Goal: Information Seeking & Learning: Learn about a topic

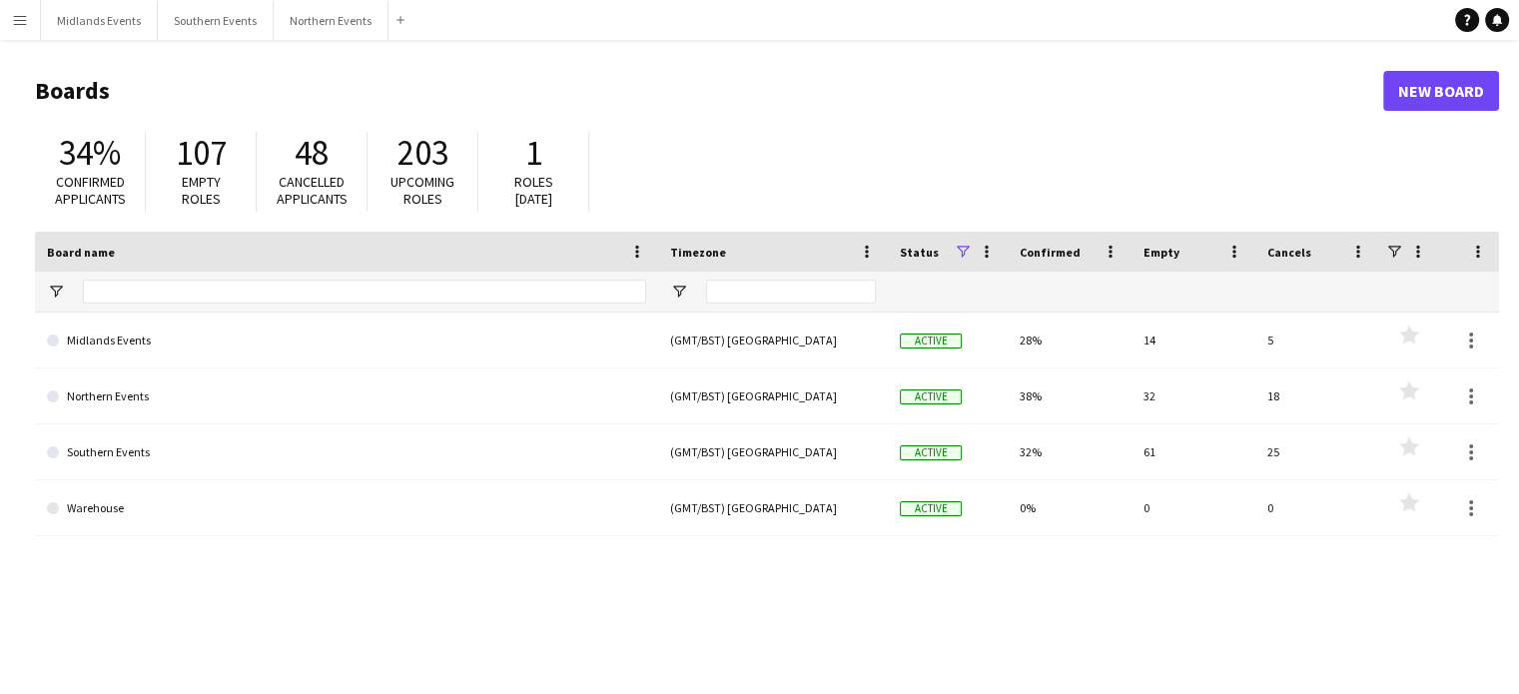
click at [22, 39] on button "Menu" at bounding box center [20, 20] width 40 height 40
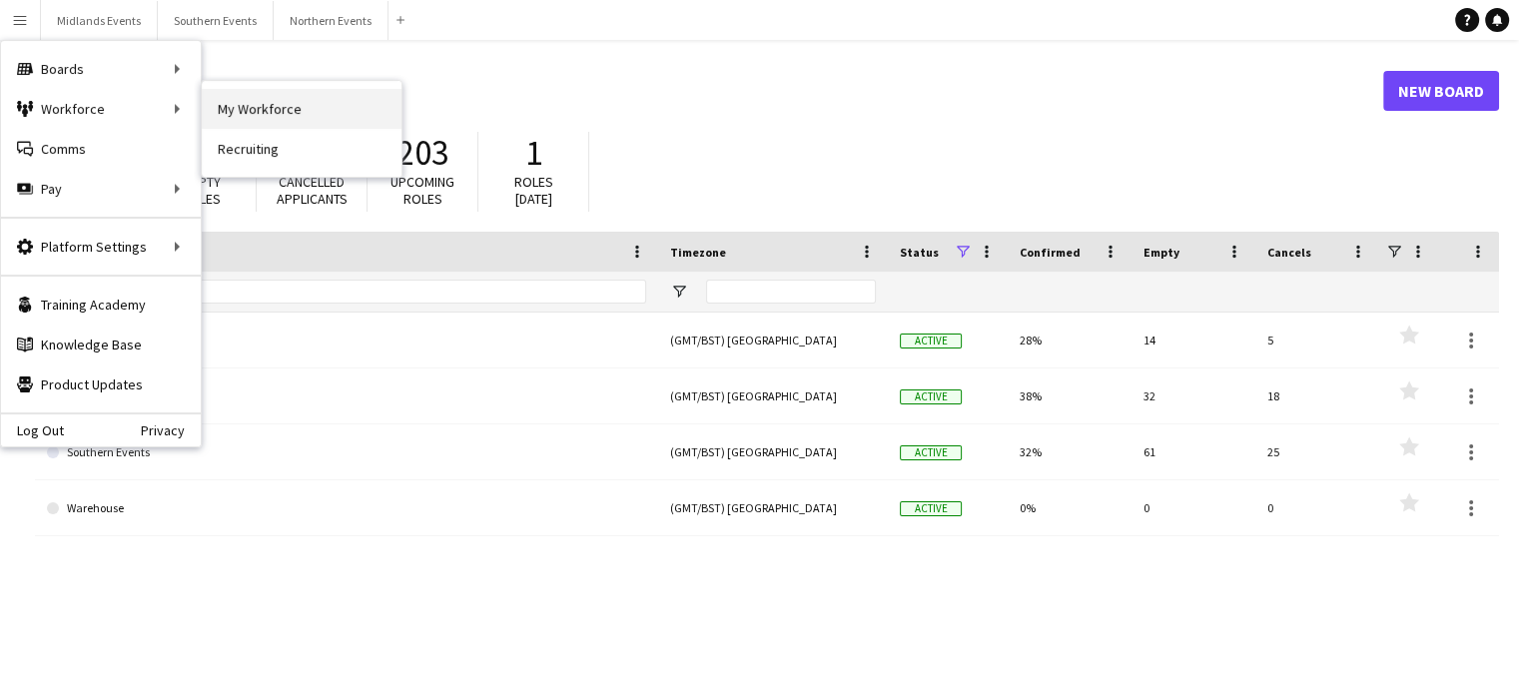
click at [262, 109] on link "My Workforce" at bounding box center [302, 109] width 200 height 40
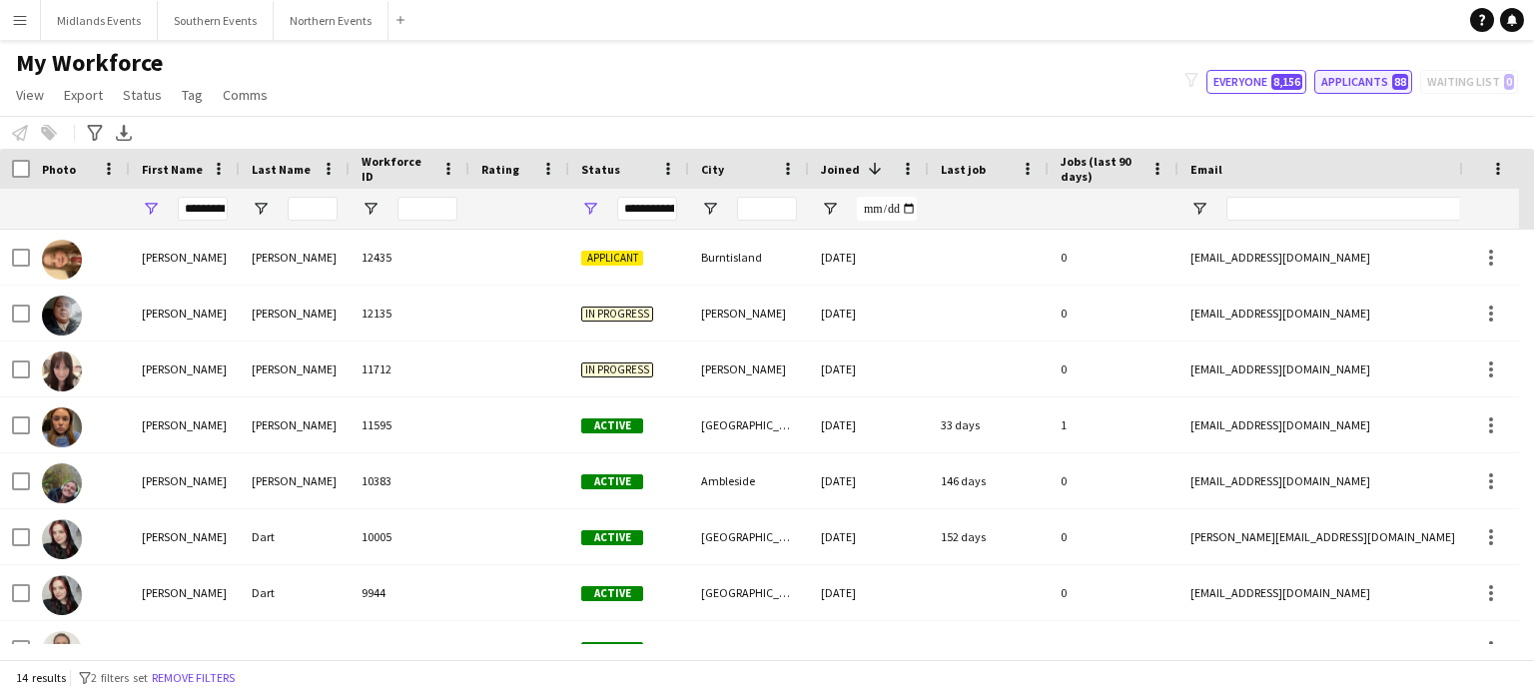
click at [1382, 85] on button "Applicants 88" at bounding box center [1364, 82] width 98 height 24
type input "**********"
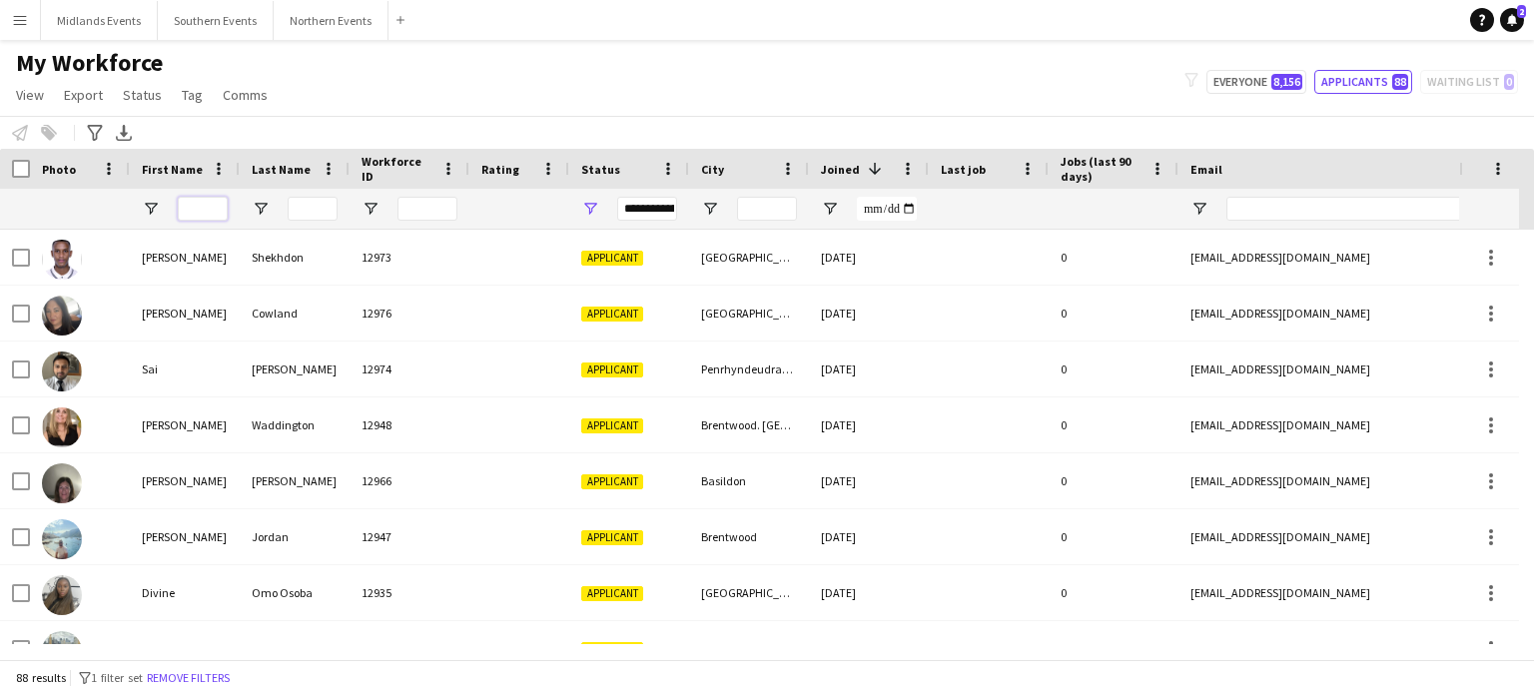
click at [212, 205] on input "First Name Filter Input" at bounding box center [203, 209] width 50 height 24
type input "****"
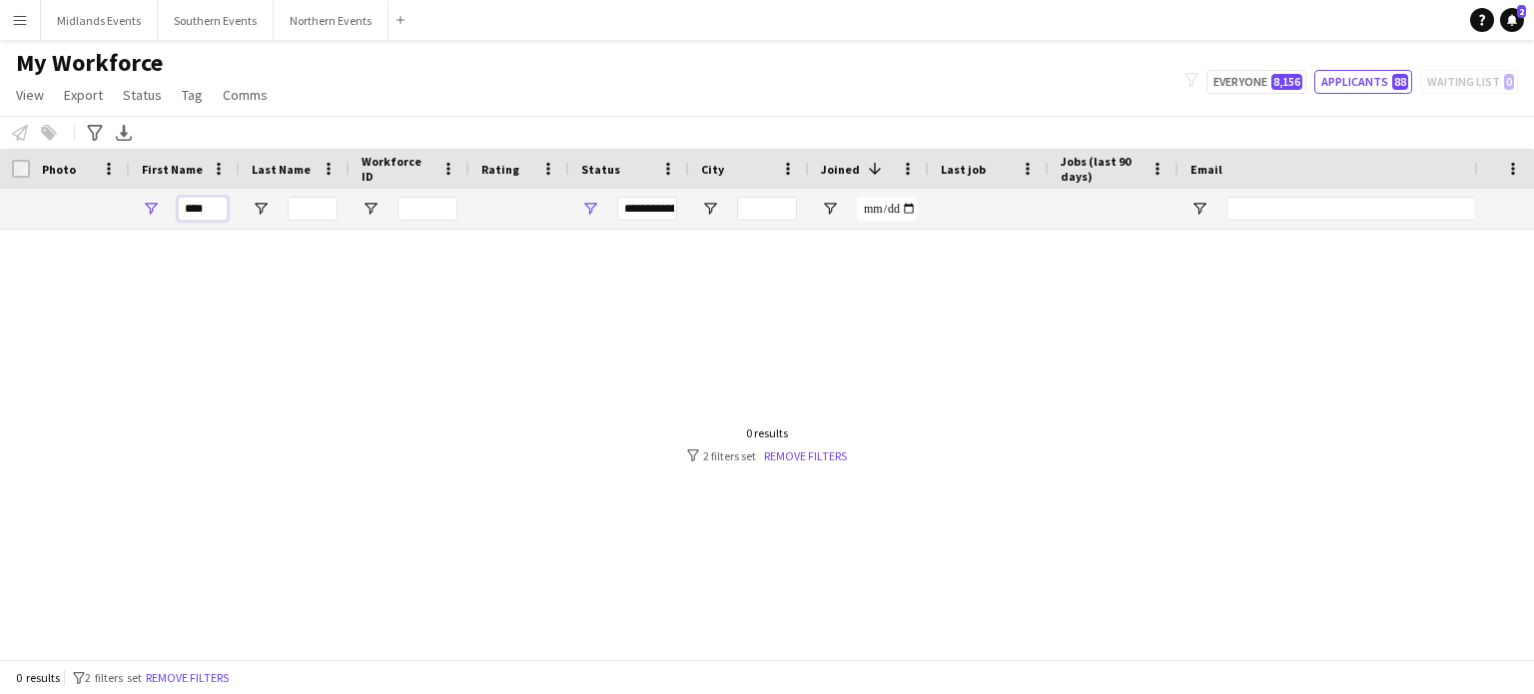
click at [213, 212] on input "****" at bounding box center [203, 209] width 50 height 24
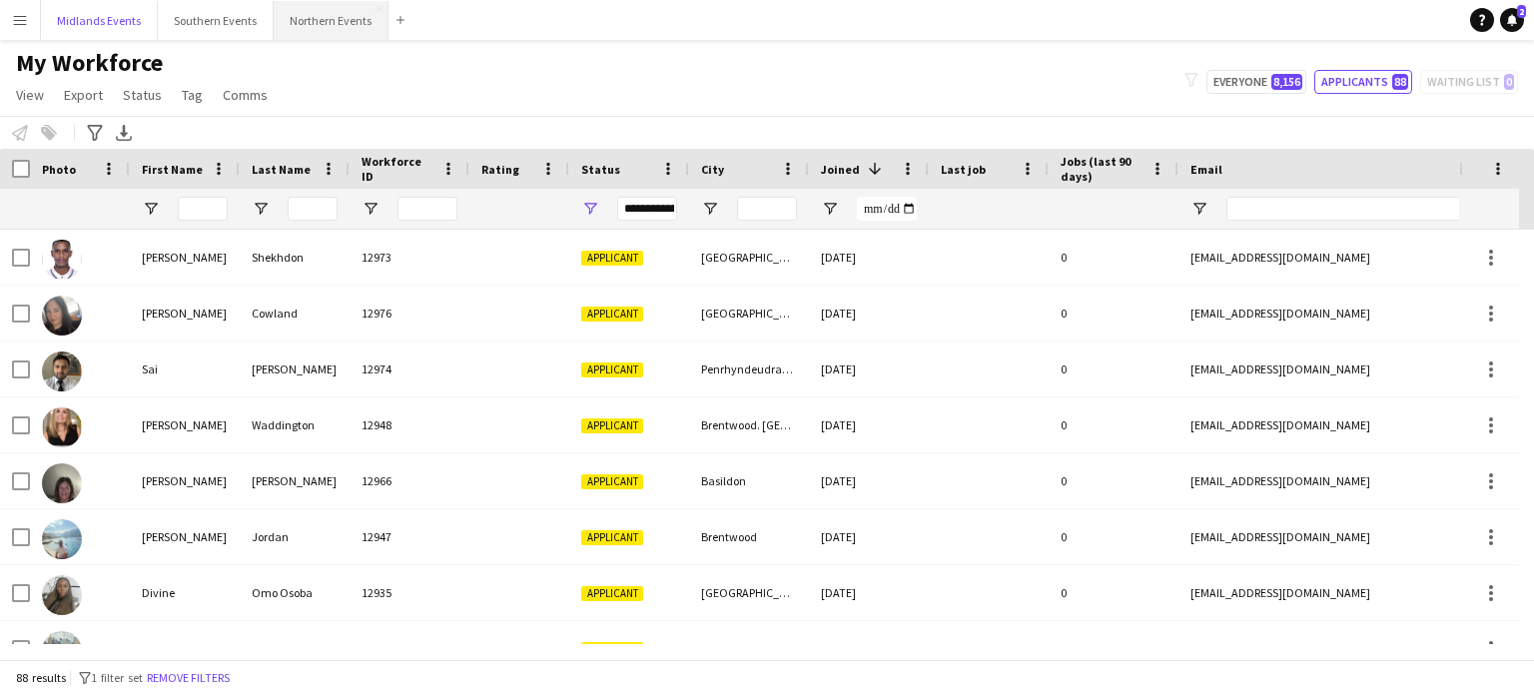
click at [89, 27] on button "Midlands Events Close" at bounding box center [99, 20] width 117 height 39
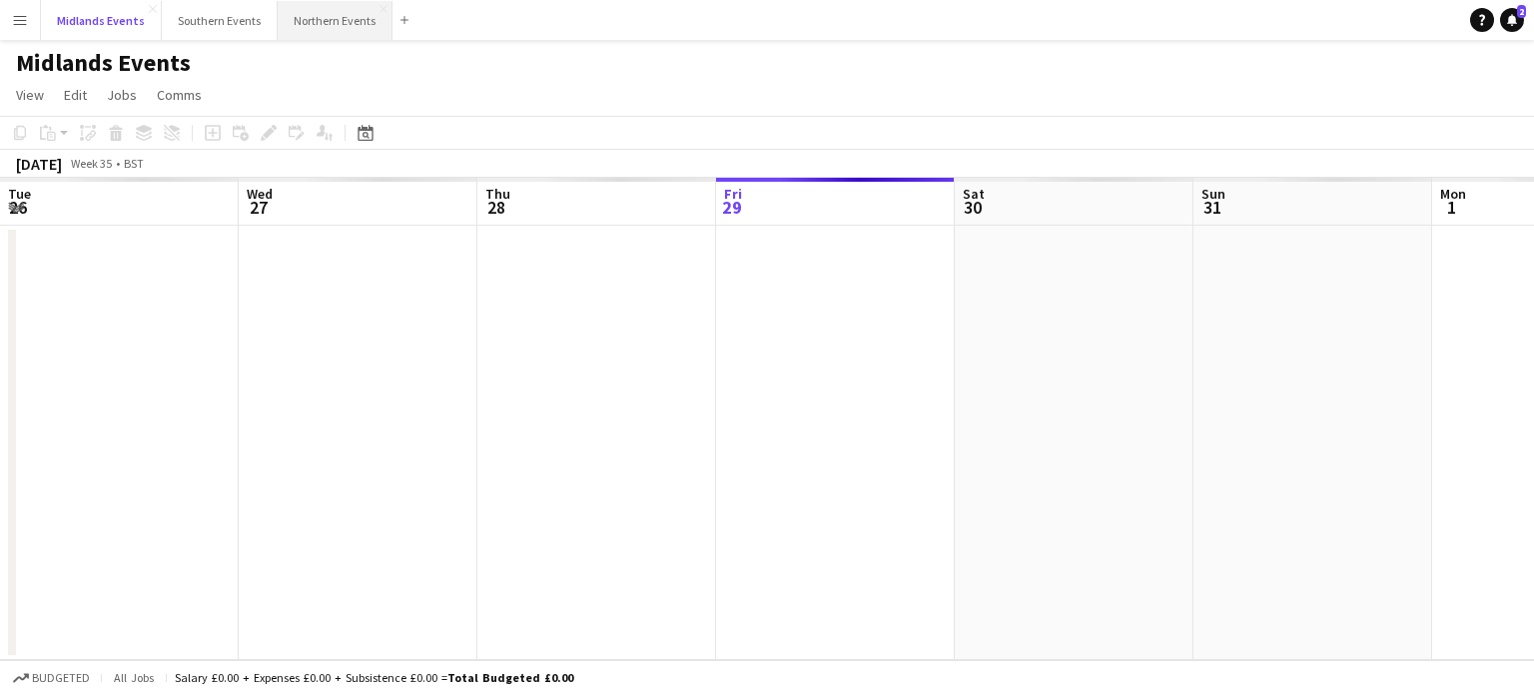
scroll to position [0, 477]
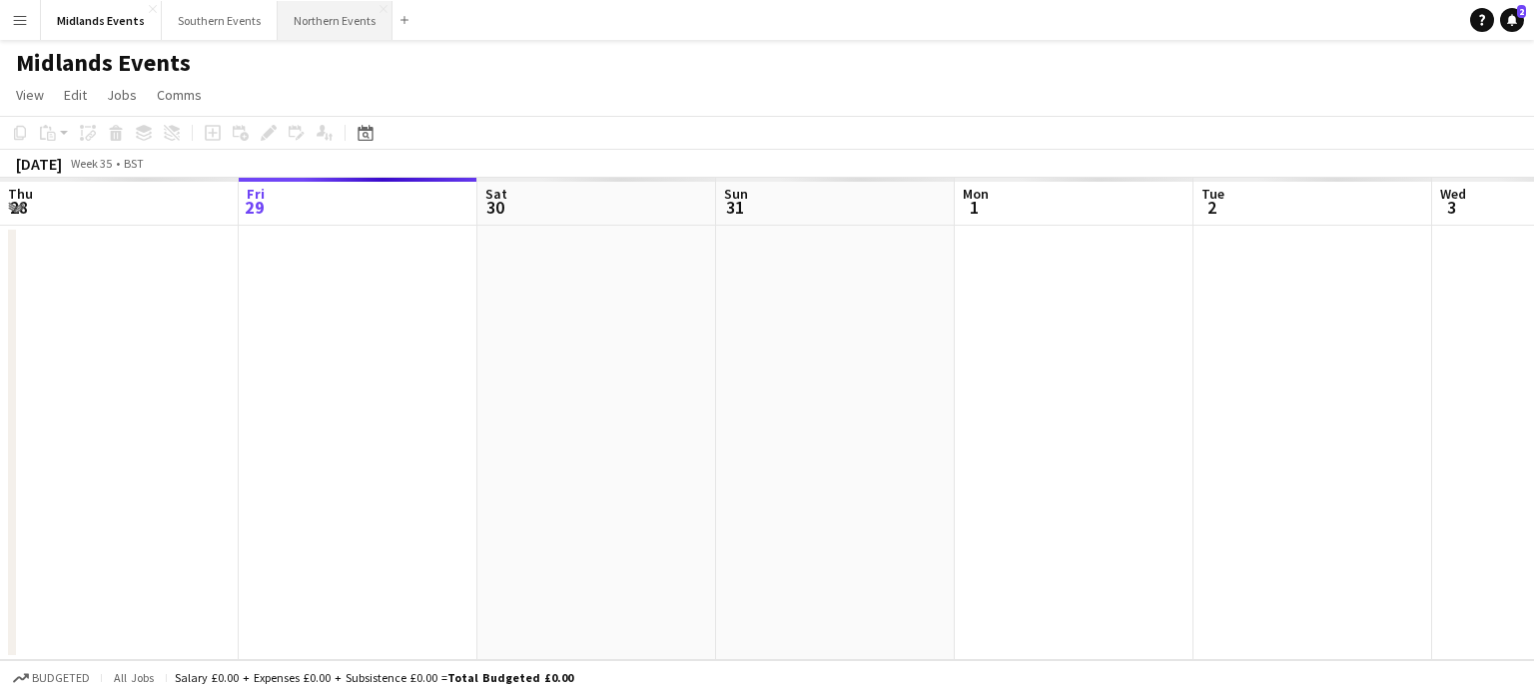
click at [342, 23] on button "Northern Events Close" at bounding box center [335, 20] width 115 height 39
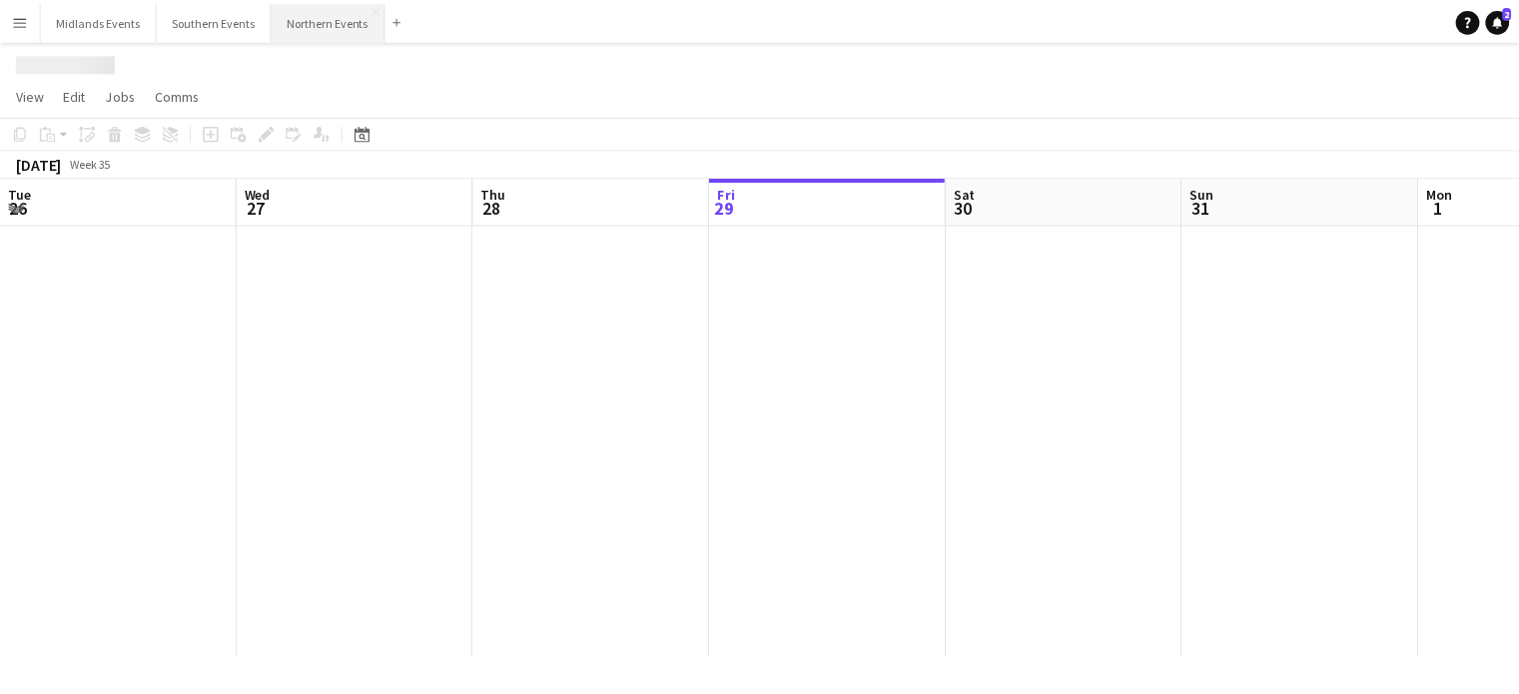
scroll to position [0, 477]
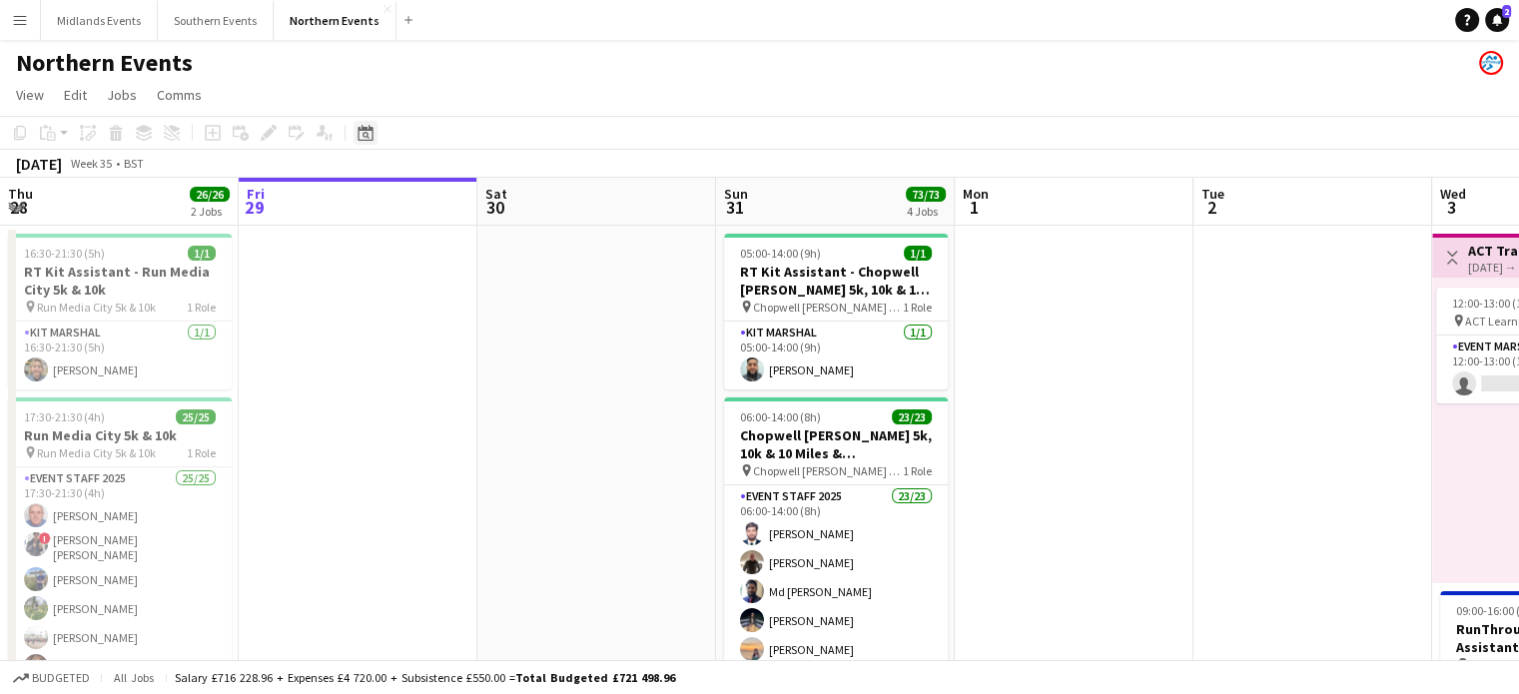
click at [372, 143] on div "Date picker" at bounding box center [366, 133] width 24 height 24
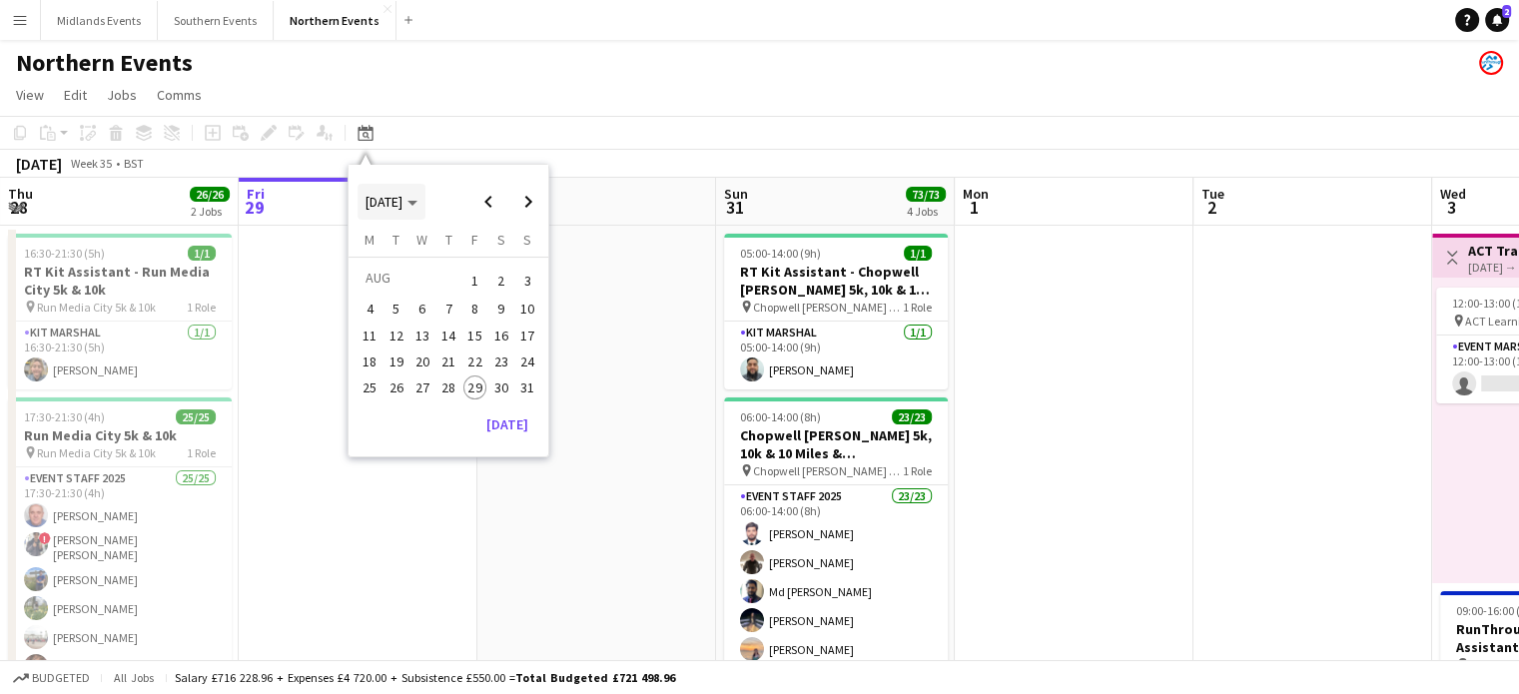
click at [426, 202] on span "Choose month and year" at bounding box center [392, 202] width 68 height 48
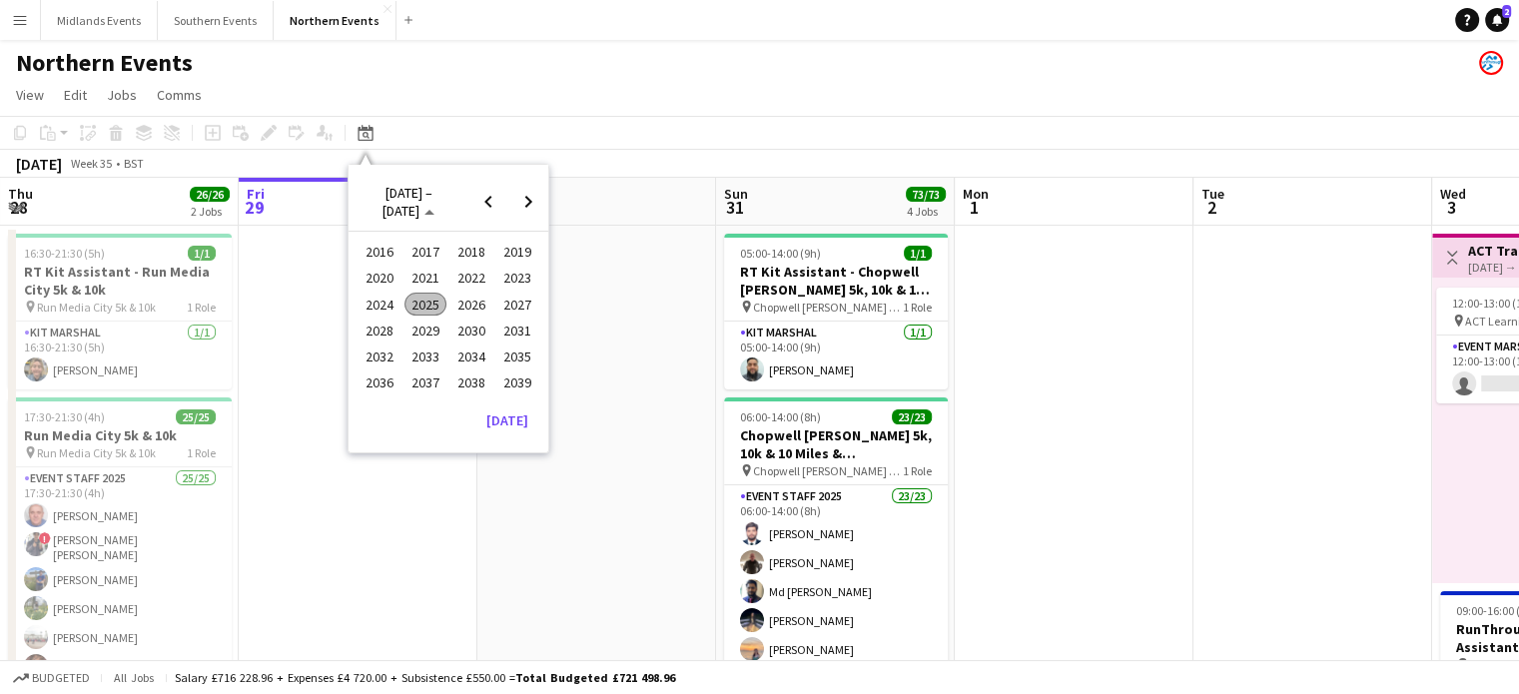
click at [434, 301] on span "2025" at bounding box center [425, 305] width 41 height 24
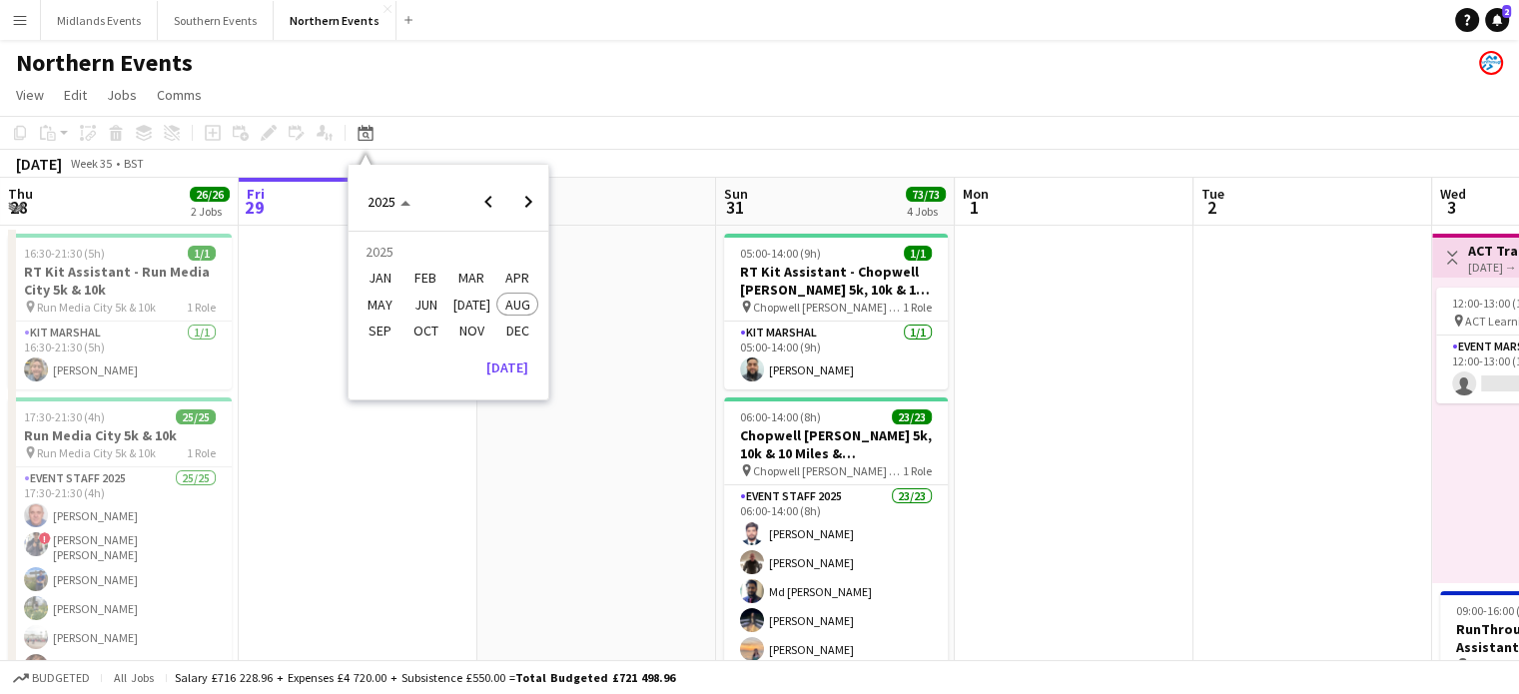
click at [379, 277] on span "JAN" at bounding box center [379, 279] width 41 height 24
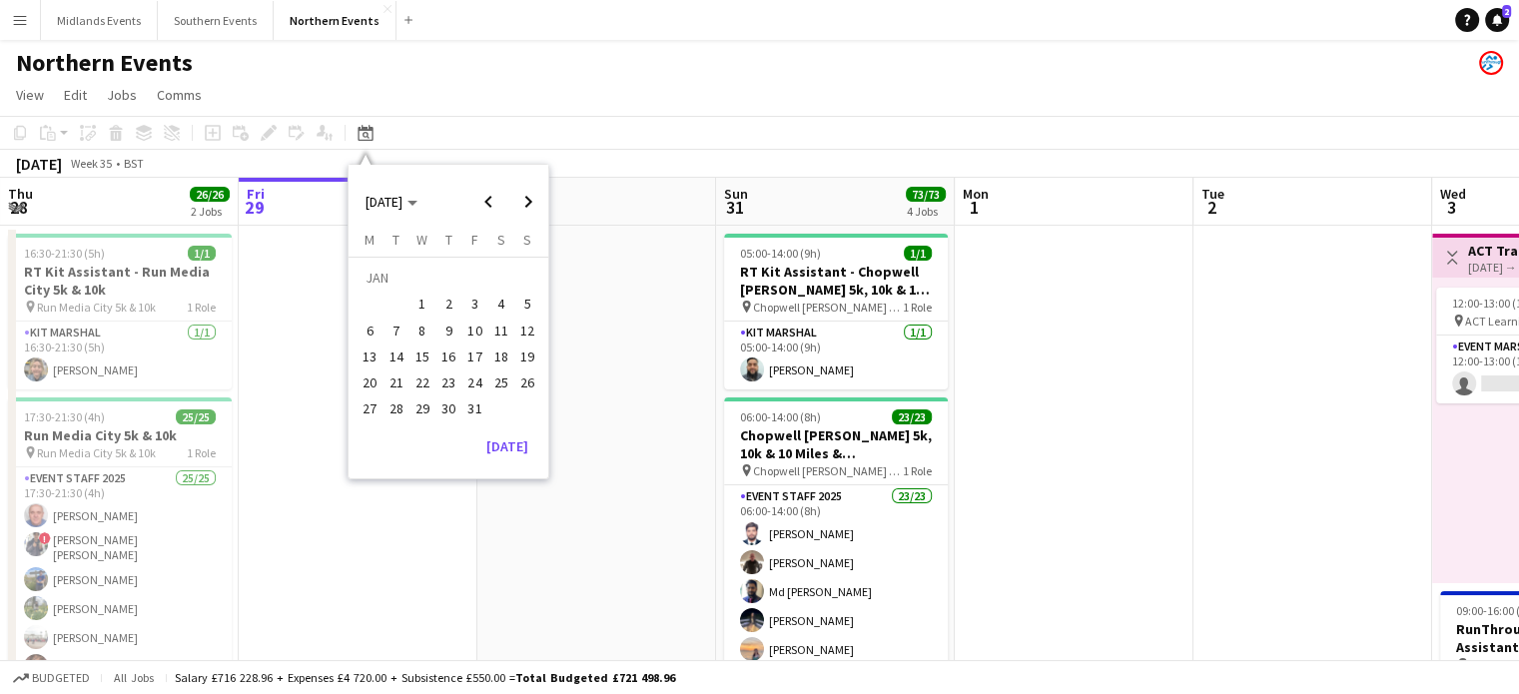
click at [418, 311] on span "1" at bounding box center [423, 305] width 24 height 24
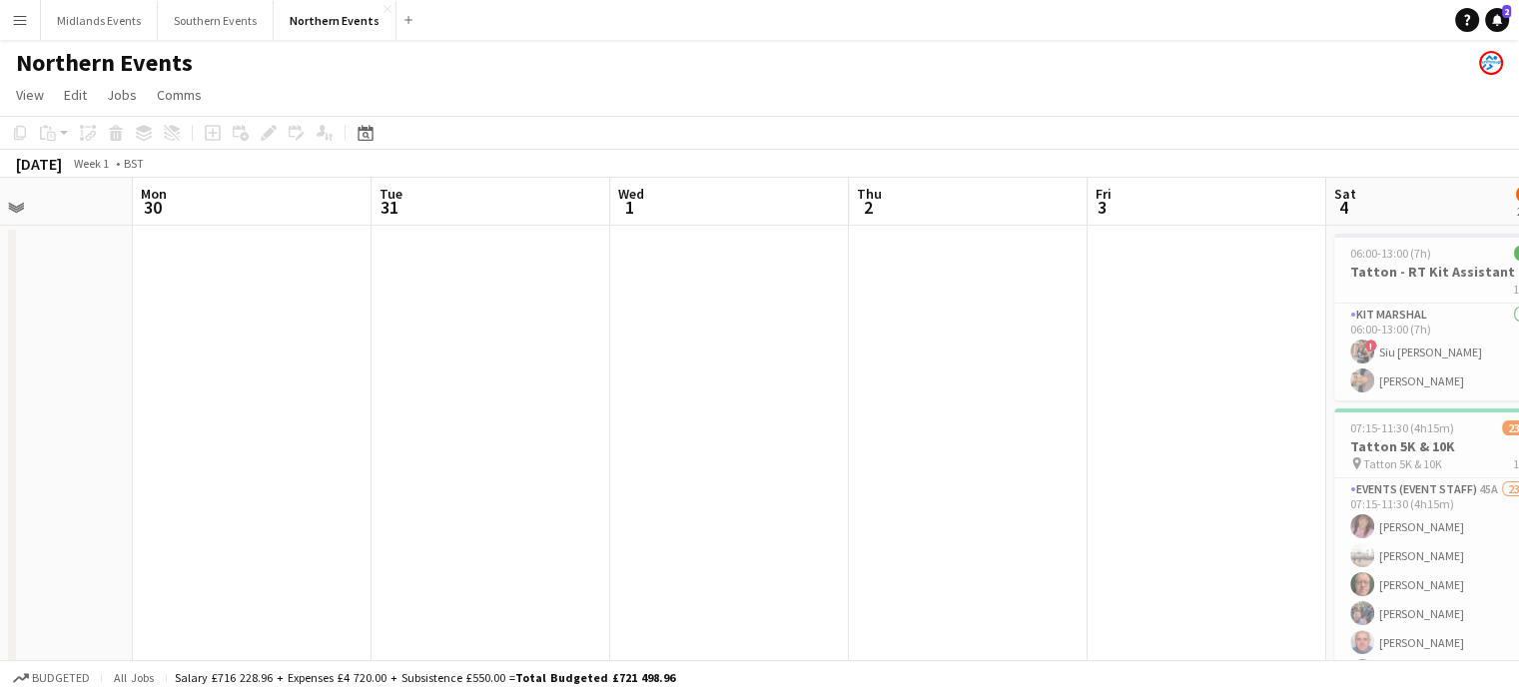
drag, startPoint x: 1066, startPoint y: 427, endPoint x: 679, endPoint y: 513, distance: 396.2
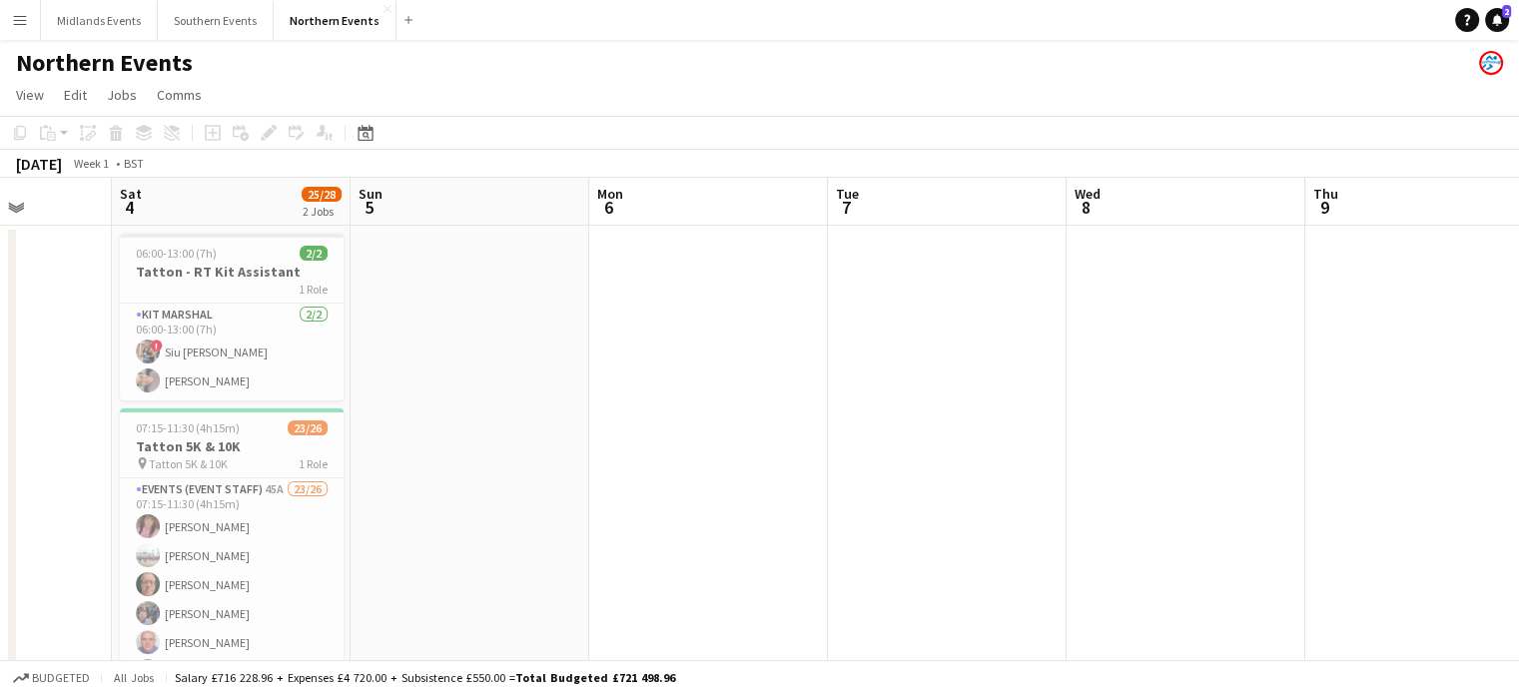
drag, startPoint x: 815, startPoint y: 487, endPoint x: 589, endPoint y: 498, distance: 226.0
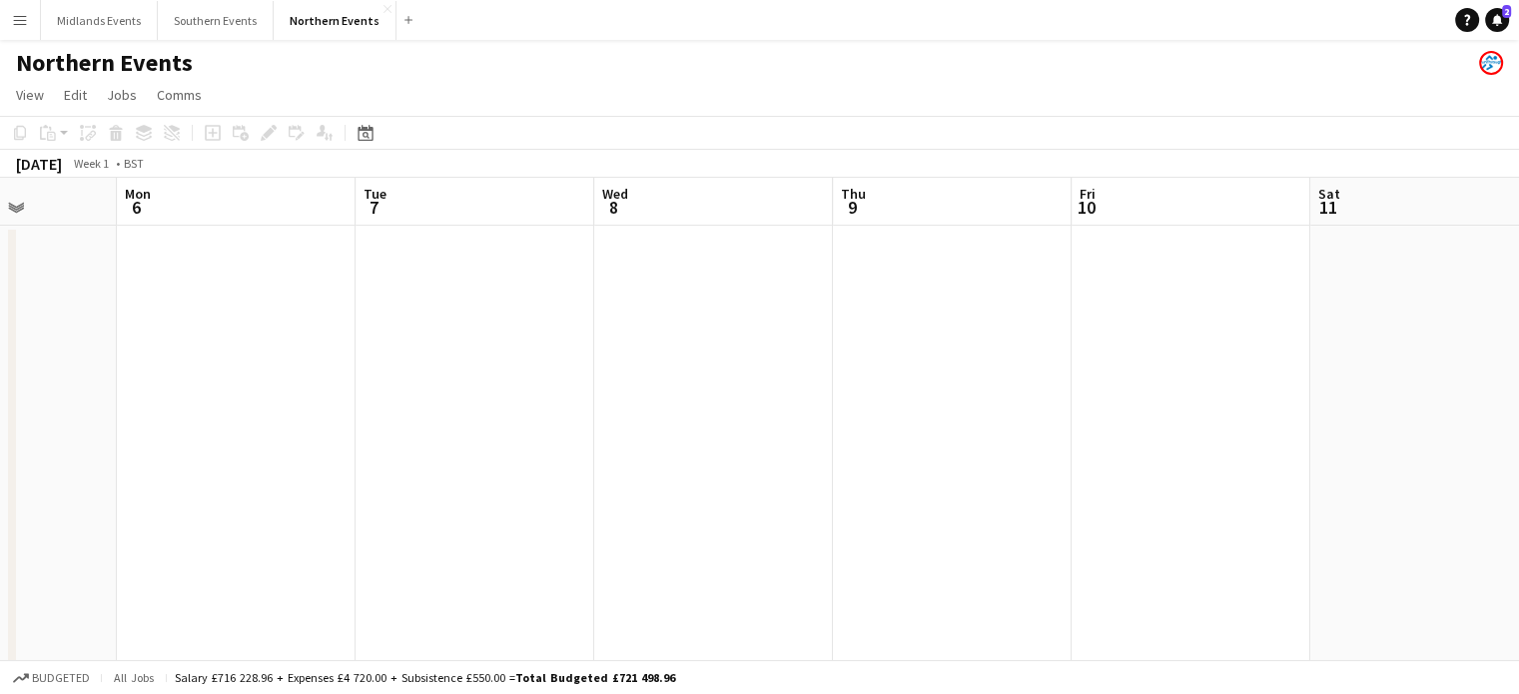
drag, startPoint x: 1059, startPoint y: 529, endPoint x: 593, endPoint y: 522, distance: 465.5
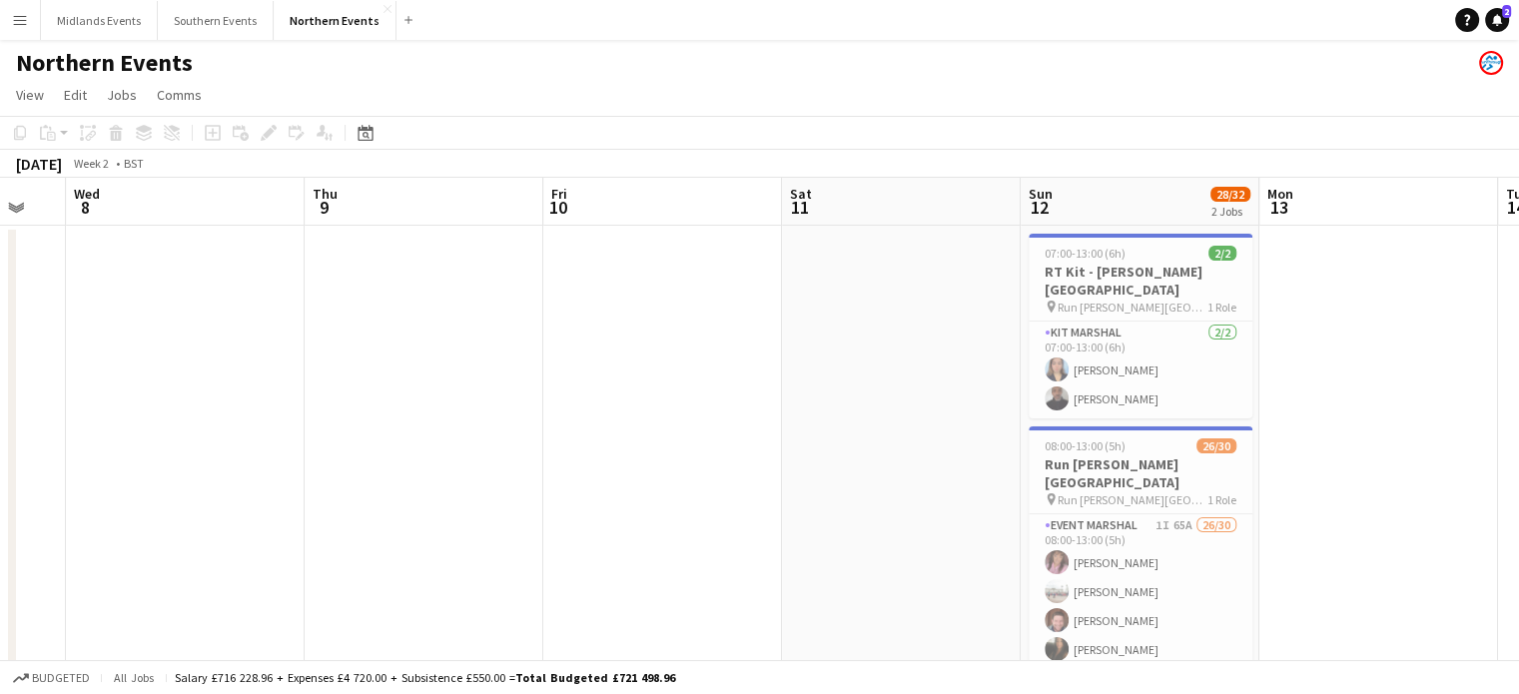
drag, startPoint x: 1142, startPoint y: 535, endPoint x: 606, endPoint y: 469, distance: 539.4
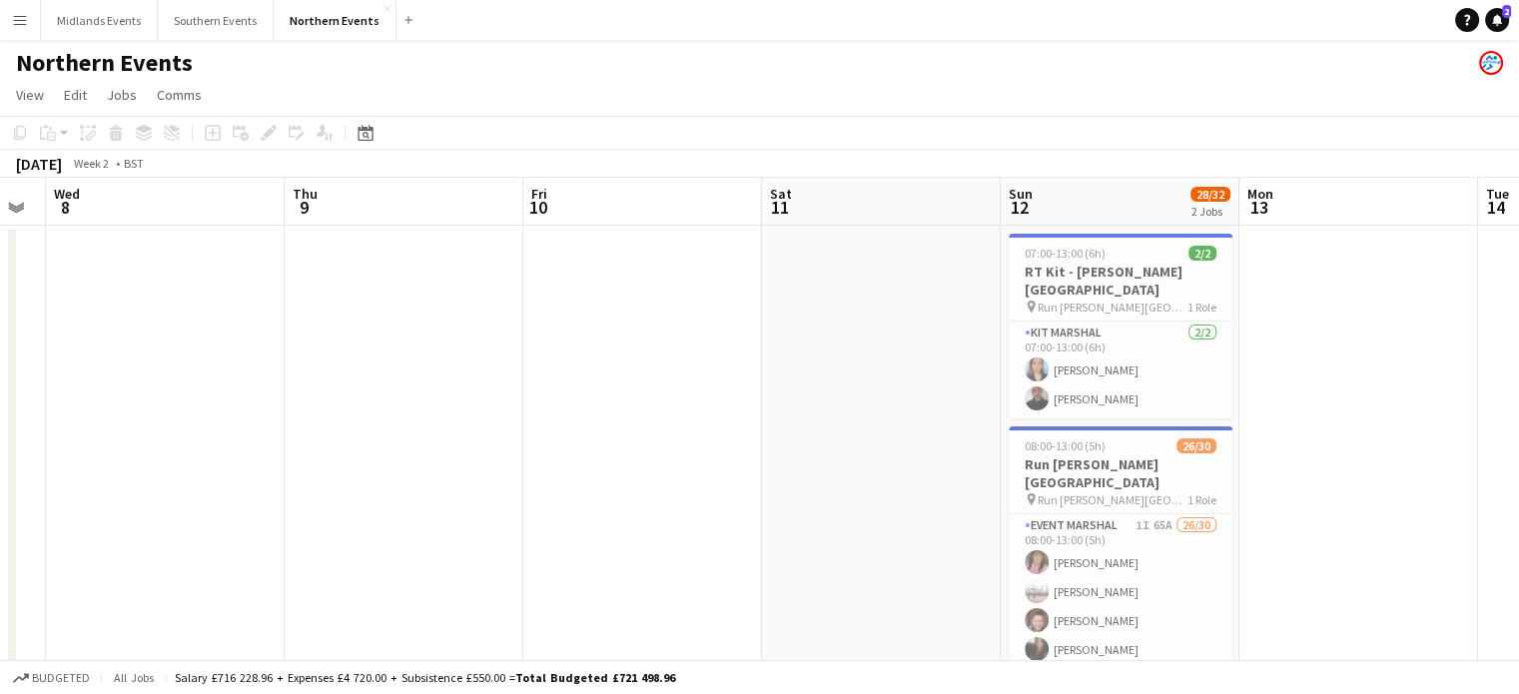
drag, startPoint x: 1128, startPoint y: 479, endPoint x: 540, endPoint y: 481, distance: 587.3
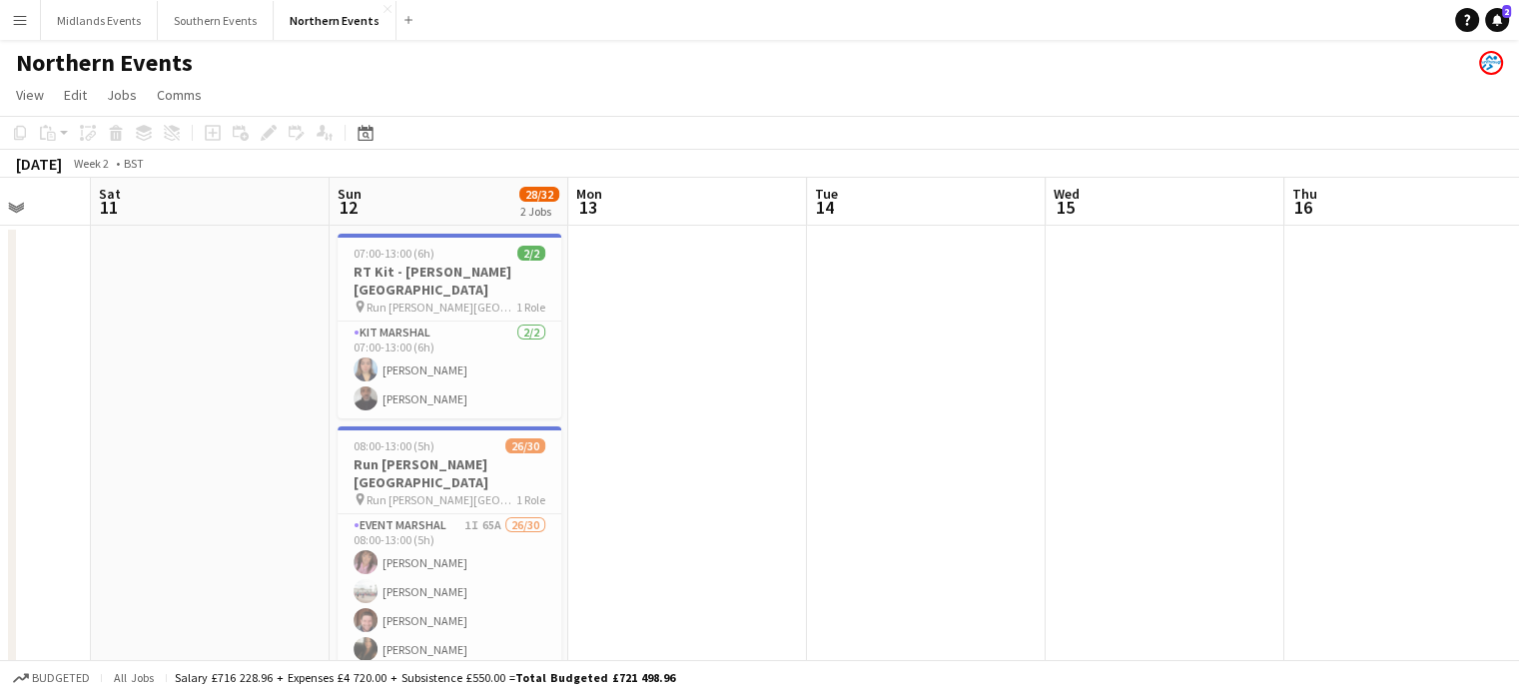
drag, startPoint x: 1138, startPoint y: 466, endPoint x: 640, endPoint y: 445, distance: 497.9
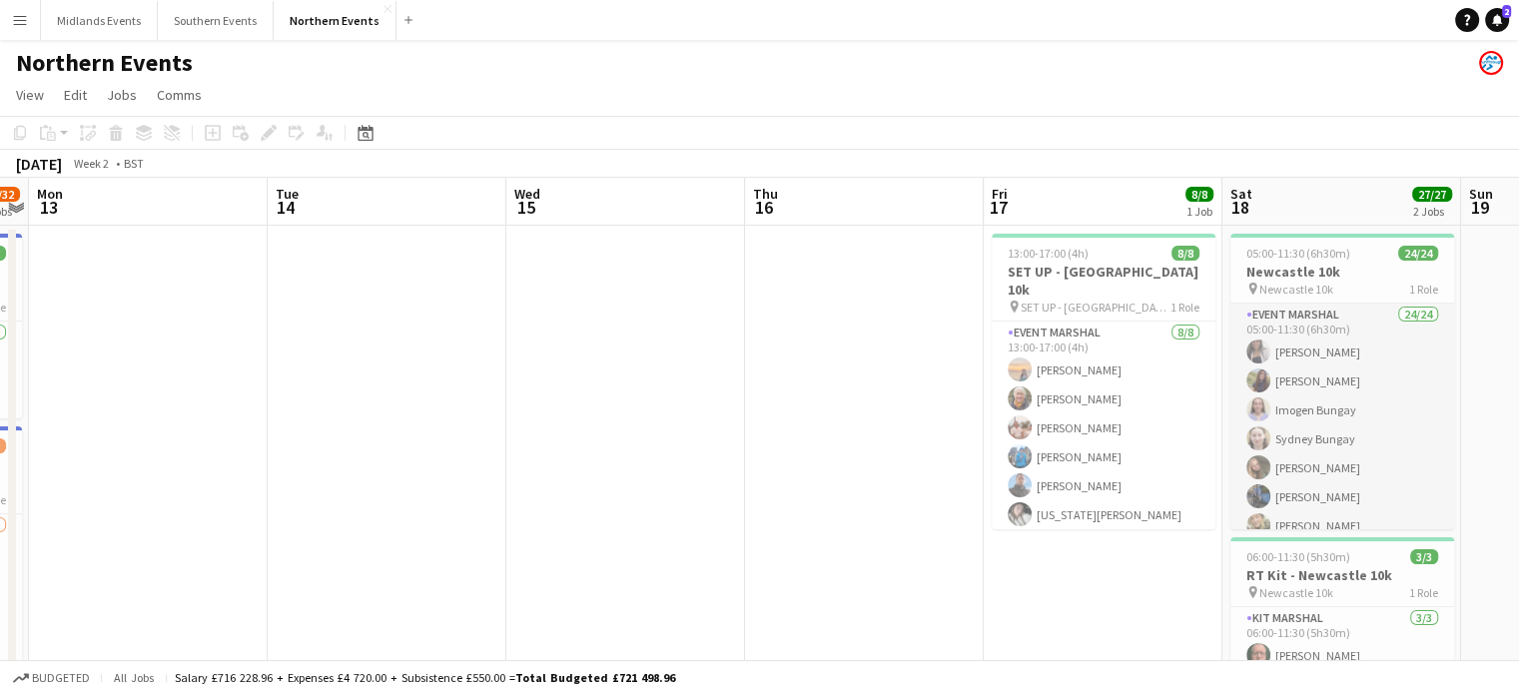
click at [1272, 454] on app-card-role "Event Marshal 24/24 05:00-11:30 (6h30m) [PERSON_NAME] [PERSON_NAME] [PERSON_NAM…" at bounding box center [1343, 674] width 224 height 740
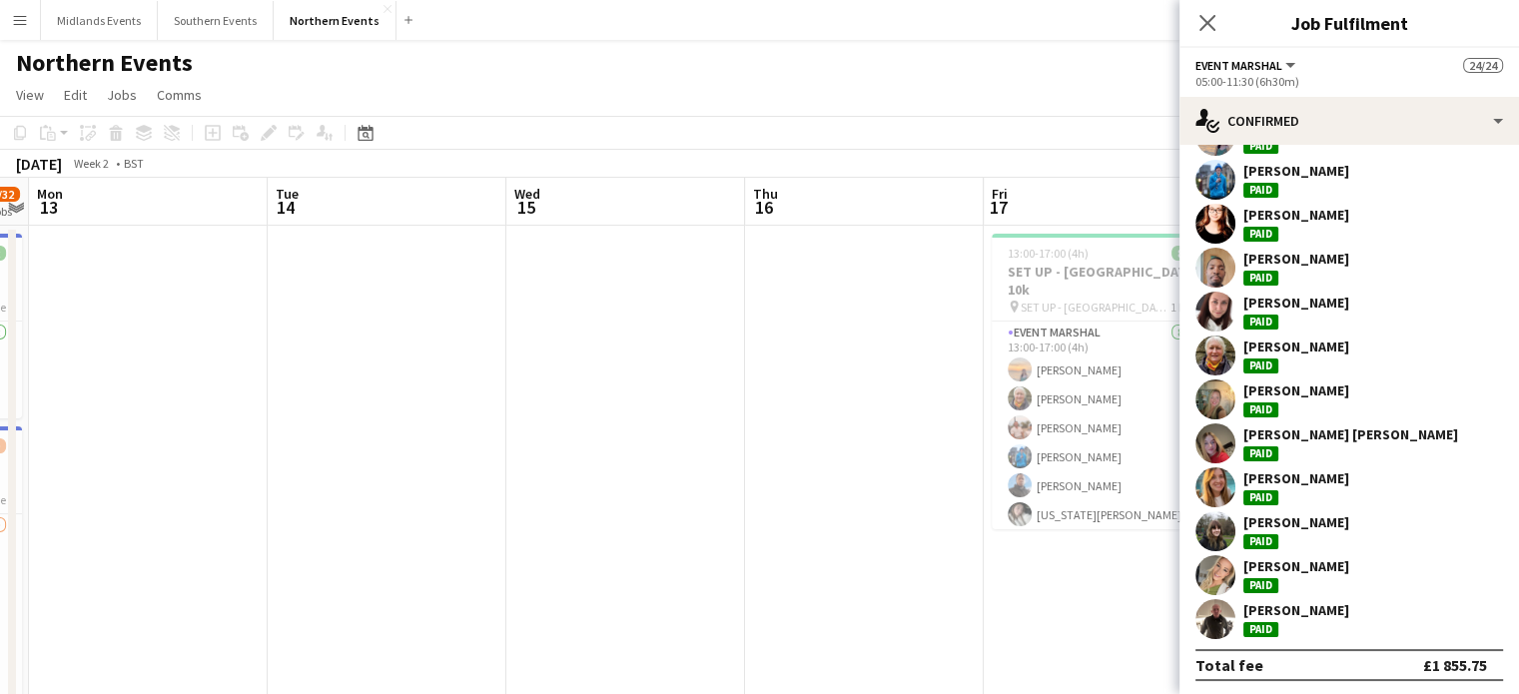
scroll to position [673, 0]
click at [1223, 29] on div "Close pop-in" at bounding box center [1208, 23] width 56 height 46
click at [1200, 33] on app-icon "Close pop-in" at bounding box center [1208, 23] width 29 height 29
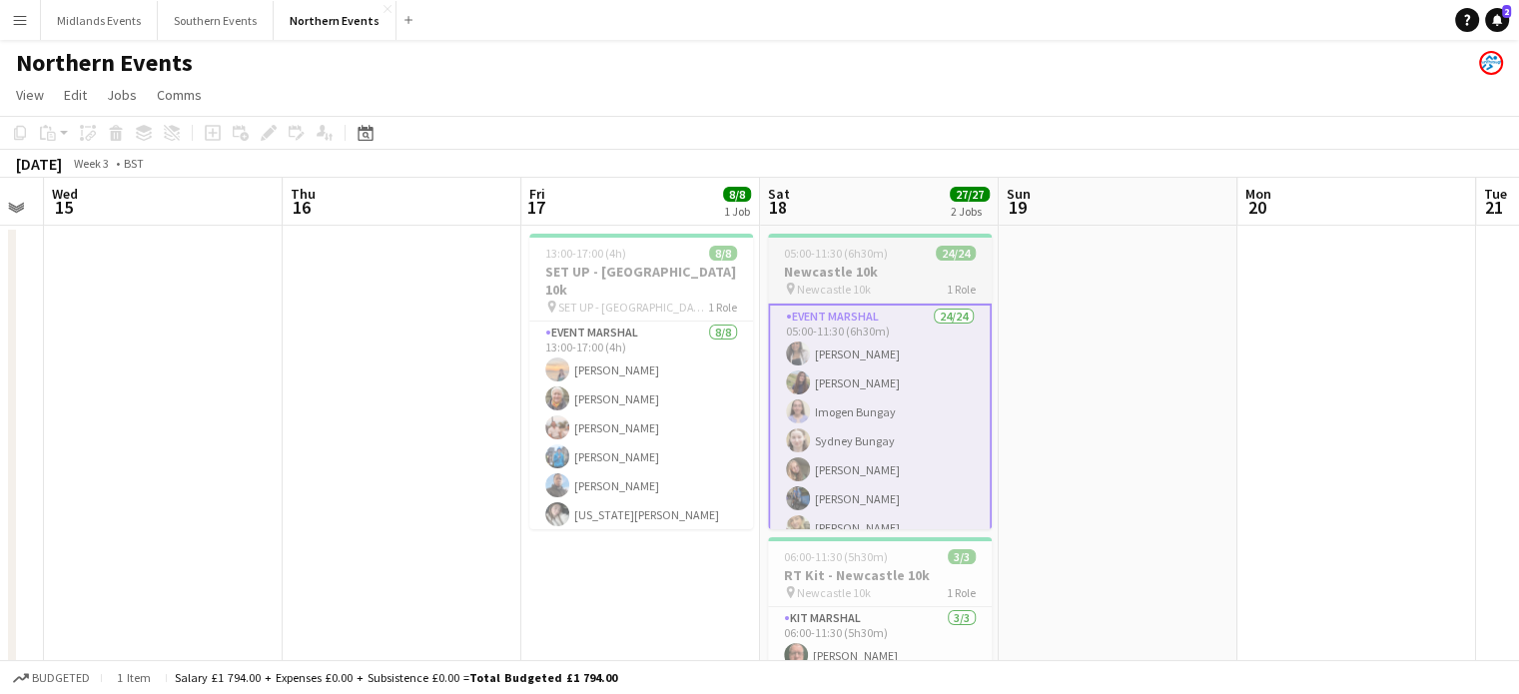
drag, startPoint x: 1337, startPoint y: 365, endPoint x: 869, endPoint y: 416, distance: 471.2
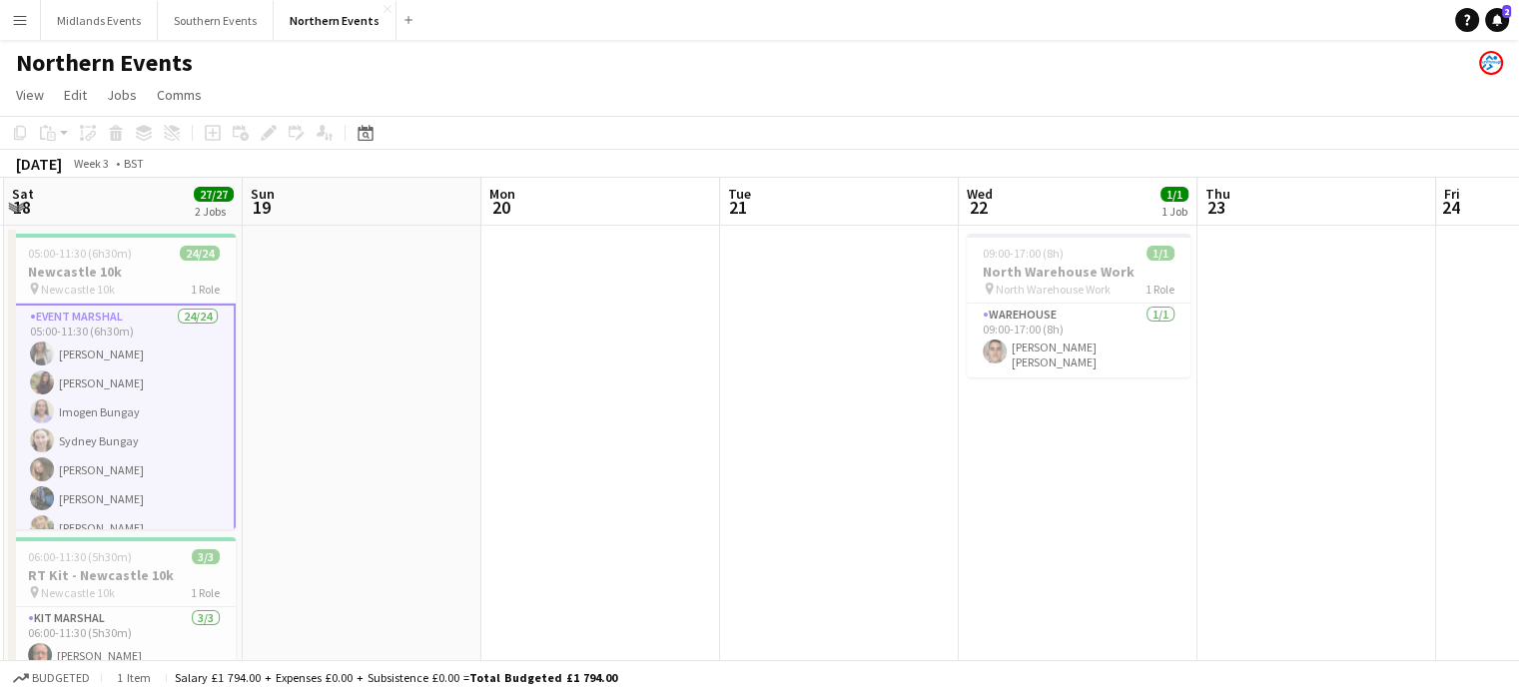
drag, startPoint x: 1411, startPoint y: 426, endPoint x: 627, endPoint y: 414, distance: 784.2
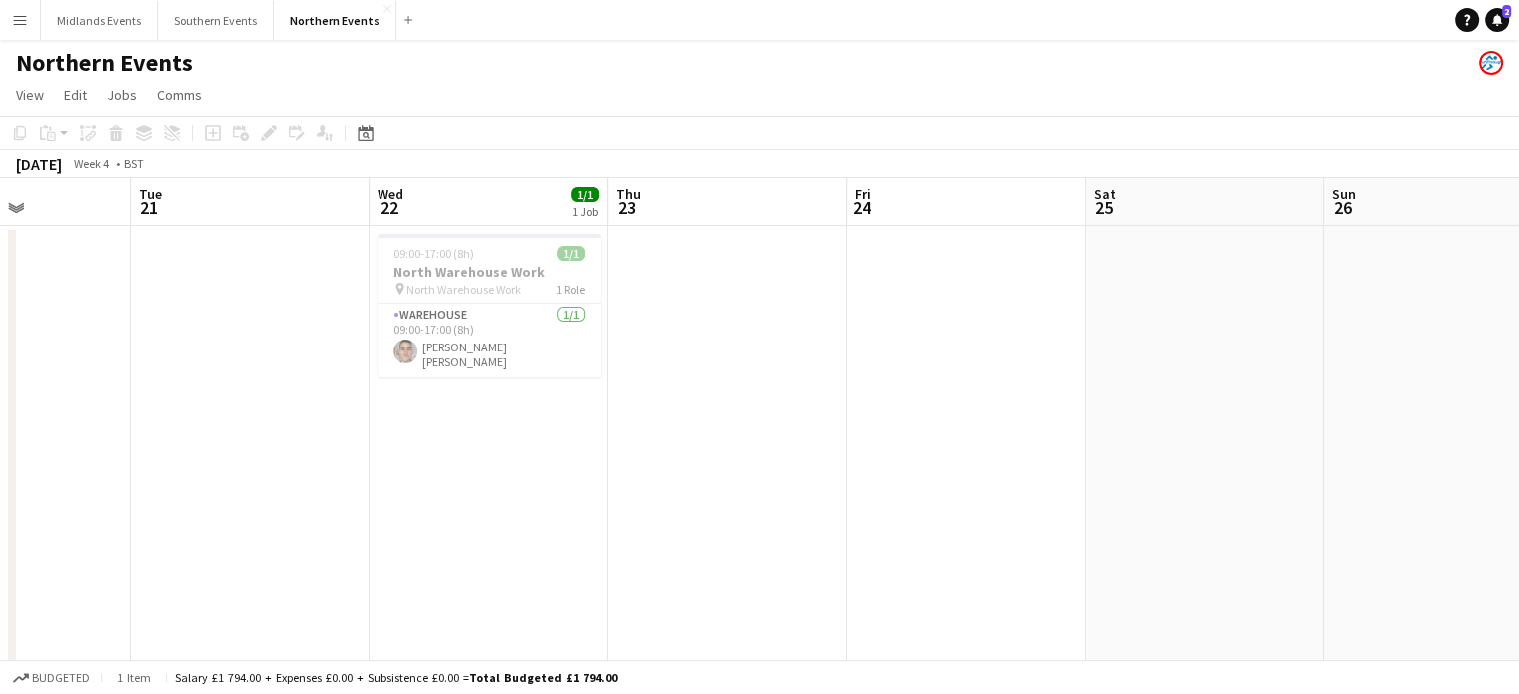
drag, startPoint x: 1359, startPoint y: 394, endPoint x: 819, endPoint y: 367, distance: 541.1
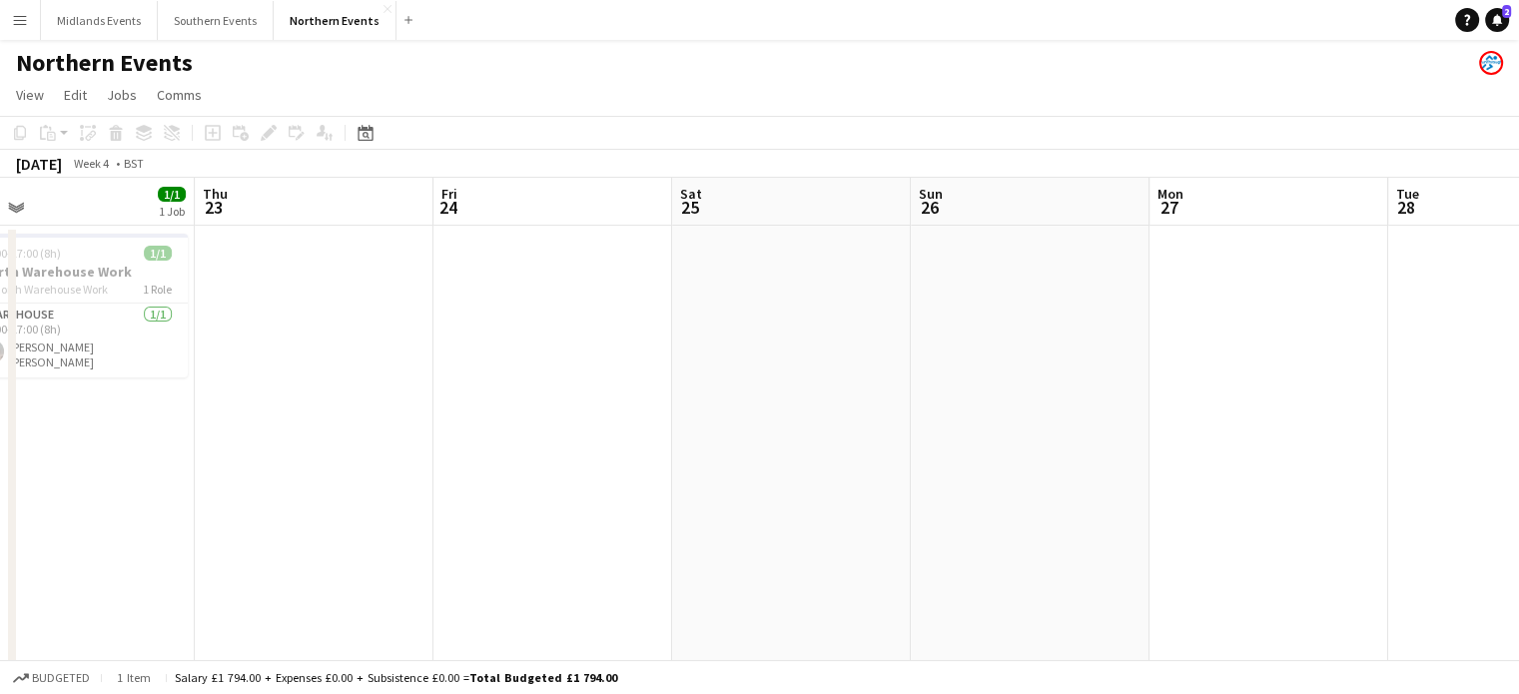
drag, startPoint x: 1332, startPoint y: 405, endPoint x: 791, endPoint y: 375, distance: 542.2
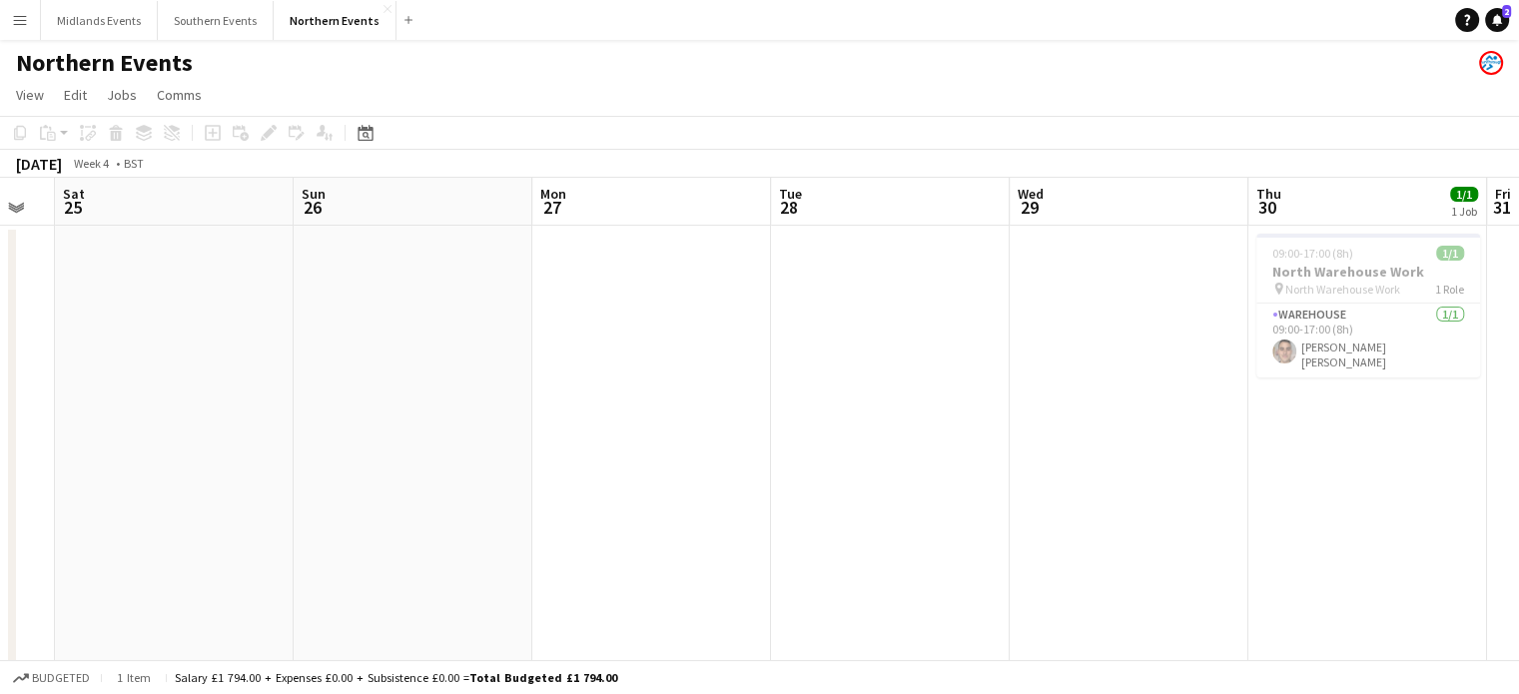
drag, startPoint x: 1357, startPoint y: 379, endPoint x: 869, endPoint y: 357, distance: 488.9
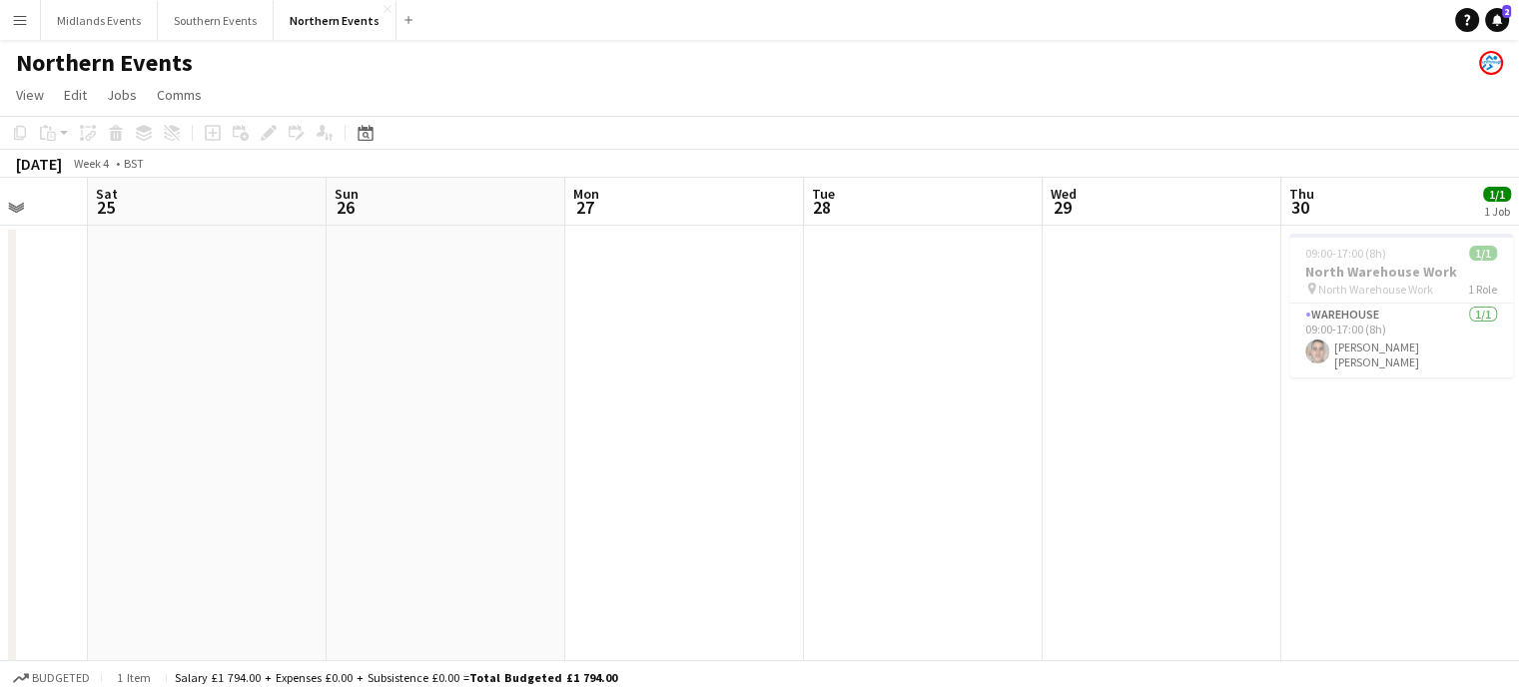
drag, startPoint x: 1171, startPoint y: 371, endPoint x: 731, endPoint y: 359, distance: 439.7
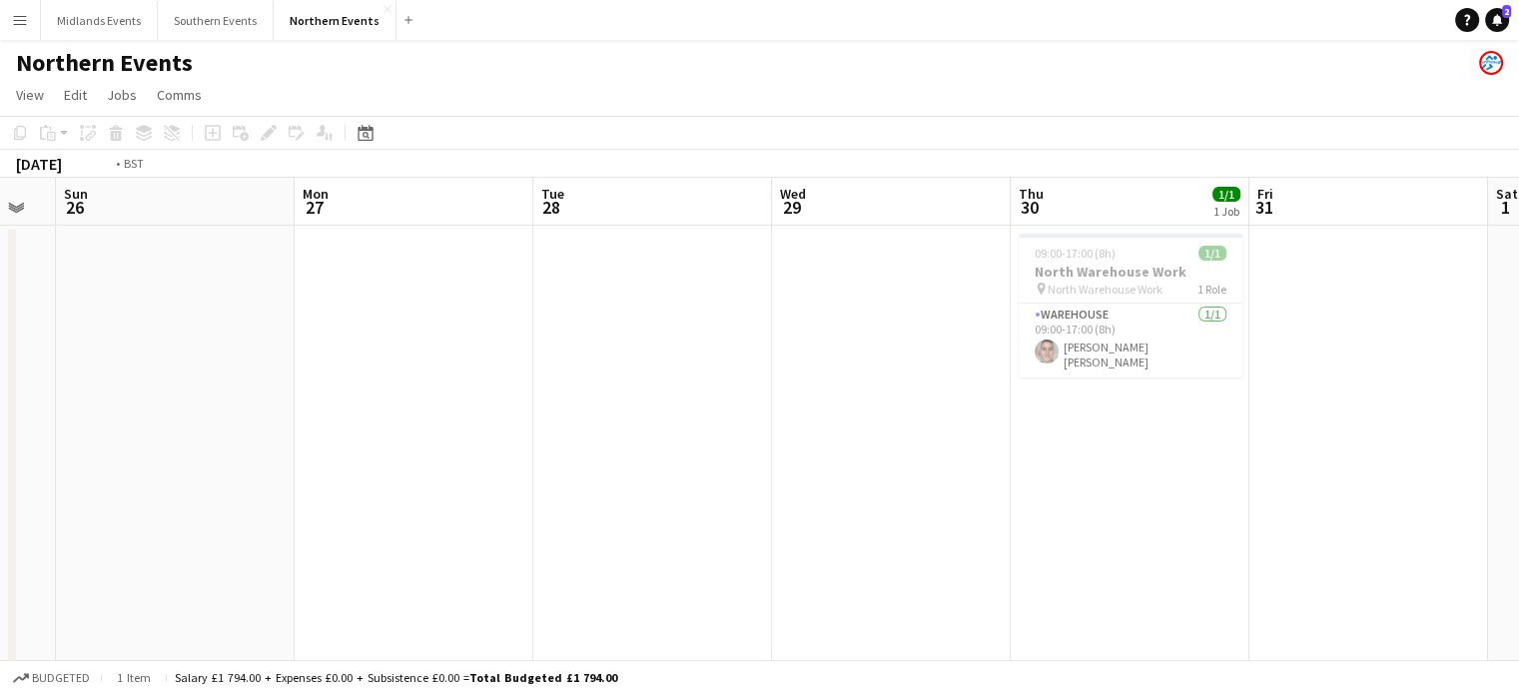
drag, startPoint x: 1343, startPoint y: 355, endPoint x: 976, endPoint y: 323, distance: 369.0
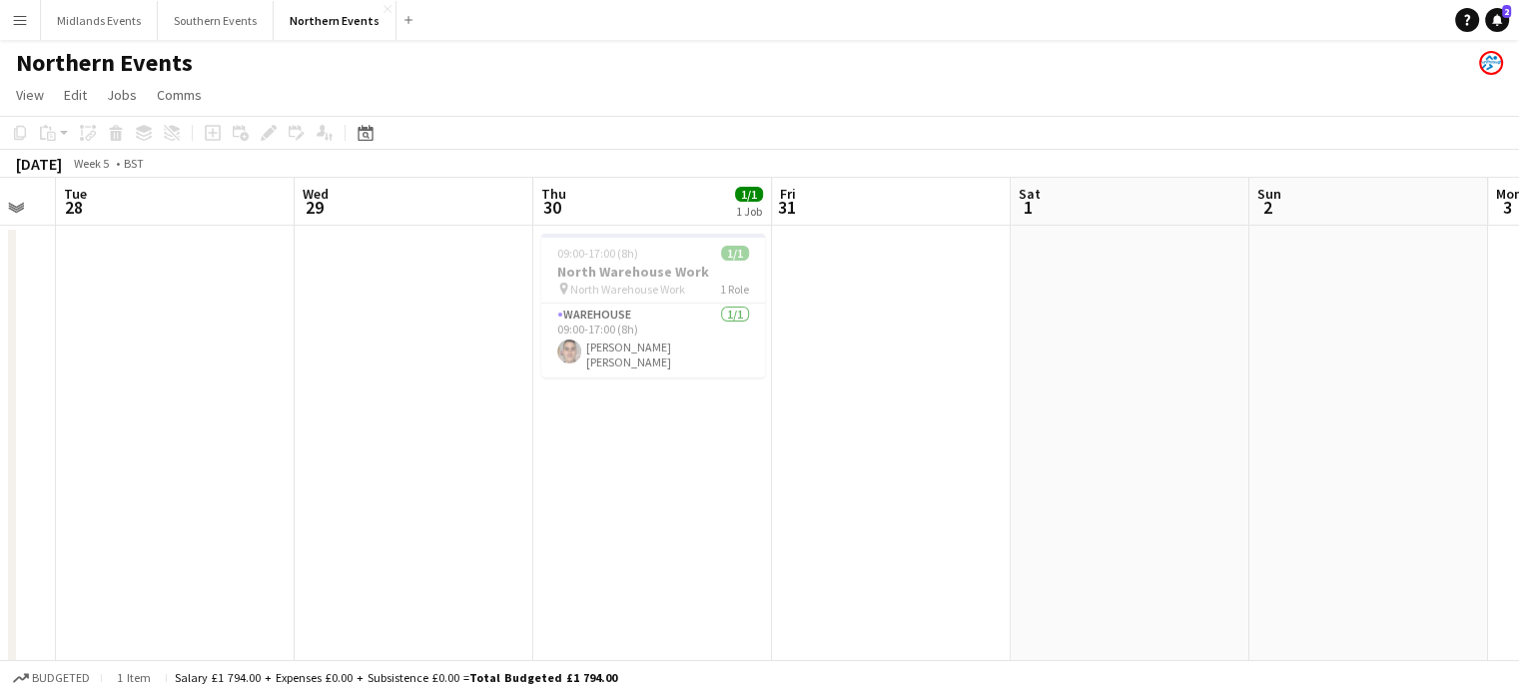
scroll to position [0, 759]
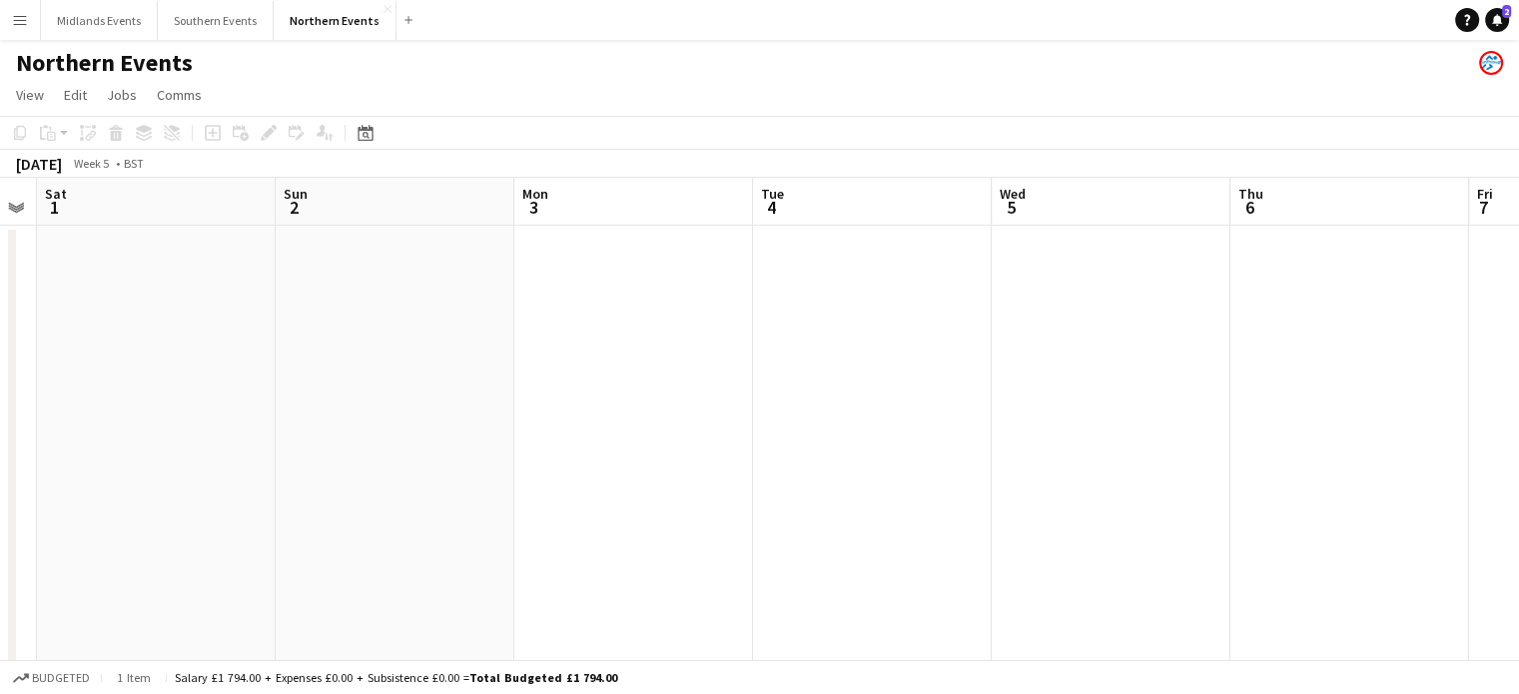
drag, startPoint x: 1162, startPoint y: 275, endPoint x: 499, endPoint y: 307, distance: 663.0
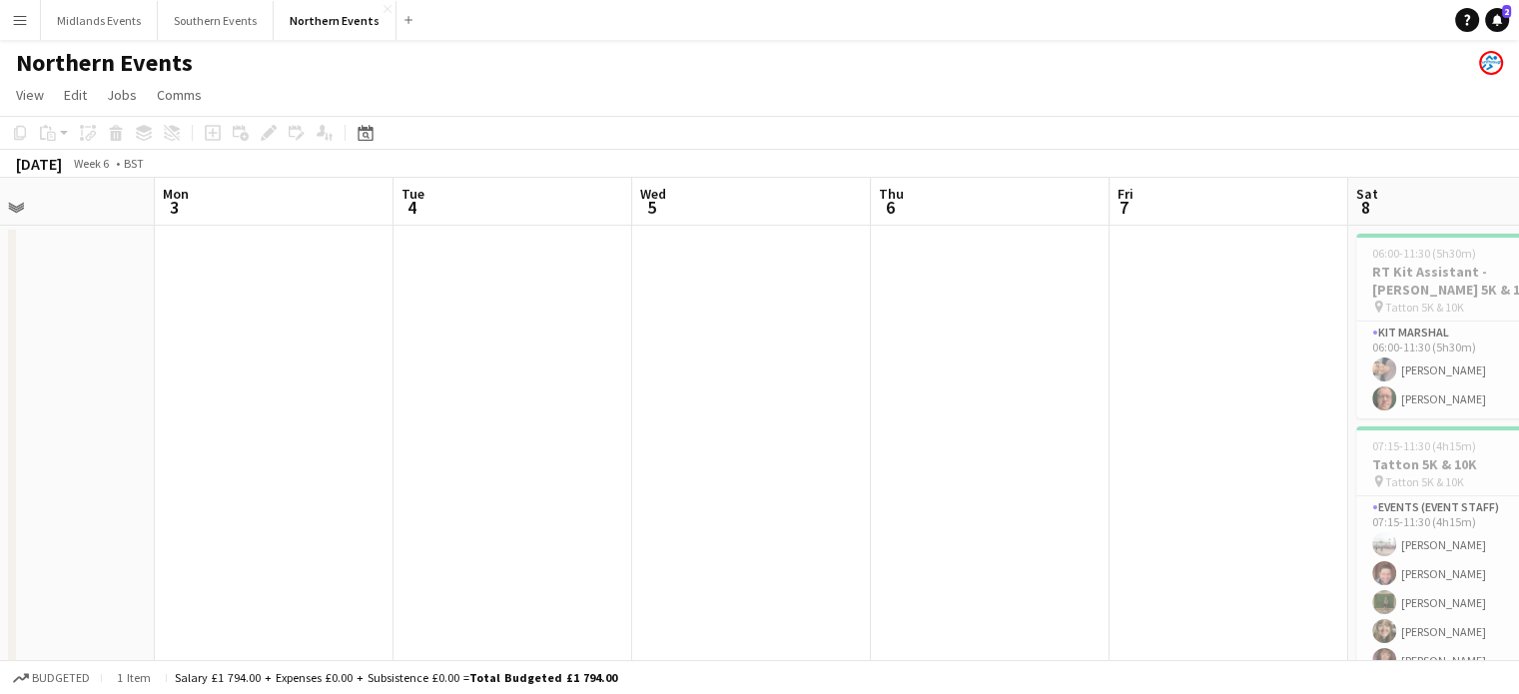
drag, startPoint x: 1024, startPoint y: 391, endPoint x: 185, endPoint y: 358, distance: 839.7
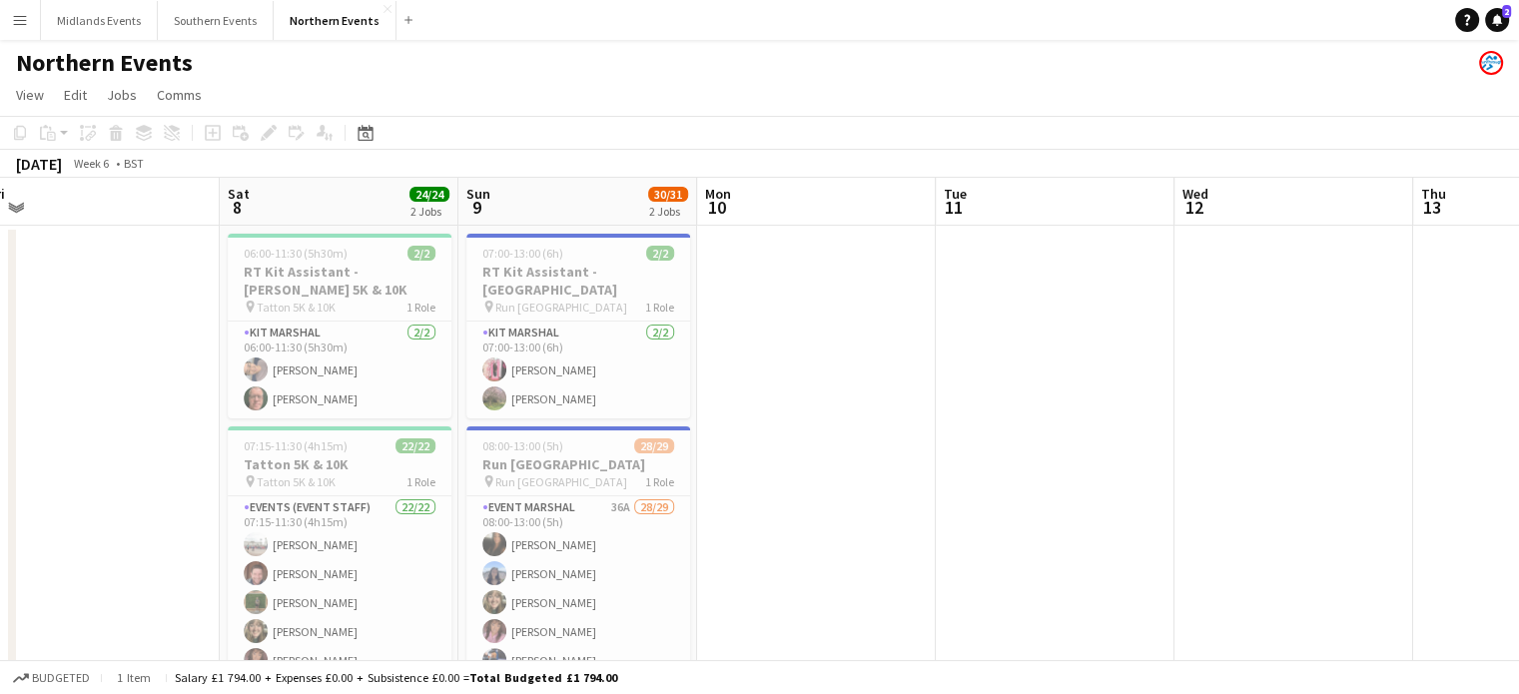
drag, startPoint x: 1308, startPoint y: 418, endPoint x: 423, endPoint y: 419, distance: 885.0
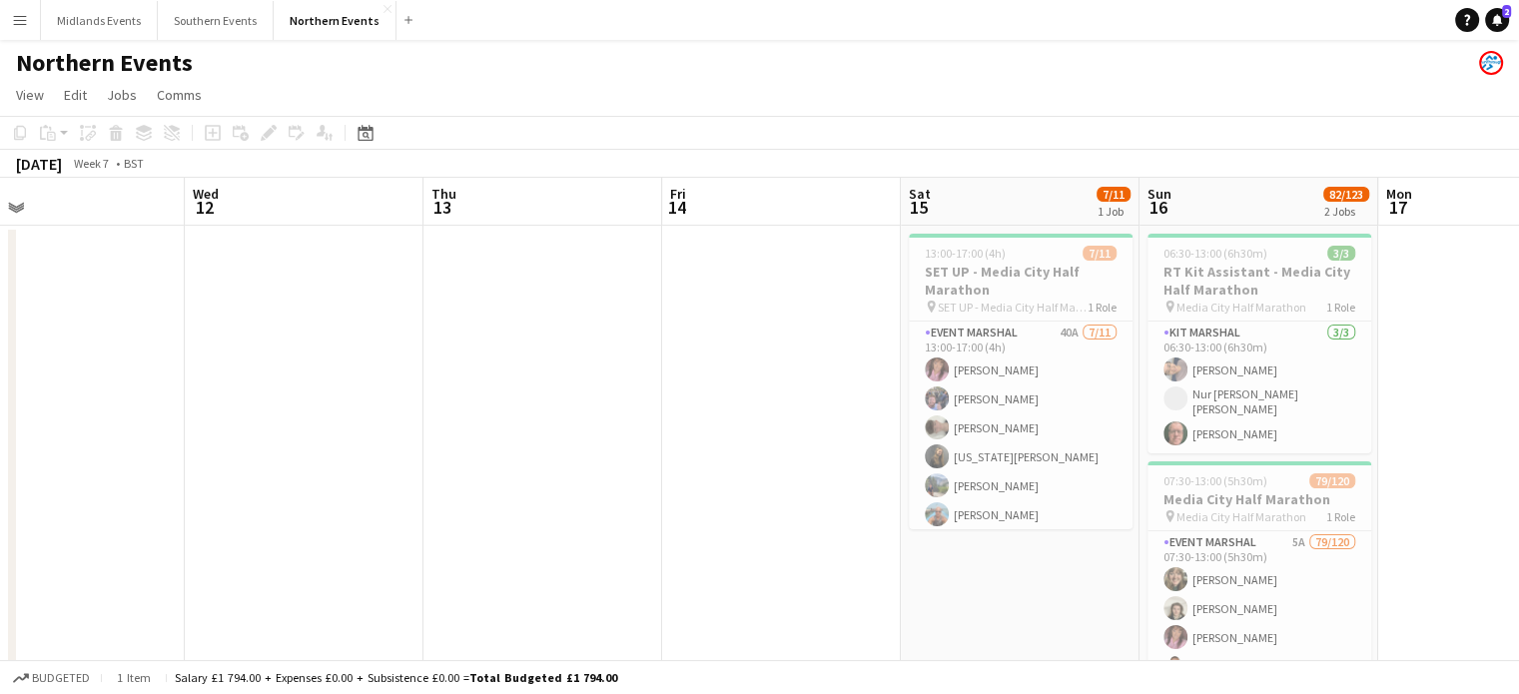
scroll to position [0, 866]
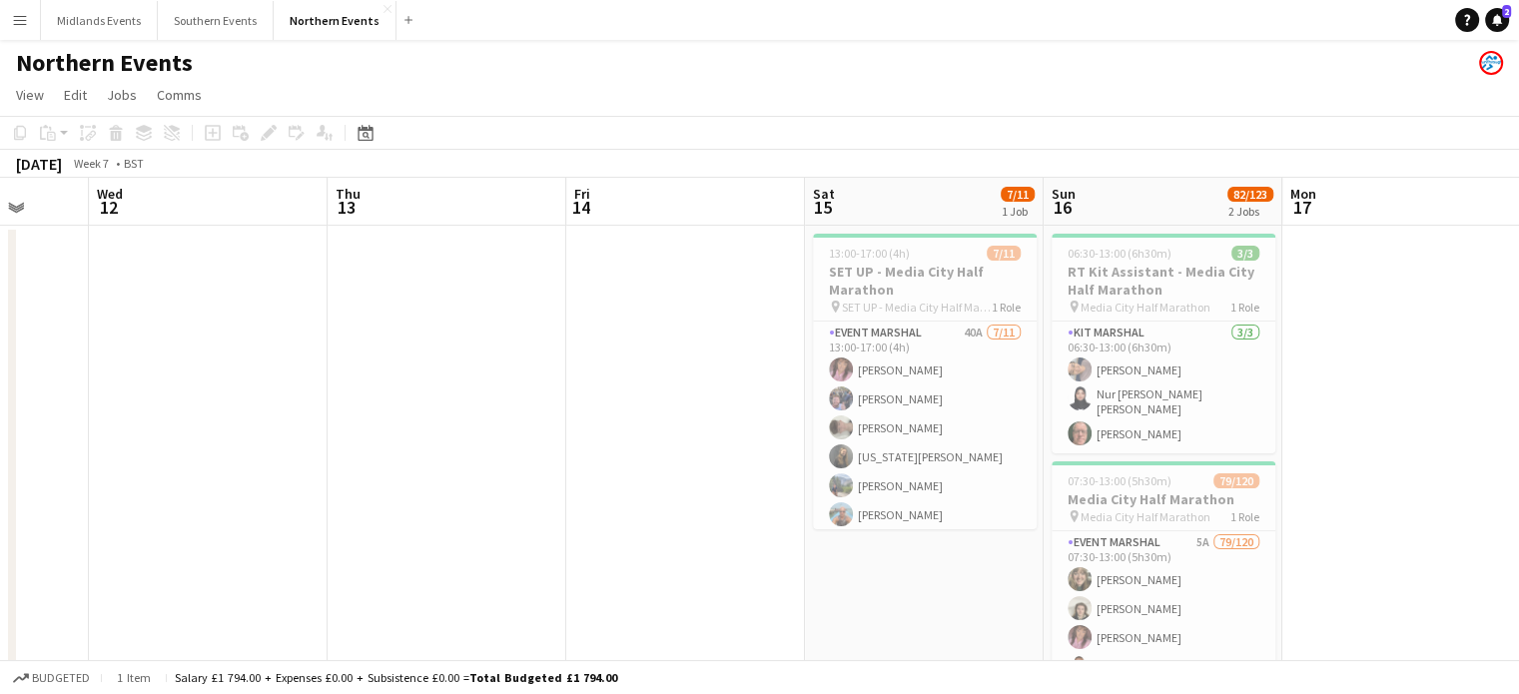
drag, startPoint x: 1182, startPoint y: 428, endPoint x: 332, endPoint y: 455, distance: 850.5
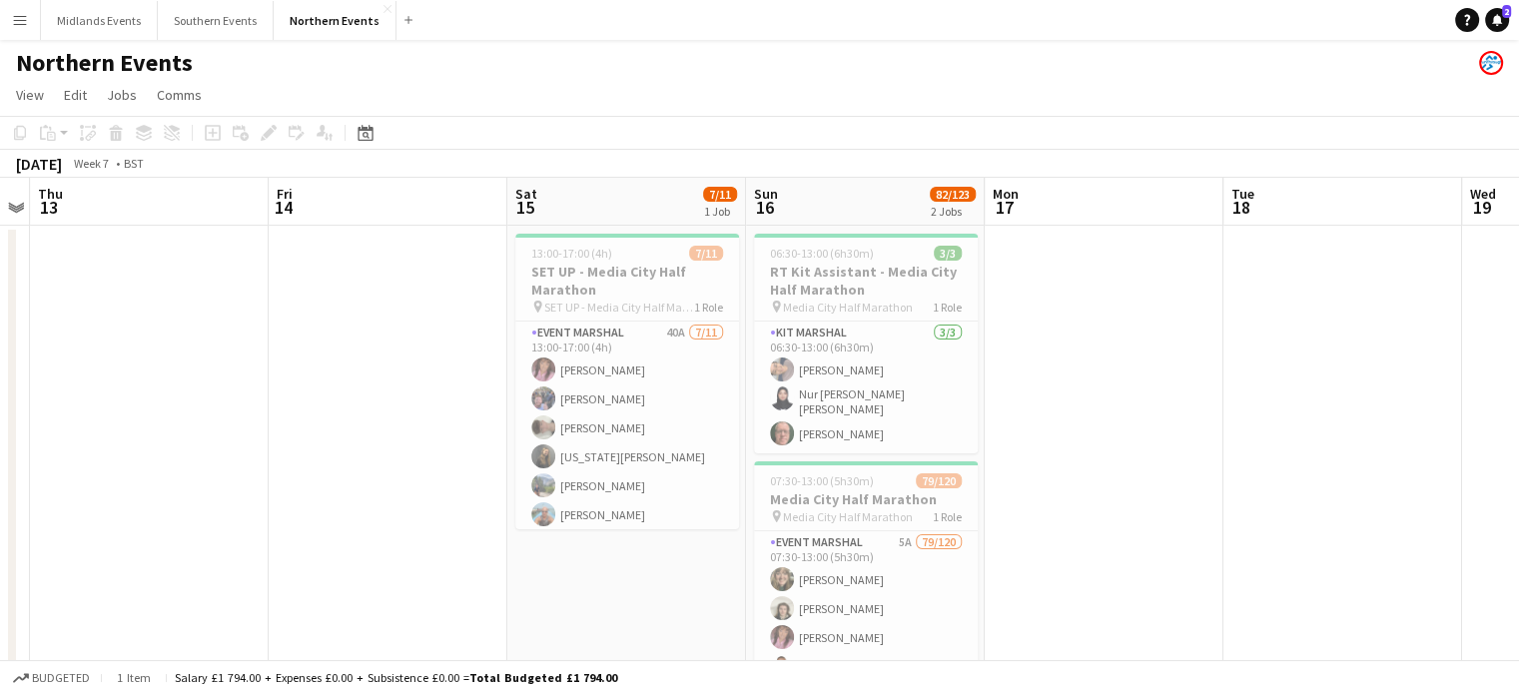
drag, startPoint x: 931, startPoint y: 458, endPoint x: 539, endPoint y: 470, distance: 391.7
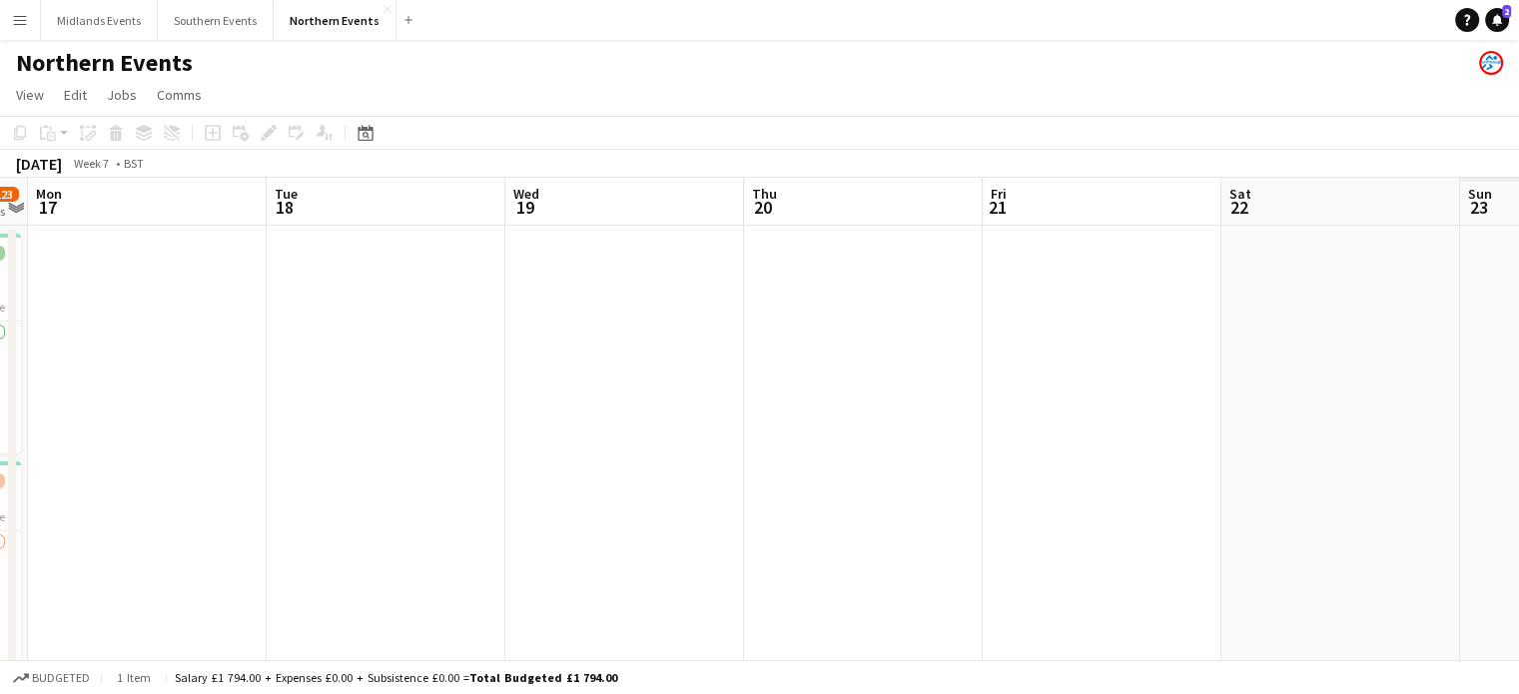
scroll to position [0, 645]
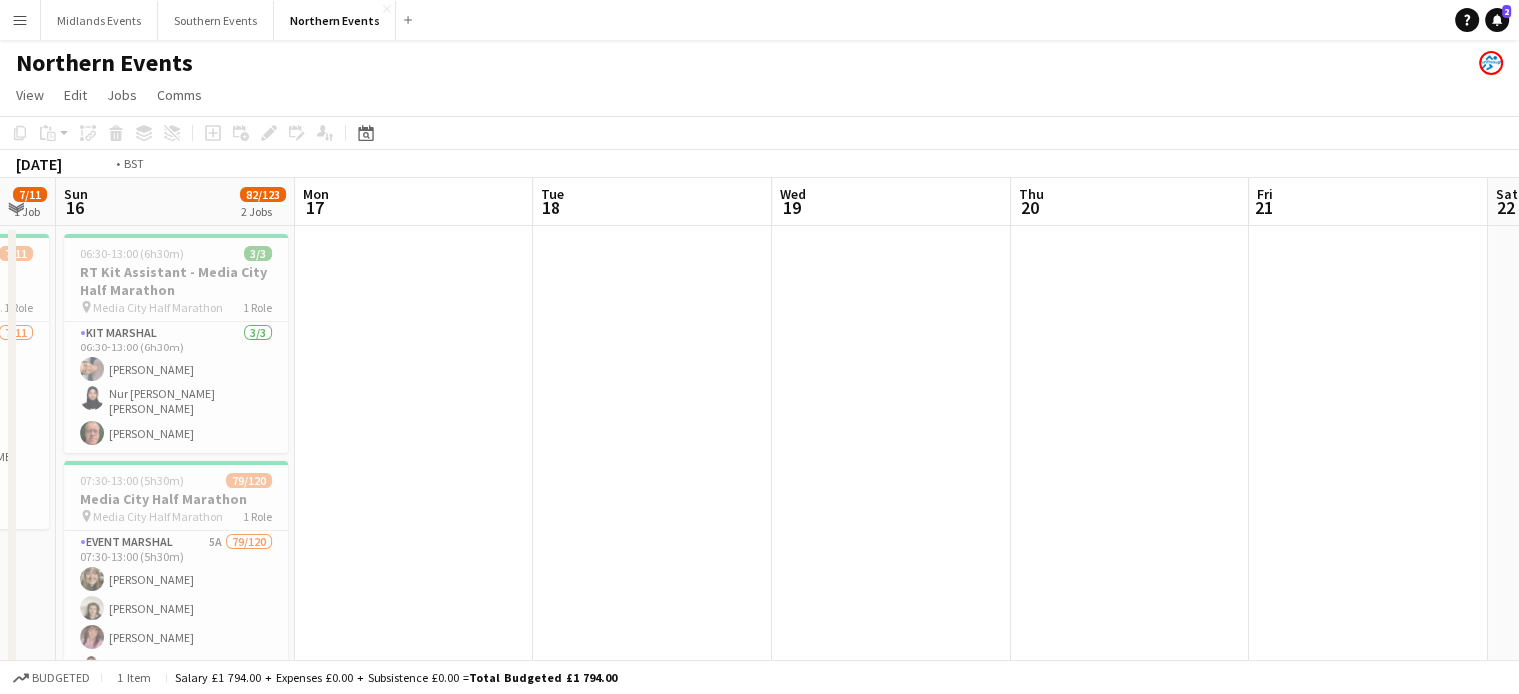
drag, startPoint x: 1047, startPoint y: 451, endPoint x: 569, endPoint y: 446, distance: 477.5
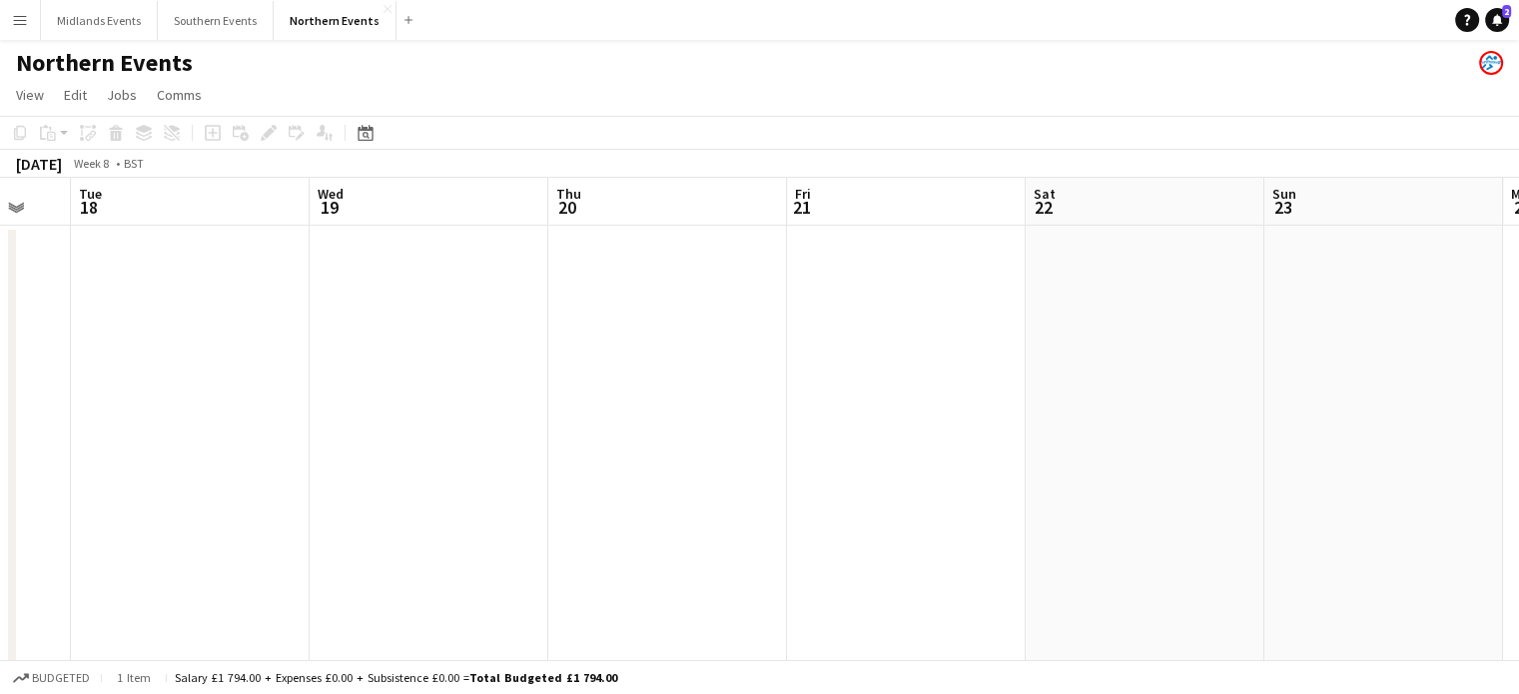
scroll to position [607, 0]
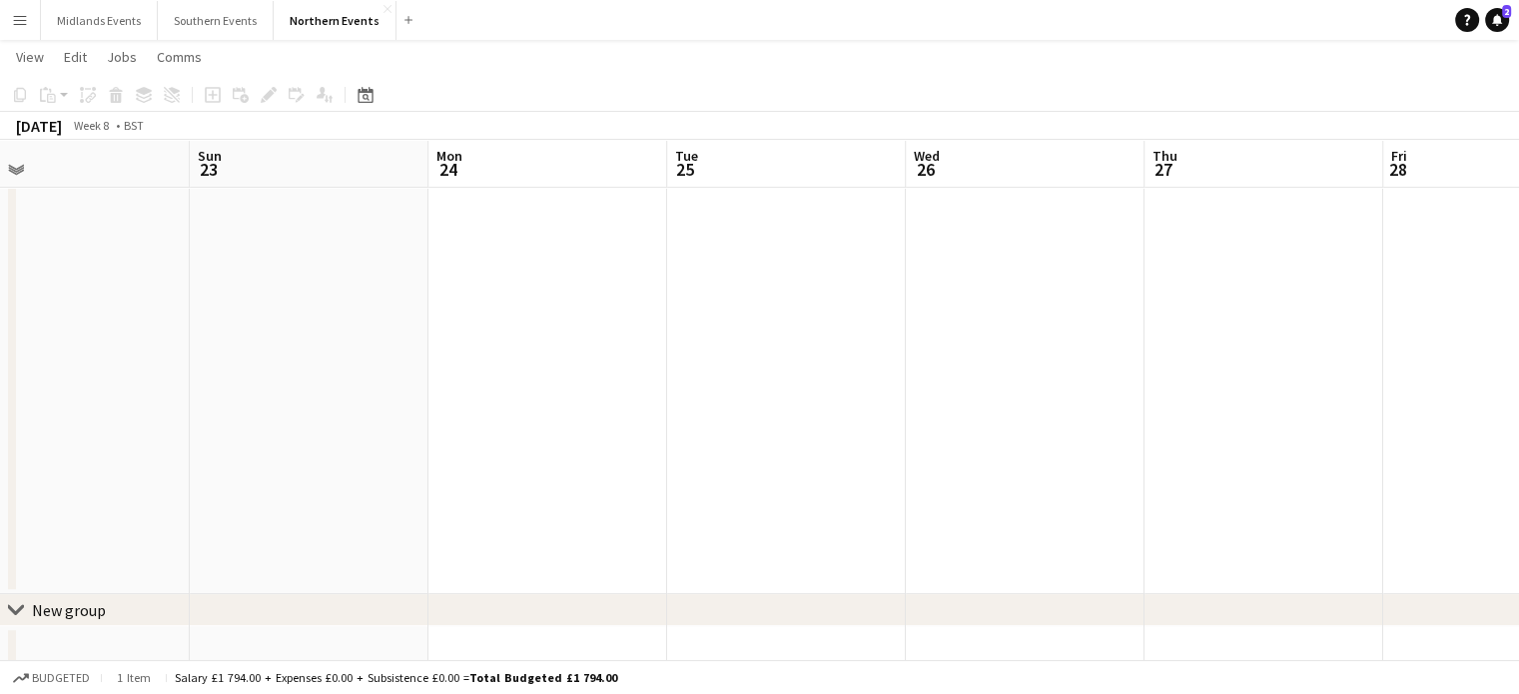
drag, startPoint x: 1235, startPoint y: 436, endPoint x: 459, endPoint y: 462, distance: 775.6
click at [409, 461] on app-calendar-viewport "Wed 19 Thu 20 Fri 21 Sat 22 Sun 23 Mon 24 Tue 25 Wed 26 Thu 27 Fri 28 Sat 1 Sun…" at bounding box center [759, 125] width 1519 height 1308
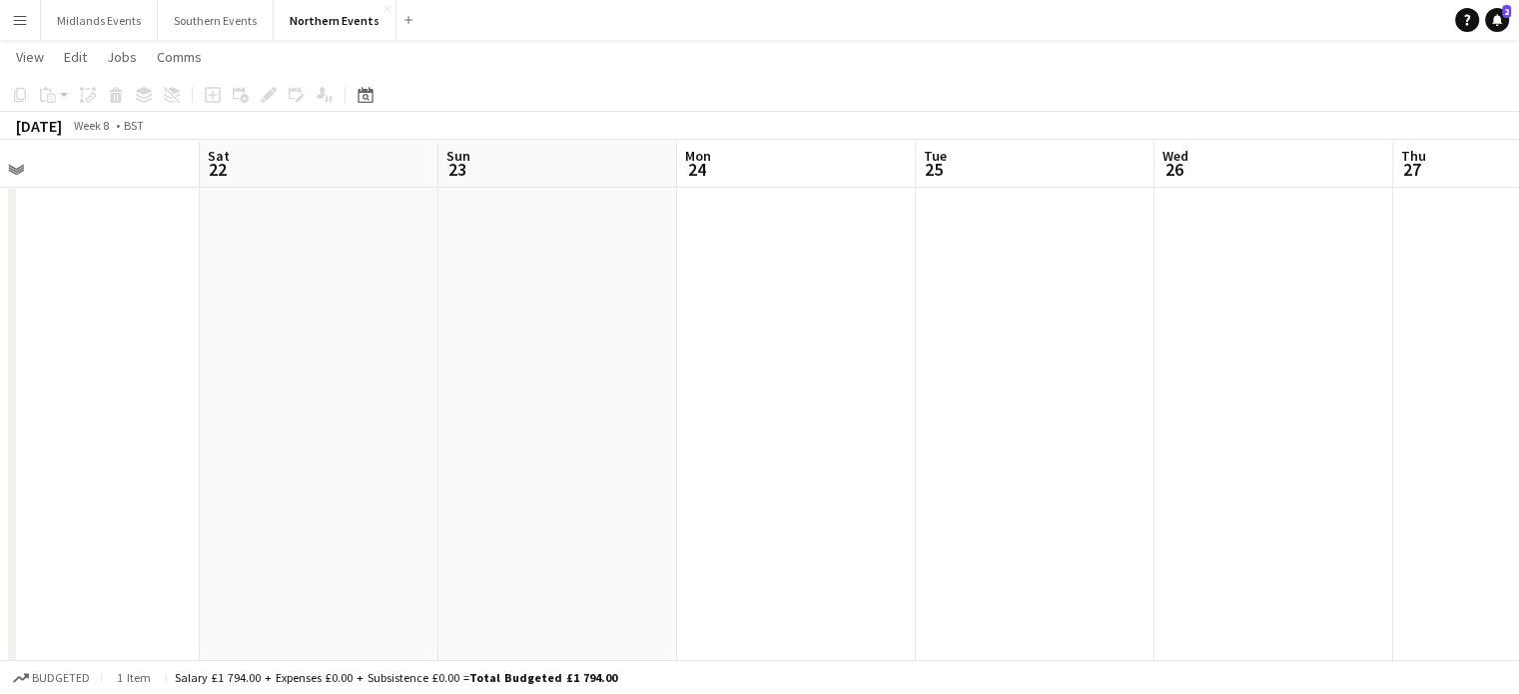
drag, startPoint x: 1179, startPoint y: 423, endPoint x: 484, endPoint y: 422, distance: 694.2
click at [475, 419] on app-calendar-viewport "Wed 19 Thu 20 Fri 21 Sat 22 Sun 23 Mon 24 Tue 25 Wed 26 Thu 27 Fri 28 Sat 1 11/…" at bounding box center [759, 168] width 1519 height 1394
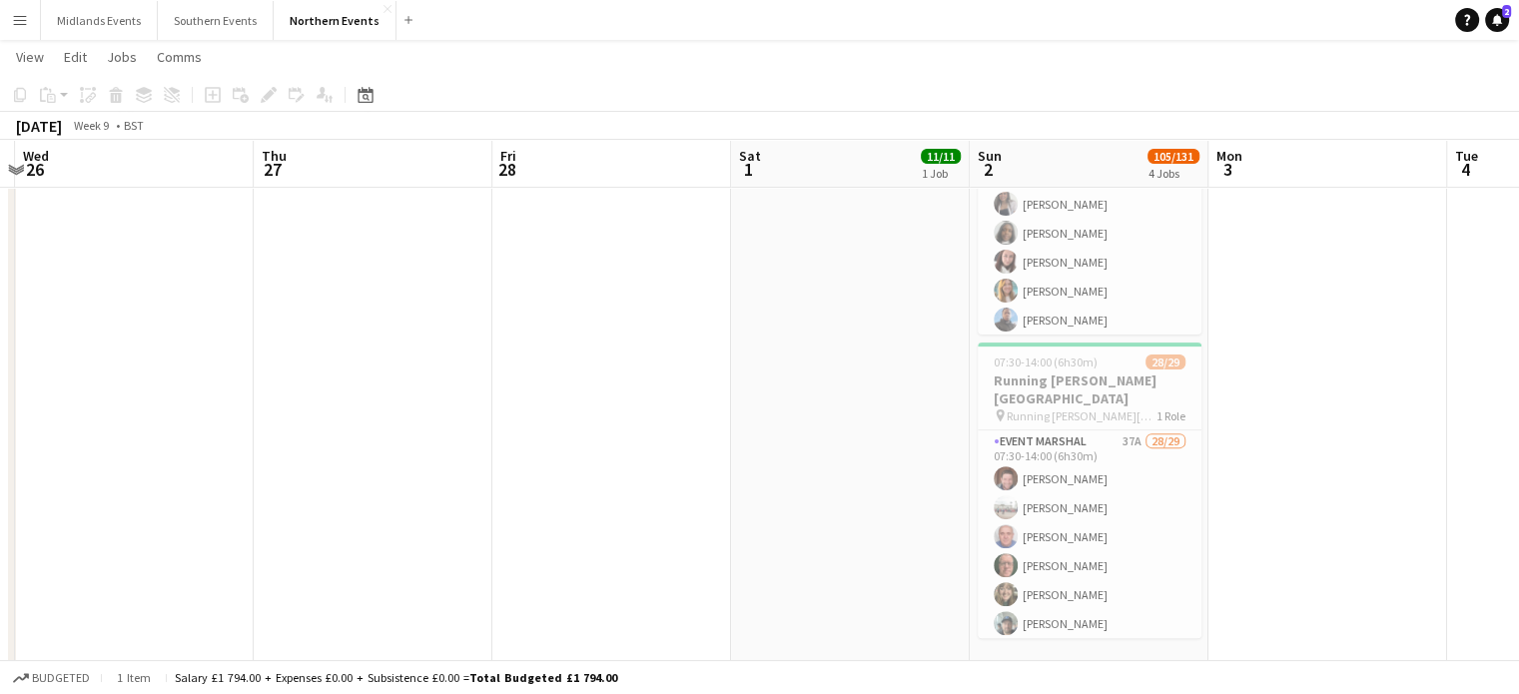
drag, startPoint x: 1327, startPoint y: 390, endPoint x: 820, endPoint y: 379, distance: 507.5
click at [820, 379] on app-calendar-viewport "Sun 23 Mon 24 Tue 25 Wed 26 Thu 27 Fri 28 Sat 1 11/11 1 Job Sun 2 105/131 4 Job…" at bounding box center [759, 168] width 1519 height 1394
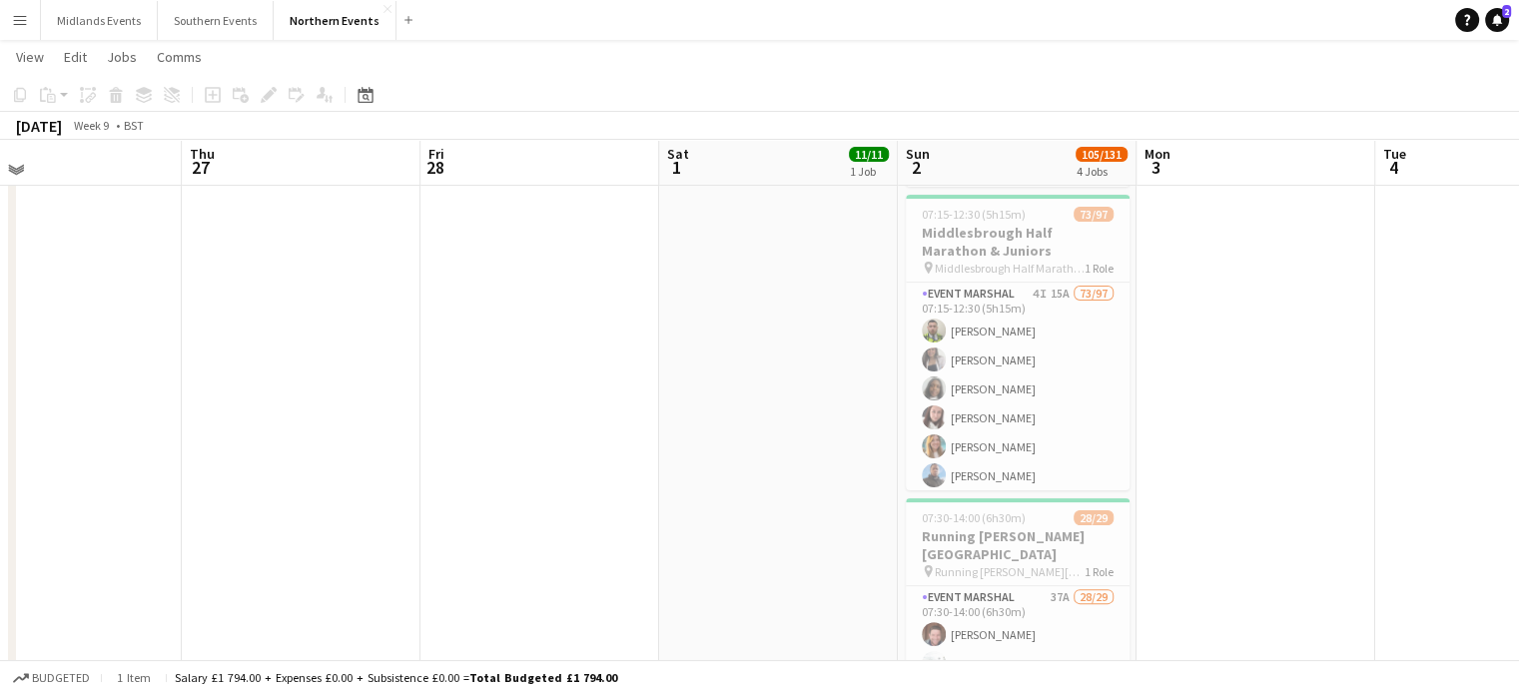
scroll to position [448, 0]
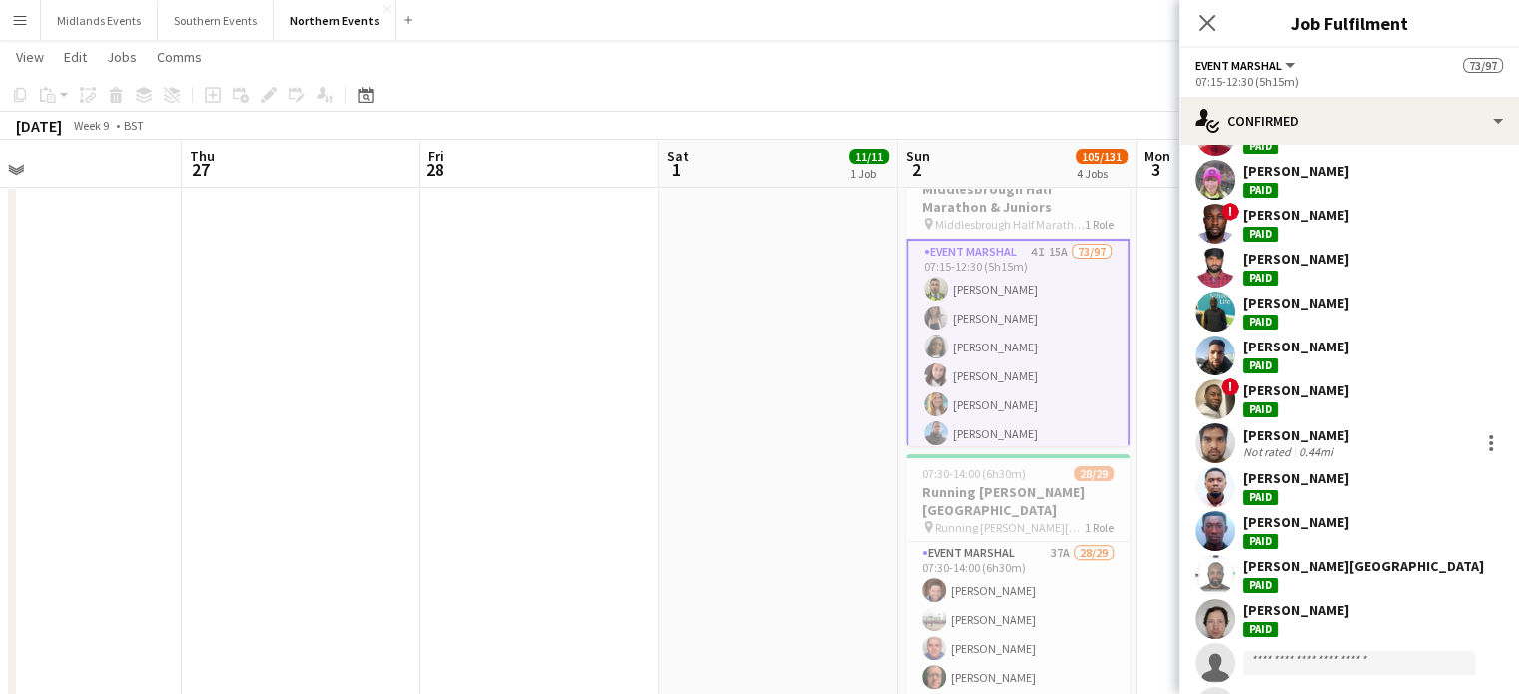
scroll to position [2850, 0]
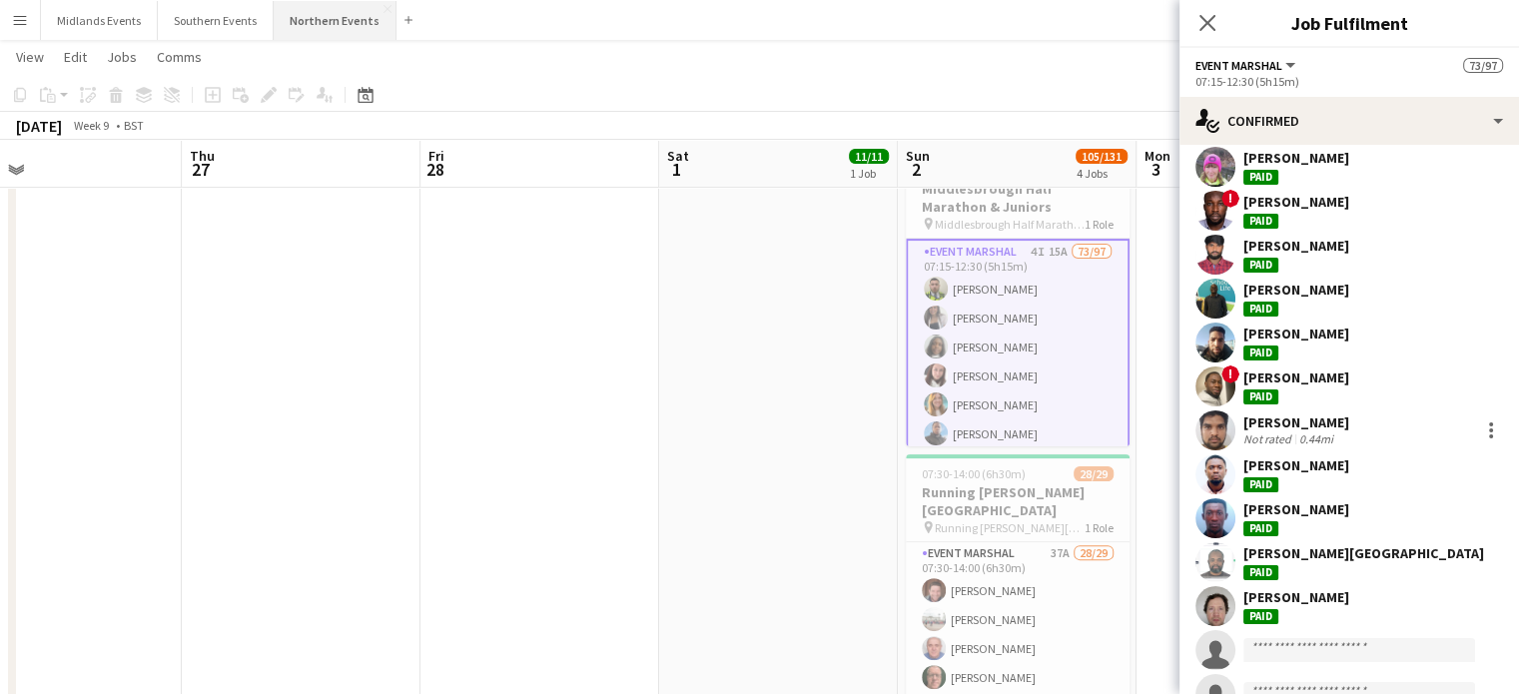
click at [327, 23] on button "Northern Events Close" at bounding box center [335, 20] width 123 height 39
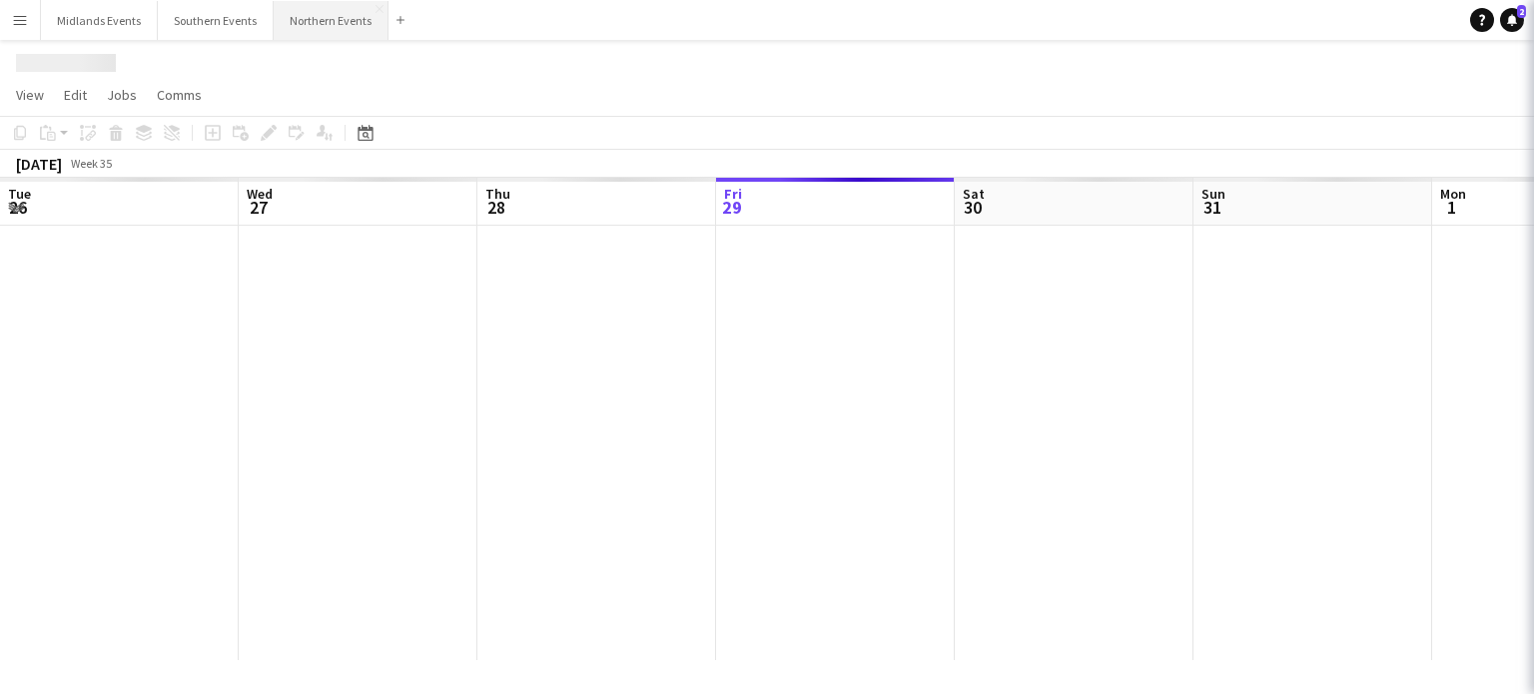
scroll to position [0, 477]
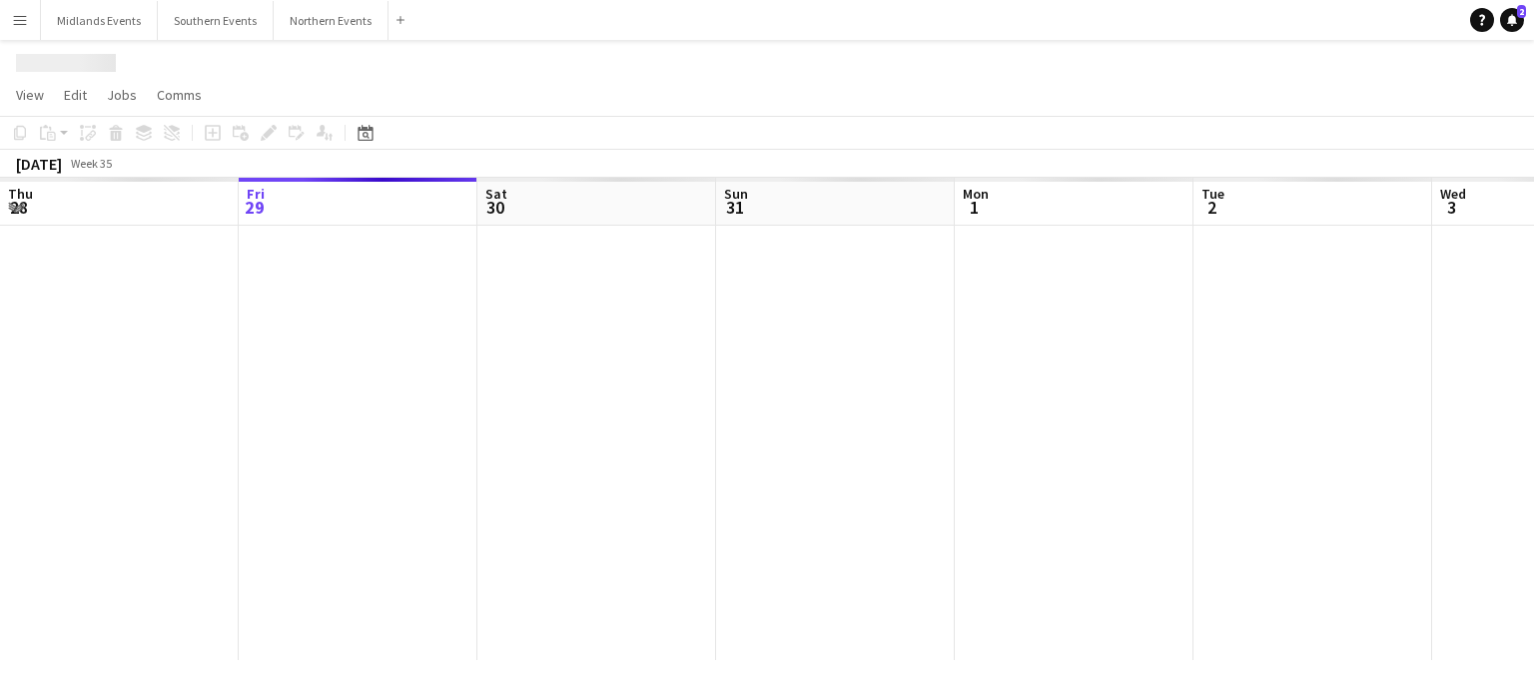
click at [29, 23] on button "Menu" at bounding box center [20, 20] width 40 height 40
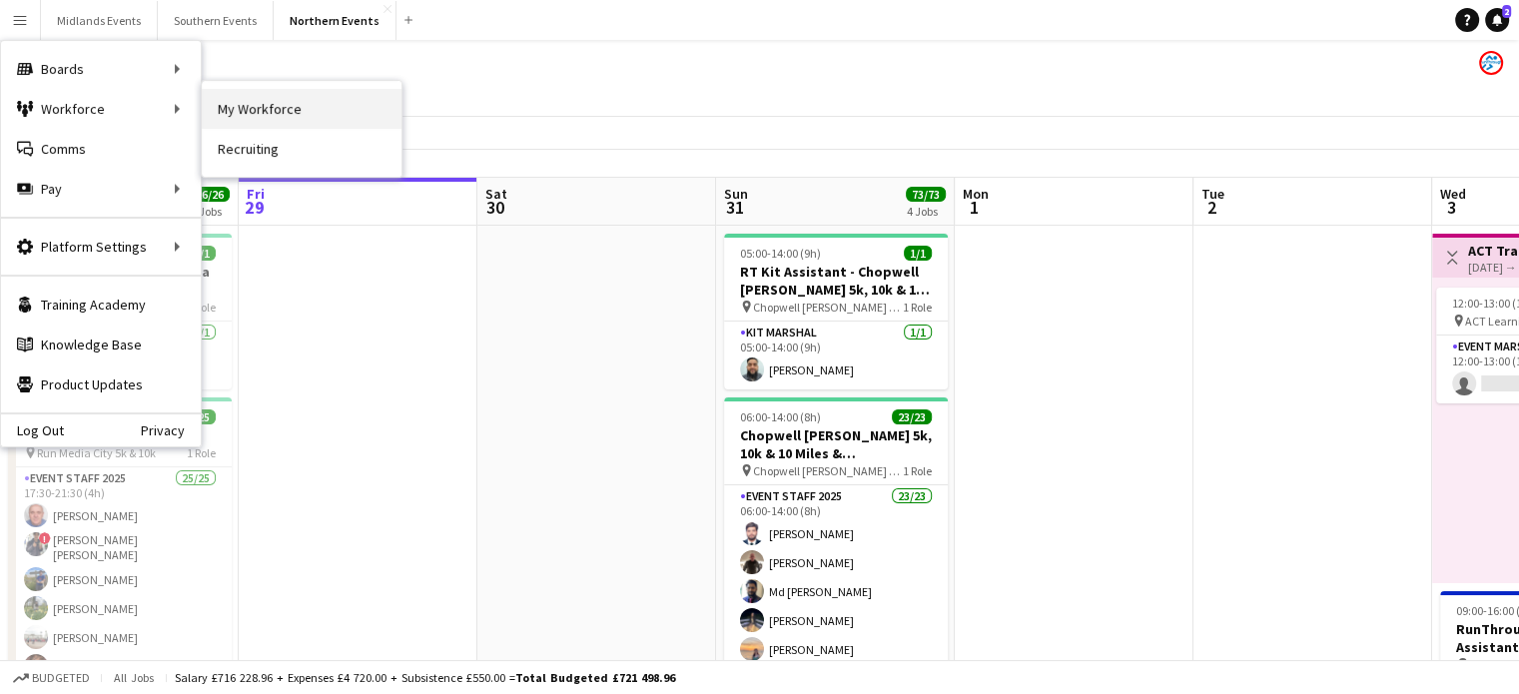
click at [252, 106] on link "My Workforce" at bounding box center [302, 109] width 200 height 40
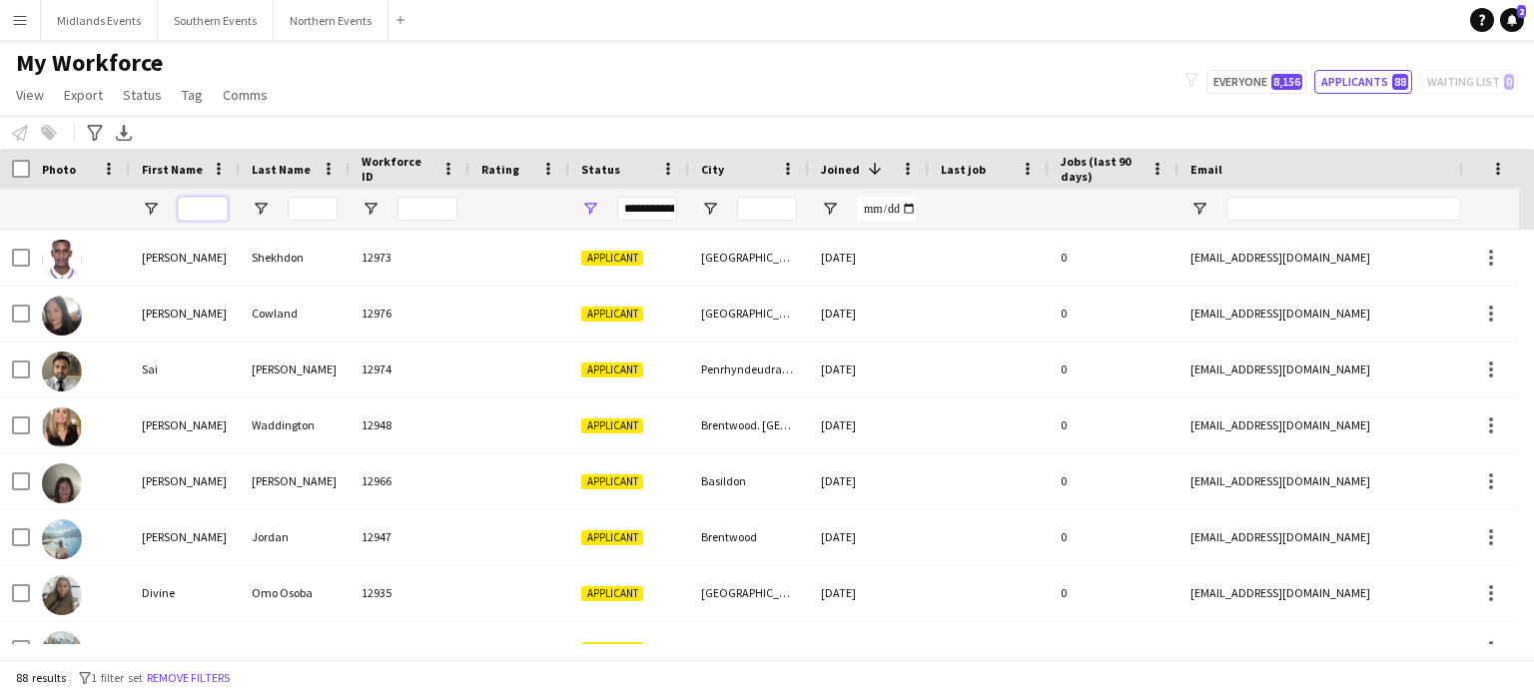
click at [208, 204] on input "First Name Filter Input" at bounding box center [203, 209] width 50 height 24
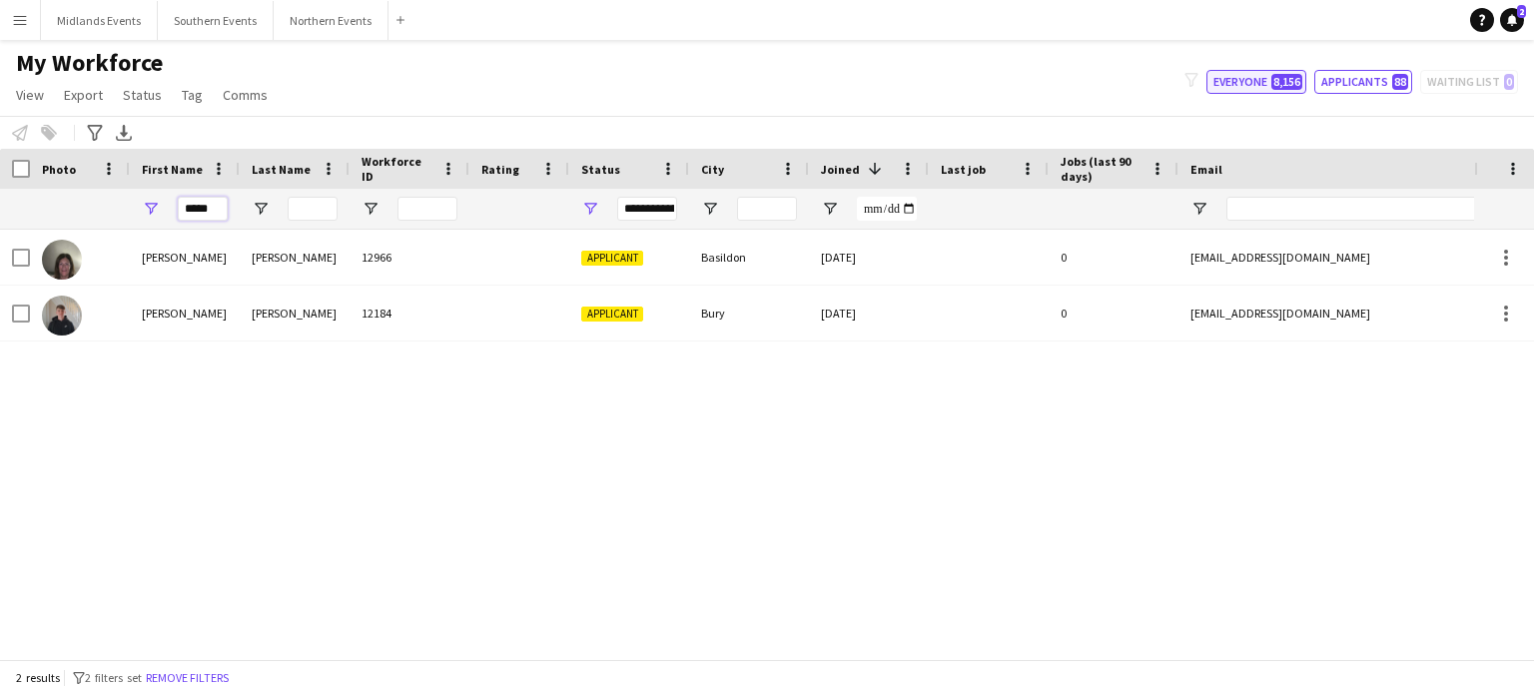
type input "*****"
click at [1250, 85] on button "Everyone 8,156" at bounding box center [1257, 82] width 100 height 24
type input "**********"
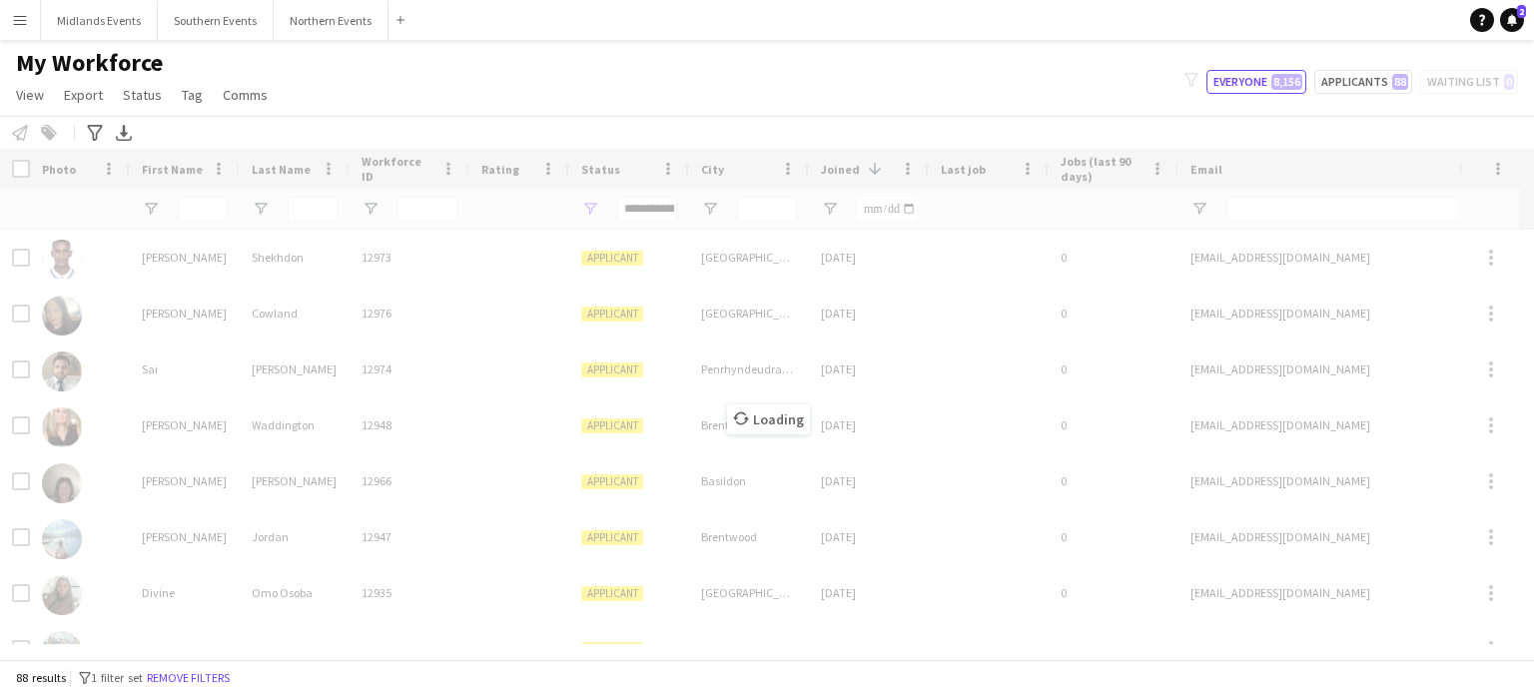
click at [200, 211] on div "Loading" at bounding box center [767, 404] width 1534 height 510
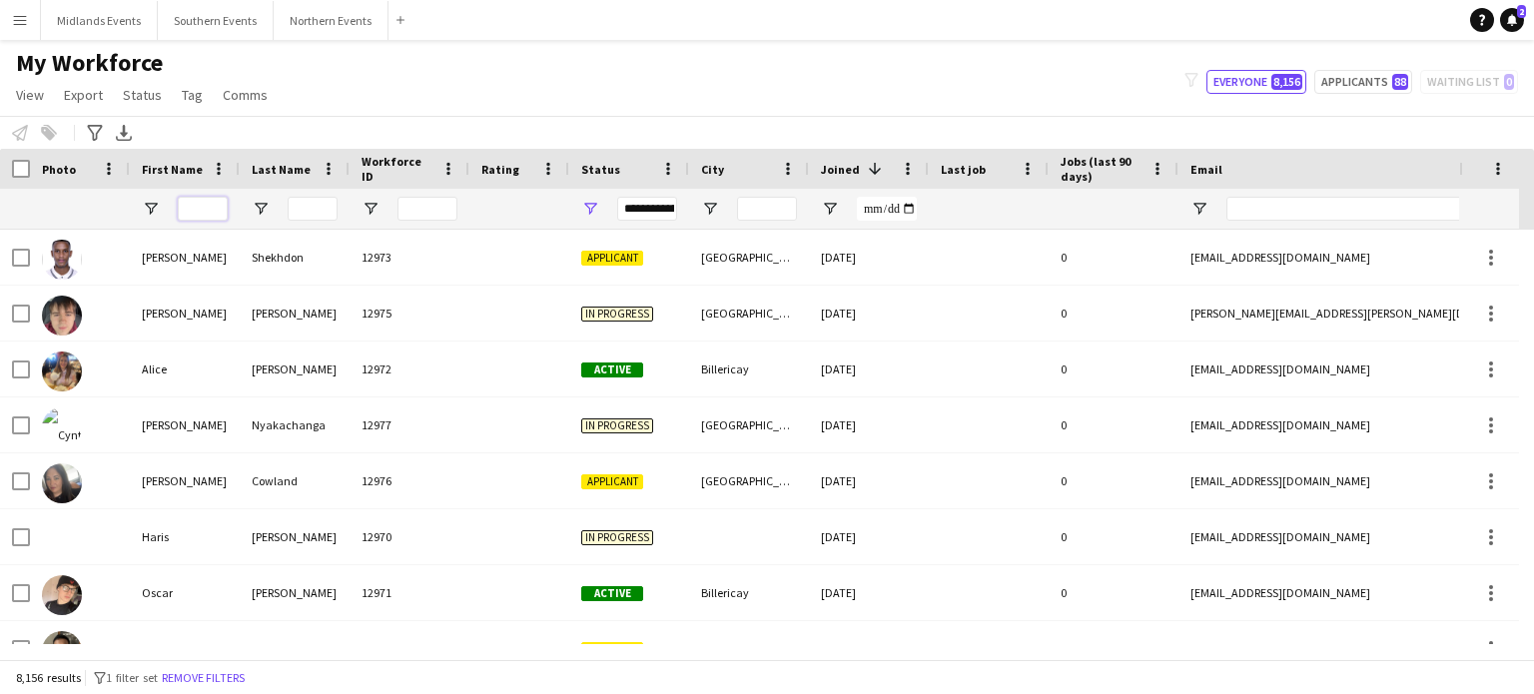
click at [200, 202] on input "First Name Filter Input" at bounding box center [203, 209] width 50 height 24
type input "*"
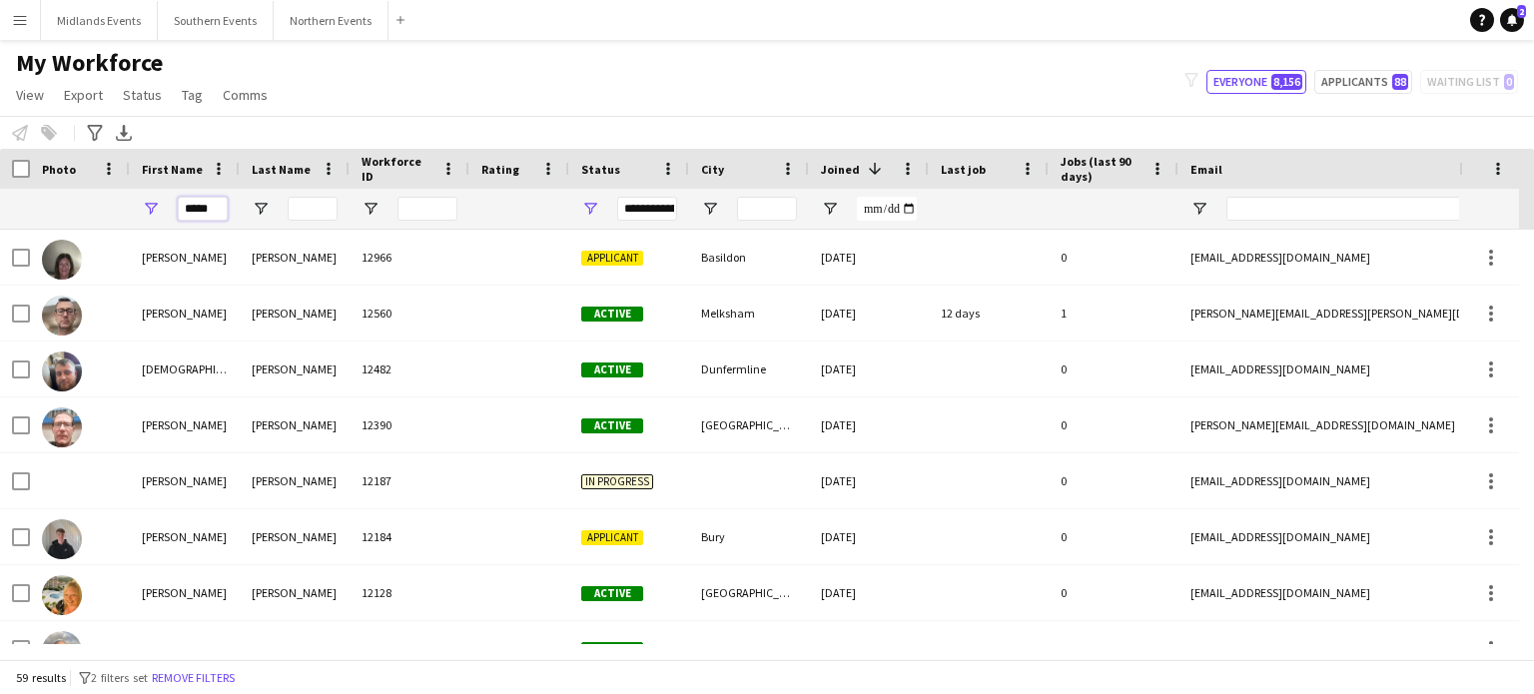
type input "*****"
click at [781, 206] on input "City Filter Input" at bounding box center [767, 209] width 60 height 24
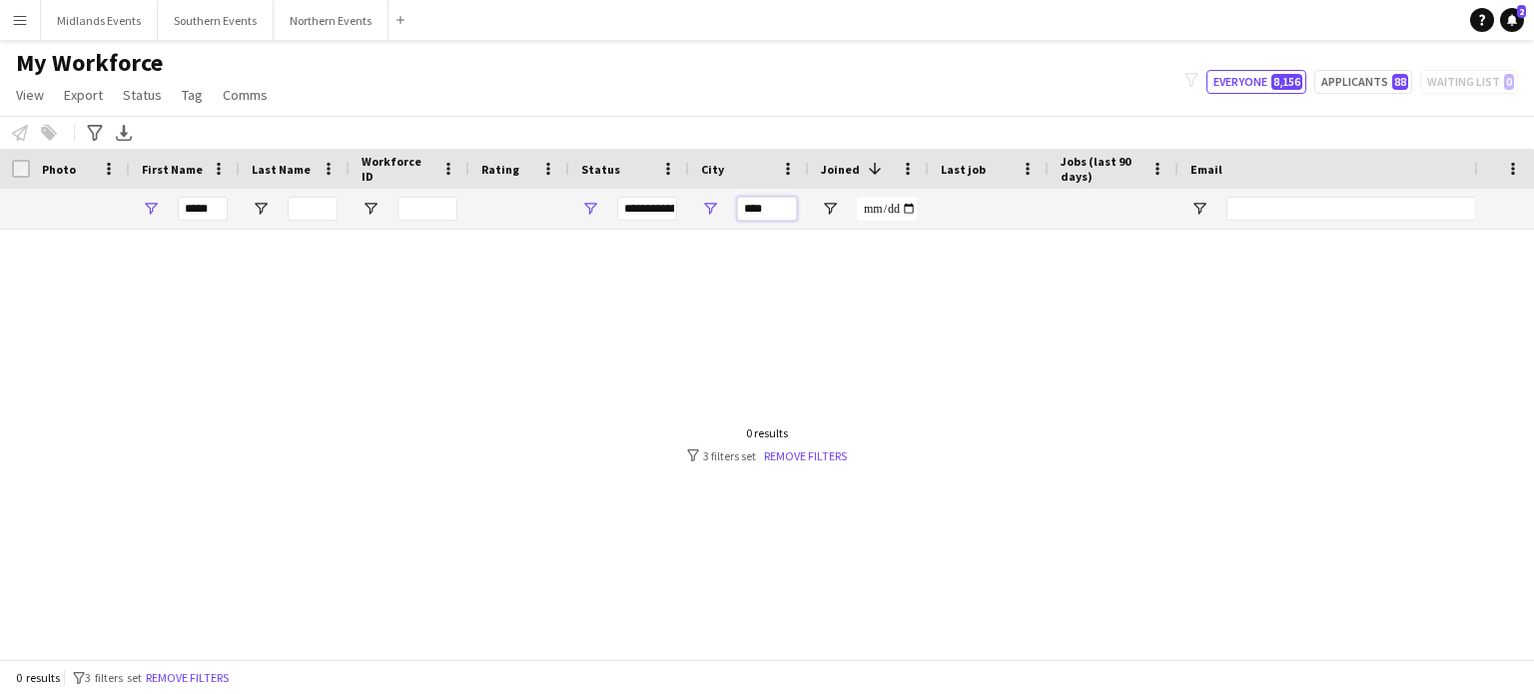
click at [781, 206] on input "****" at bounding box center [767, 209] width 60 height 24
type input "*"
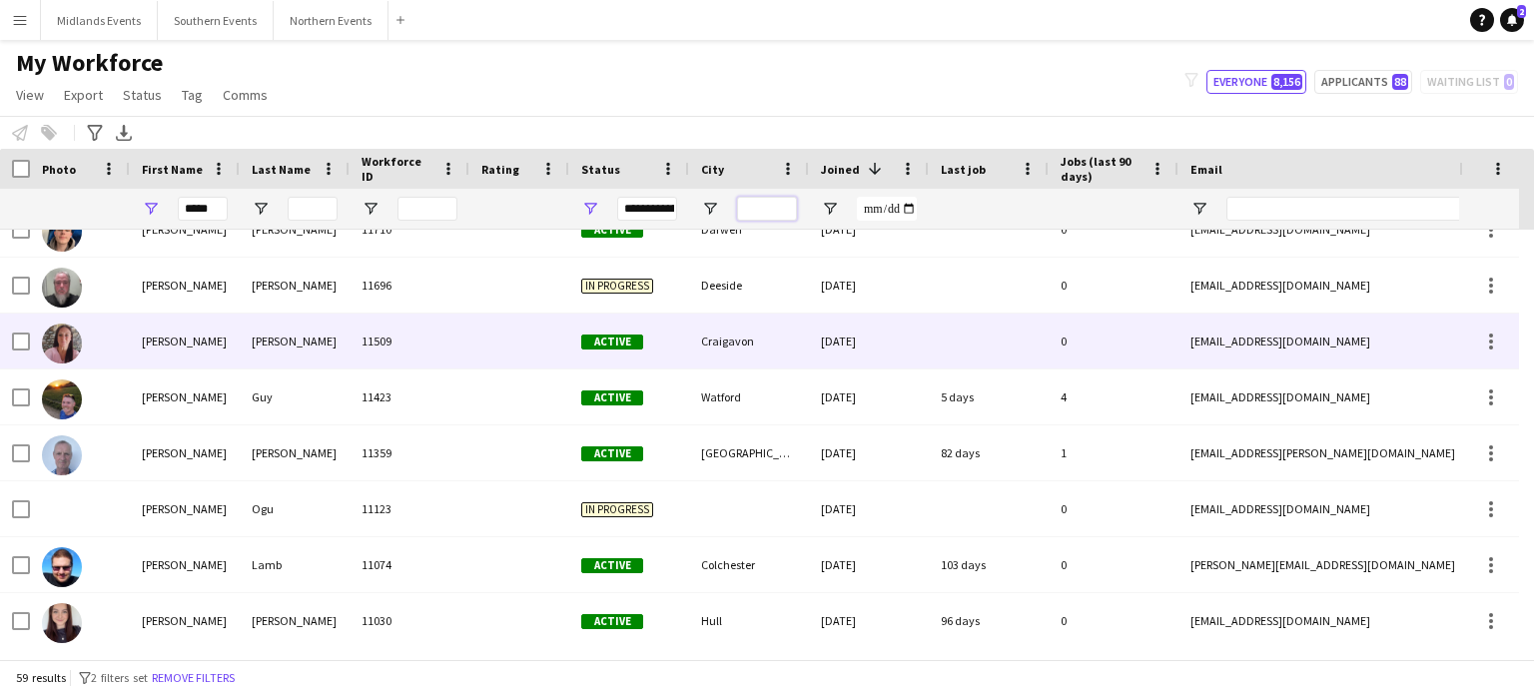
scroll to position [482, 0]
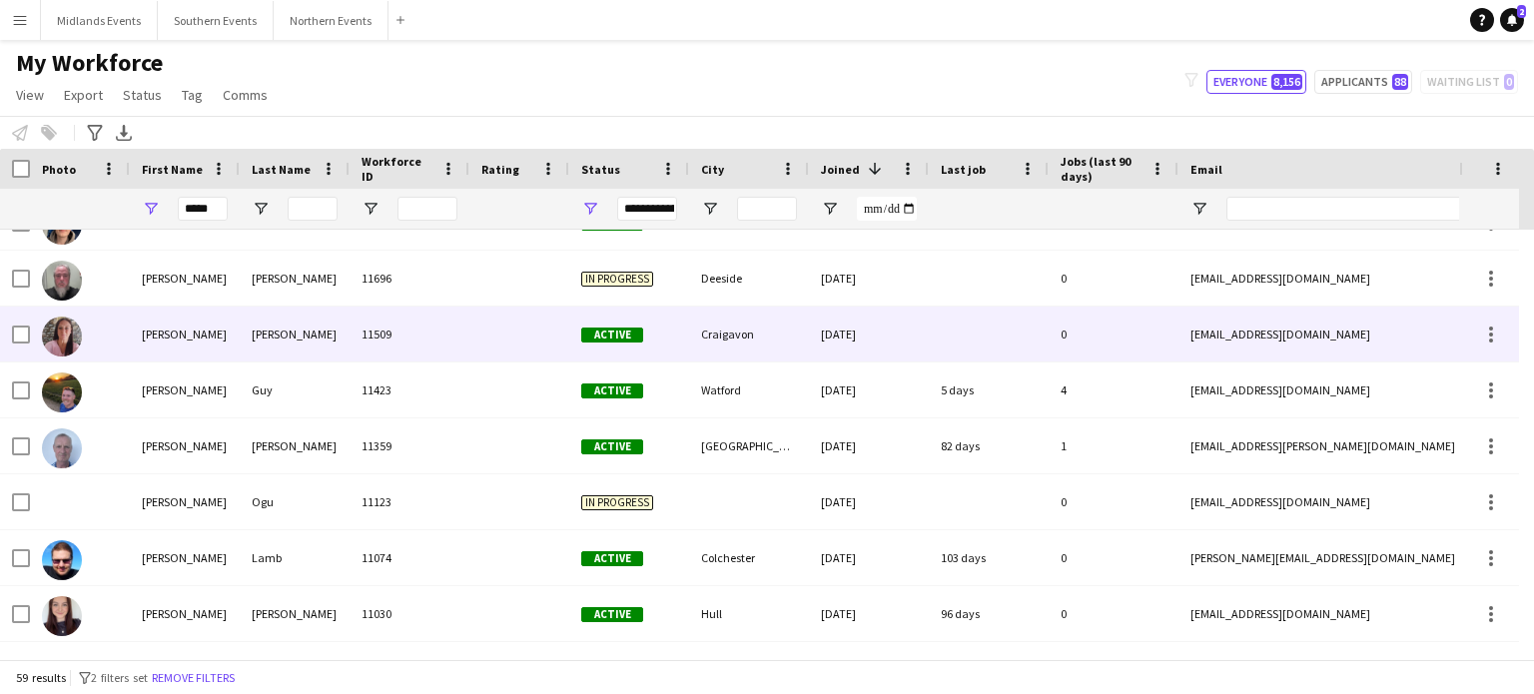
click at [1518, 322] on div at bounding box center [1489, 334] width 60 height 55
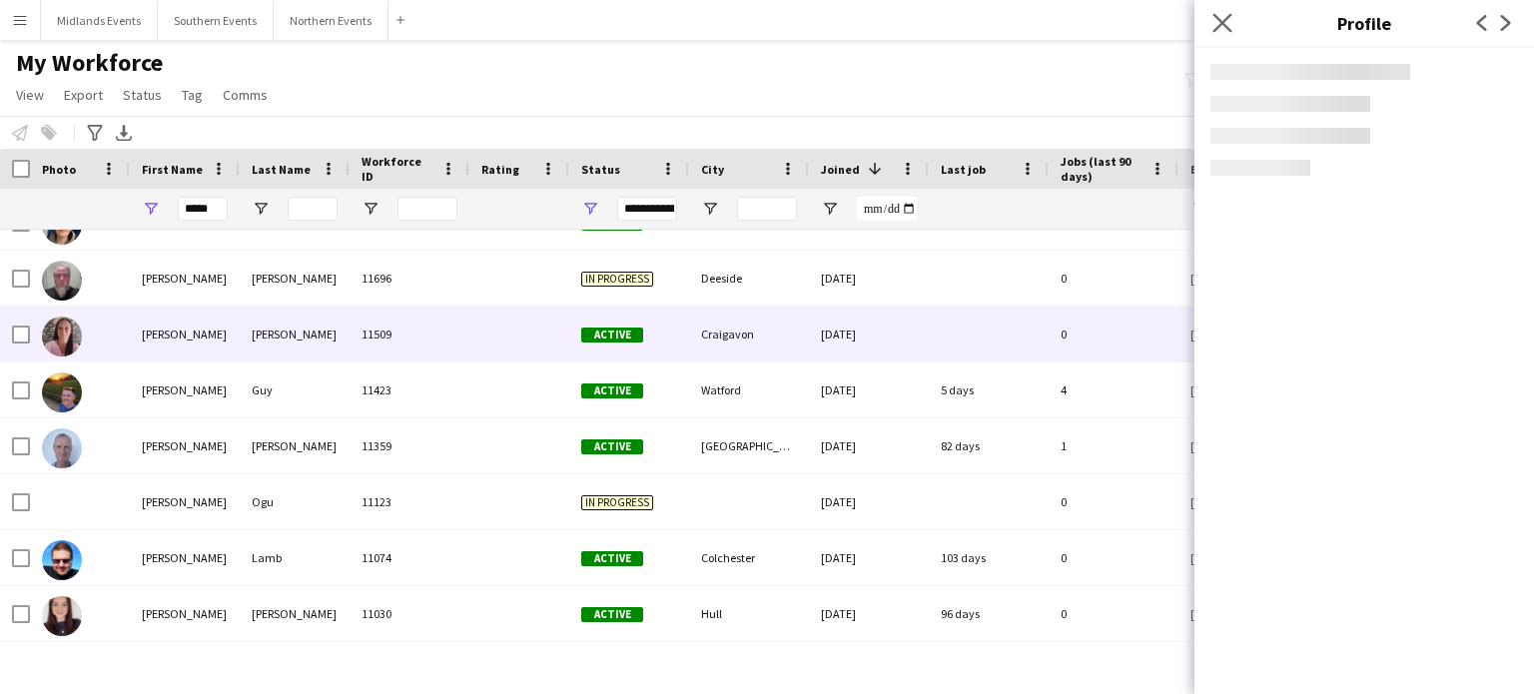
click at [1212, 28] on app-icon "Close pop-in" at bounding box center [1223, 23] width 29 height 29
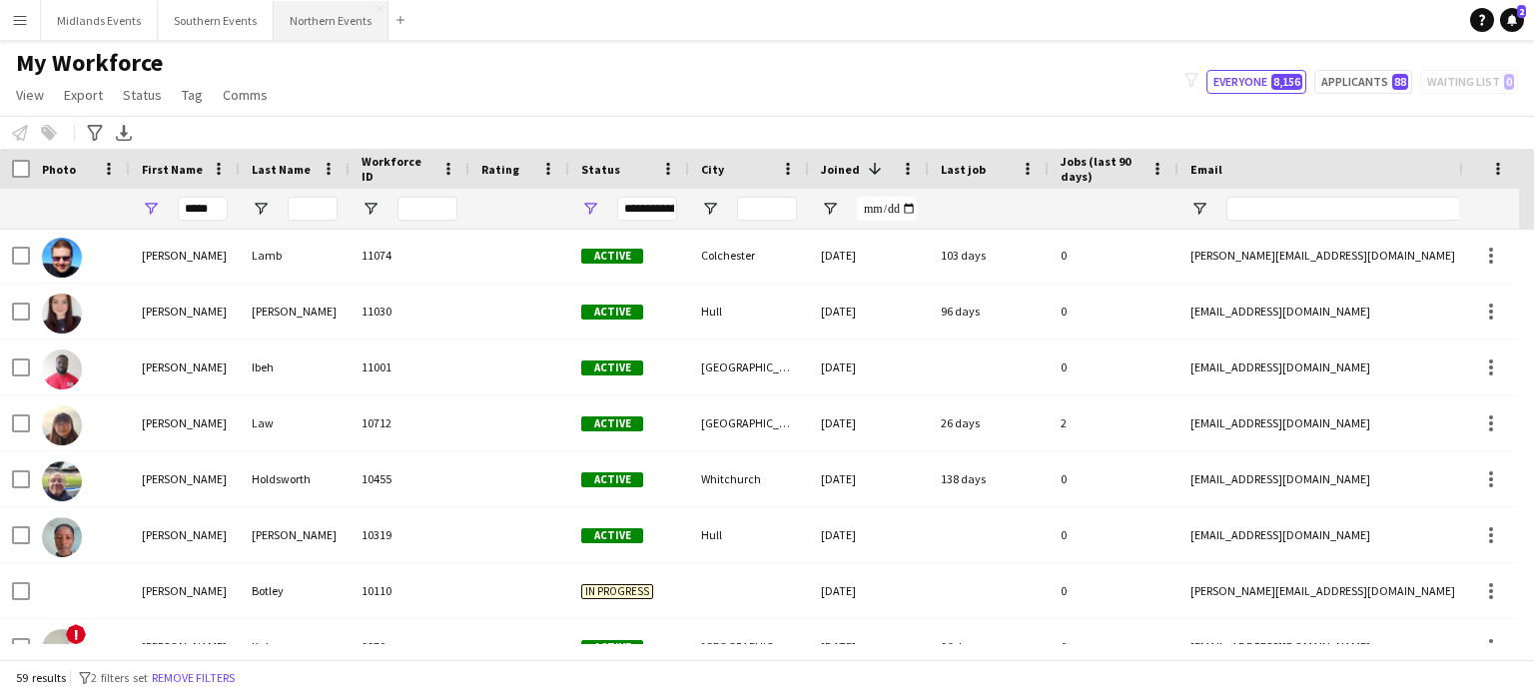
click at [320, 18] on button "Northern Events Close" at bounding box center [331, 20] width 115 height 39
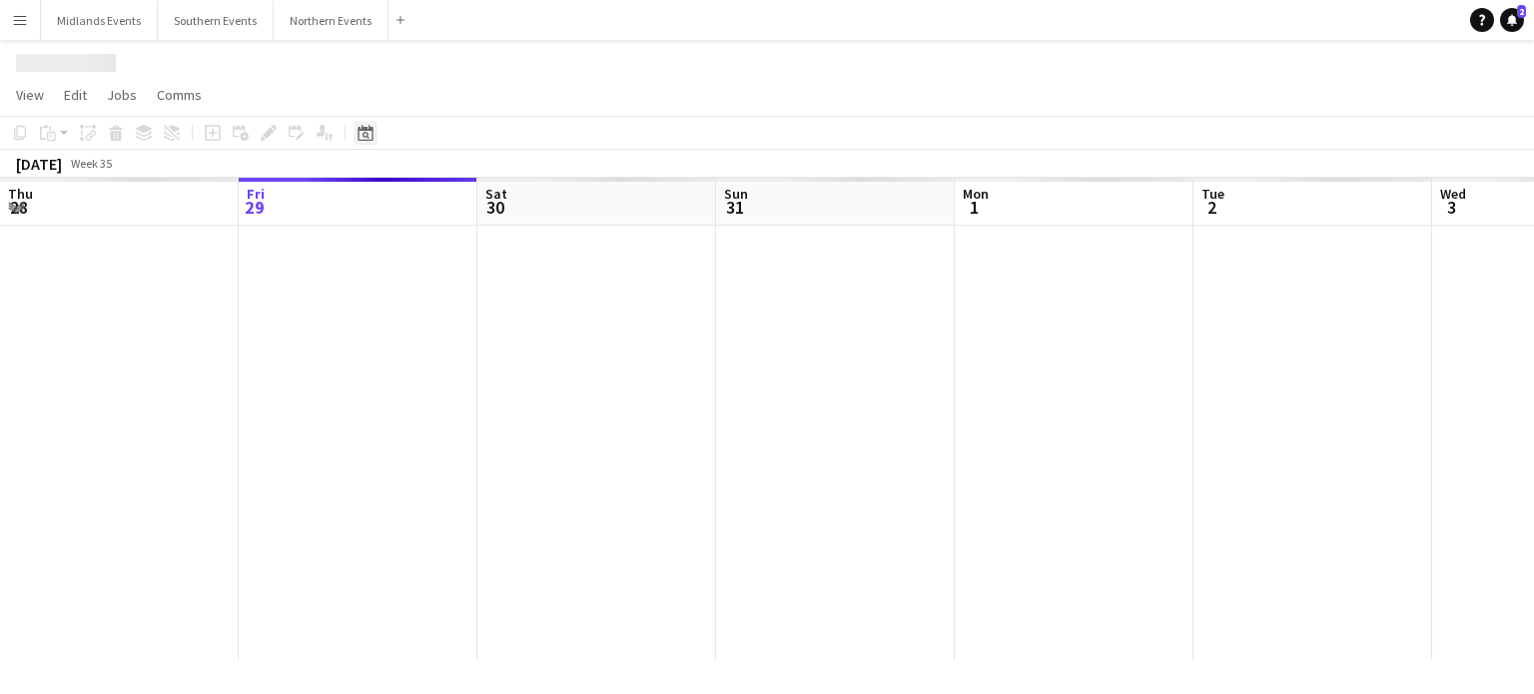
click at [362, 132] on icon "Date picker" at bounding box center [366, 133] width 16 height 16
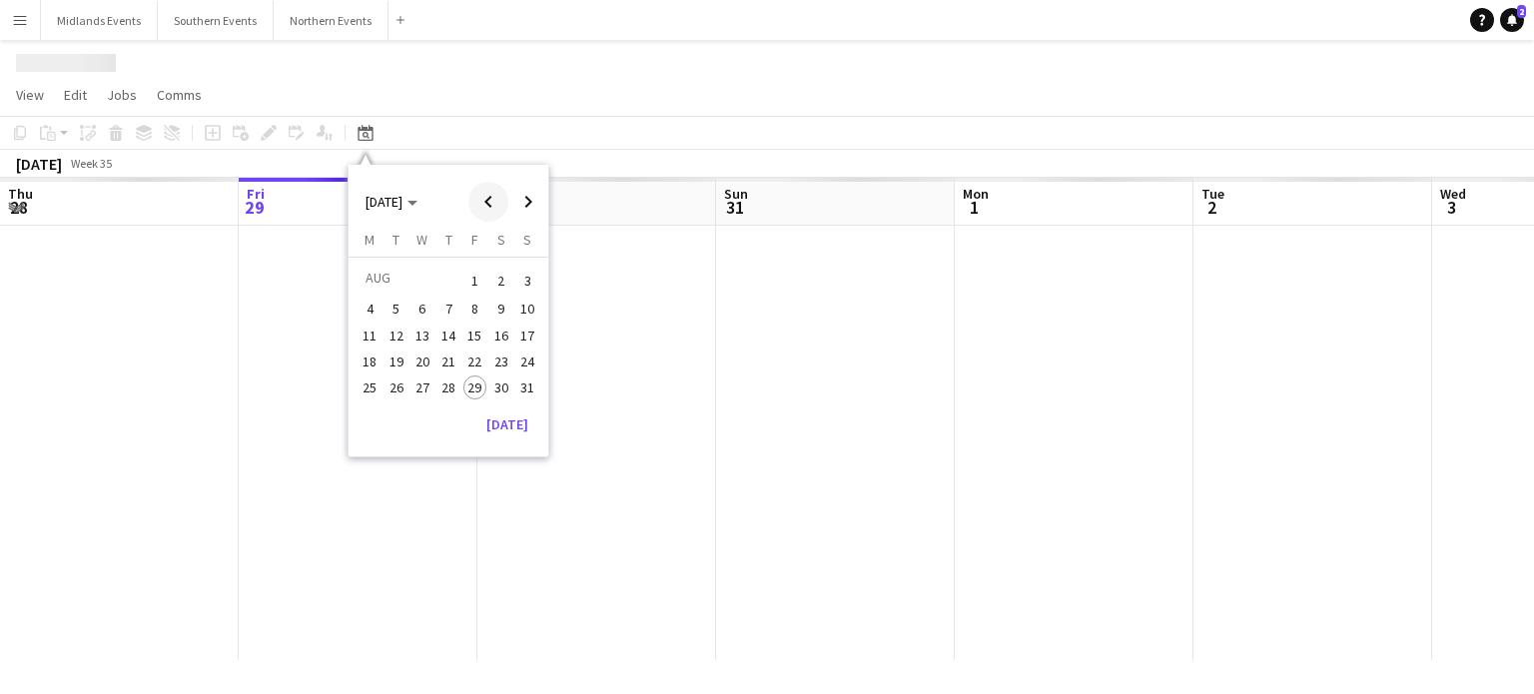
click at [490, 204] on span "Previous month" at bounding box center [488, 202] width 40 height 40
click at [484, 211] on span "Previous month" at bounding box center [488, 202] width 40 height 40
click at [503, 304] on span "5" at bounding box center [501, 305] width 24 height 24
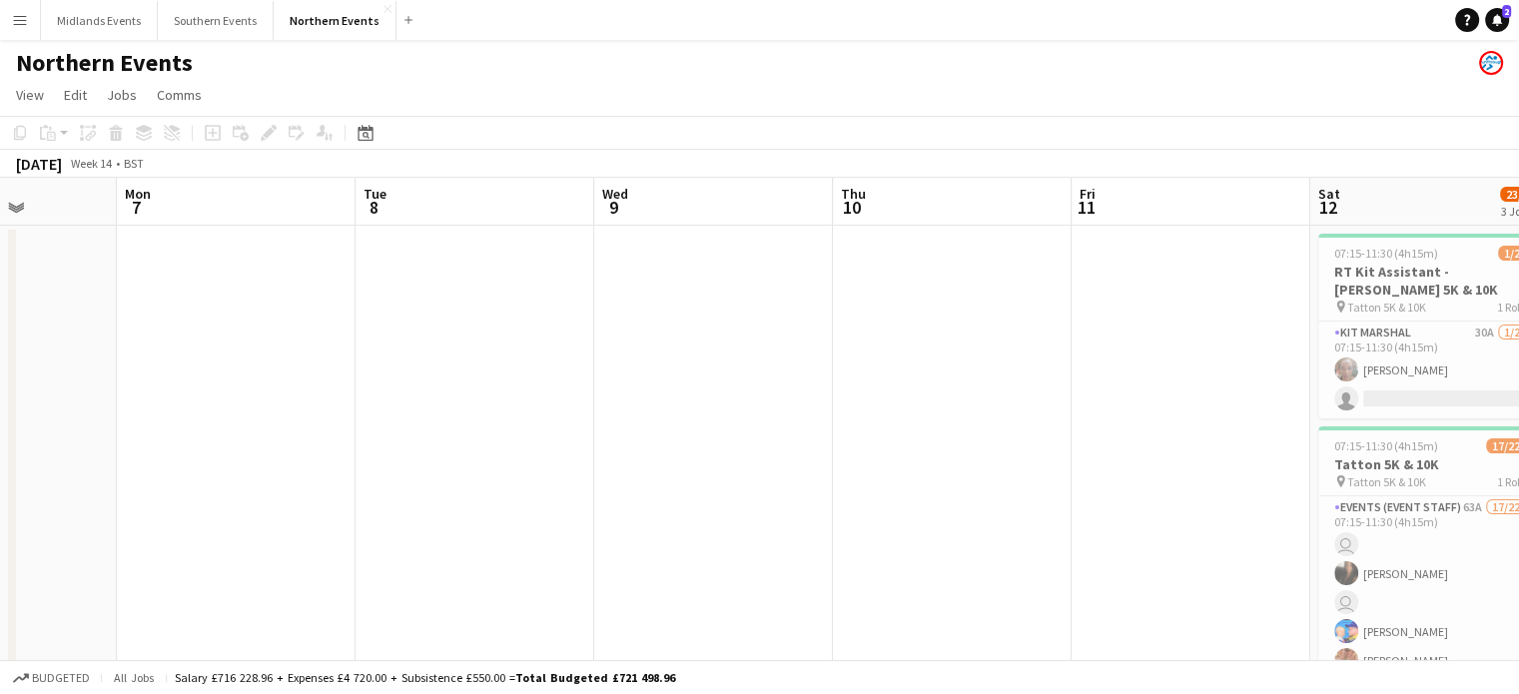
drag, startPoint x: 825, startPoint y: 411, endPoint x: 504, endPoint y: 422, distance: 320.8
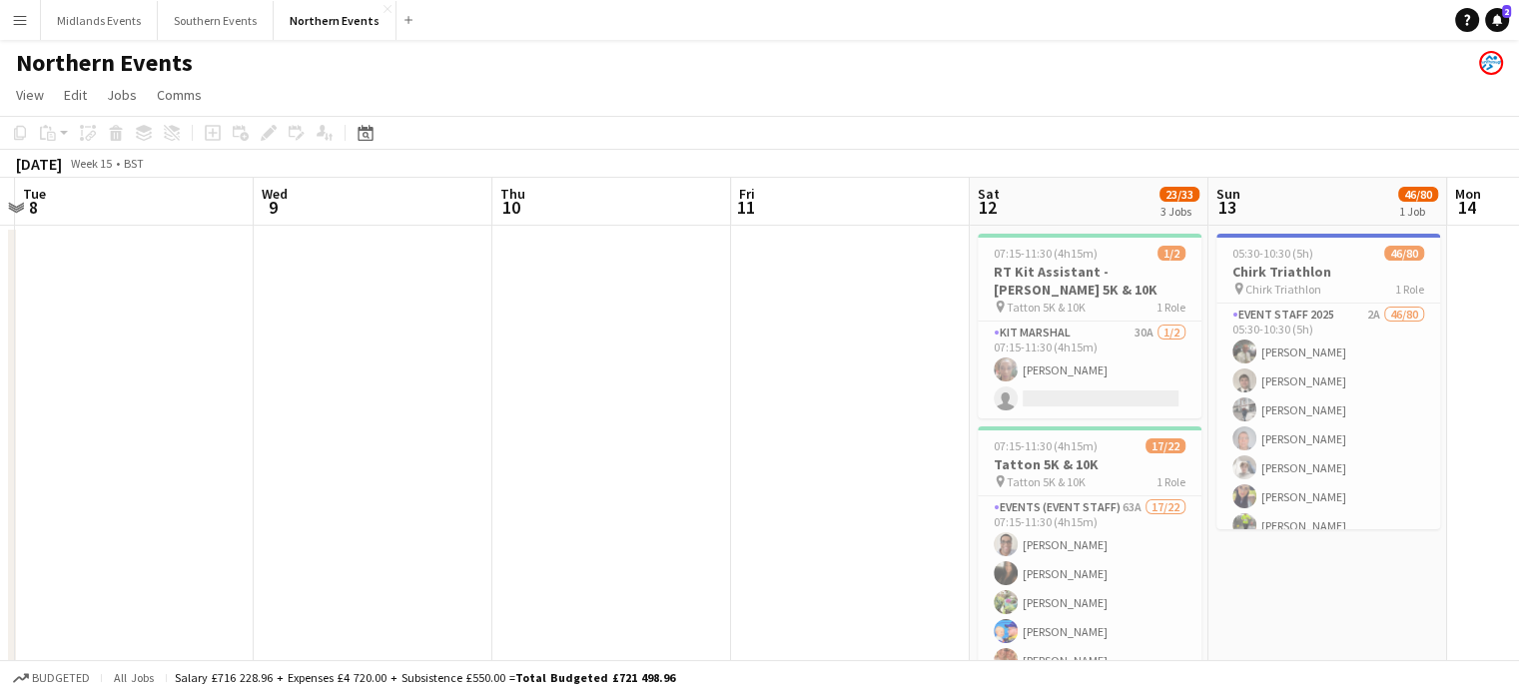
drag, startPoint x: 883, startPoint y: 426, endPoint x: 279, endPoint y: 421, distance: 604.3
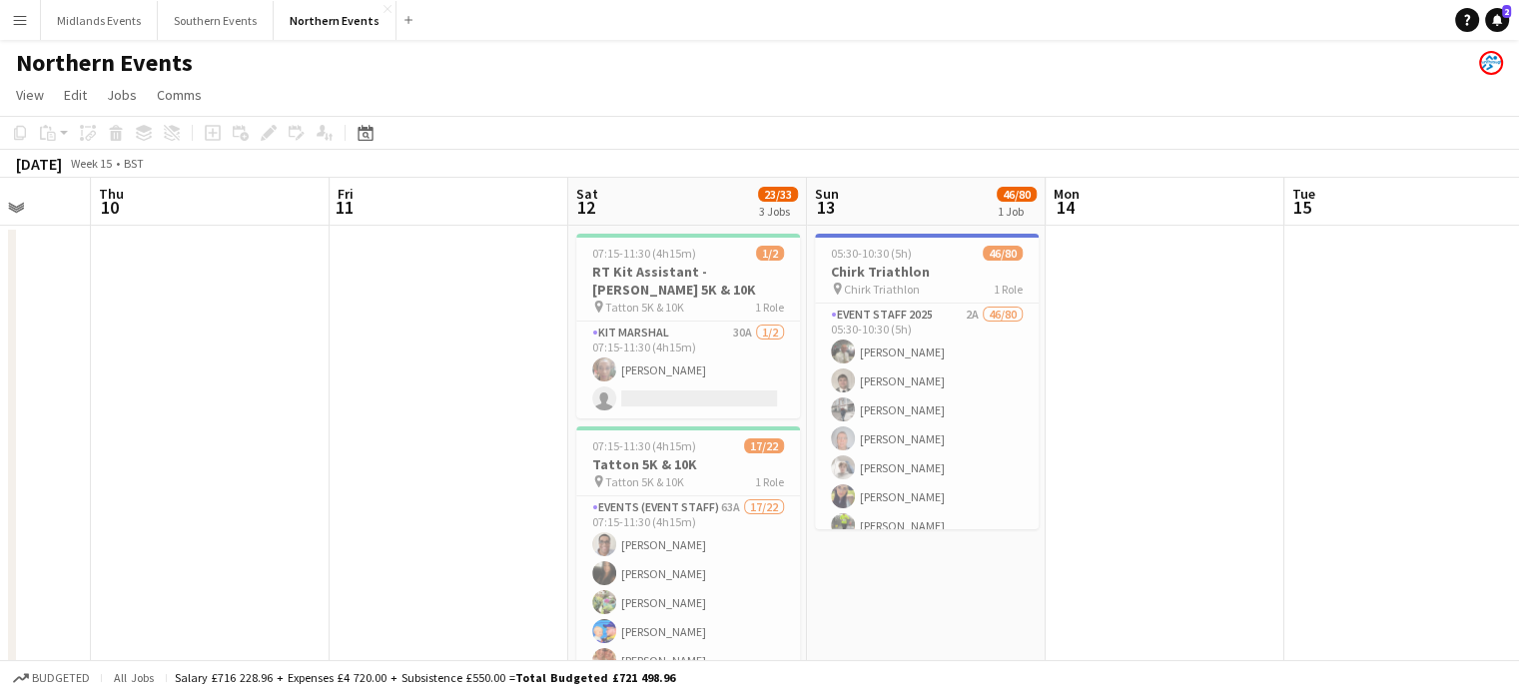
drag, startPoint x: 803, startPoint y: 464, endPoint x: 433, endPoint y: 439, distance: 371.5
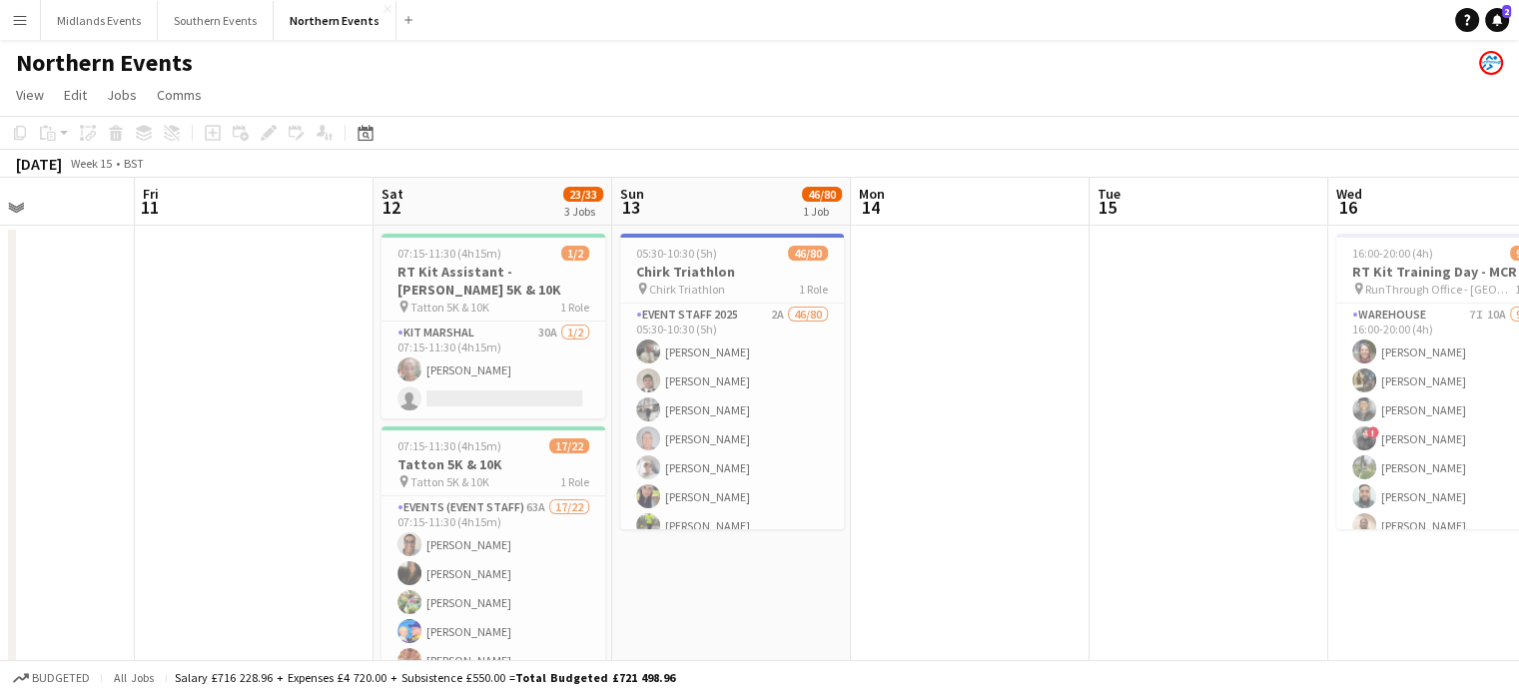
drag, startPoint x: 1180, startPoint y: 447, endPoint x: 495, endPoint y: 421, distance: 684.8
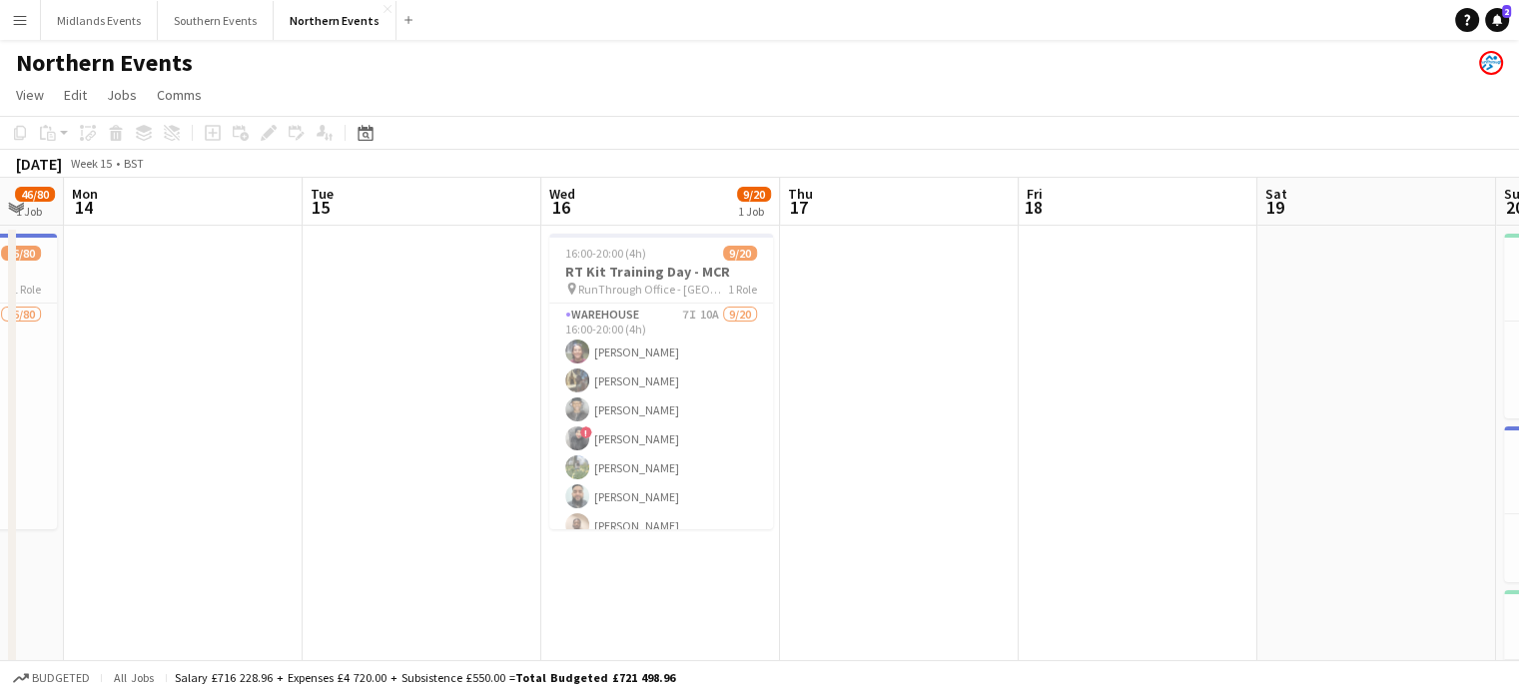
drag, startPoint x: 821, startPoint y: 435, endPoint x: 513, endPoint y: 468, distance: 309.5
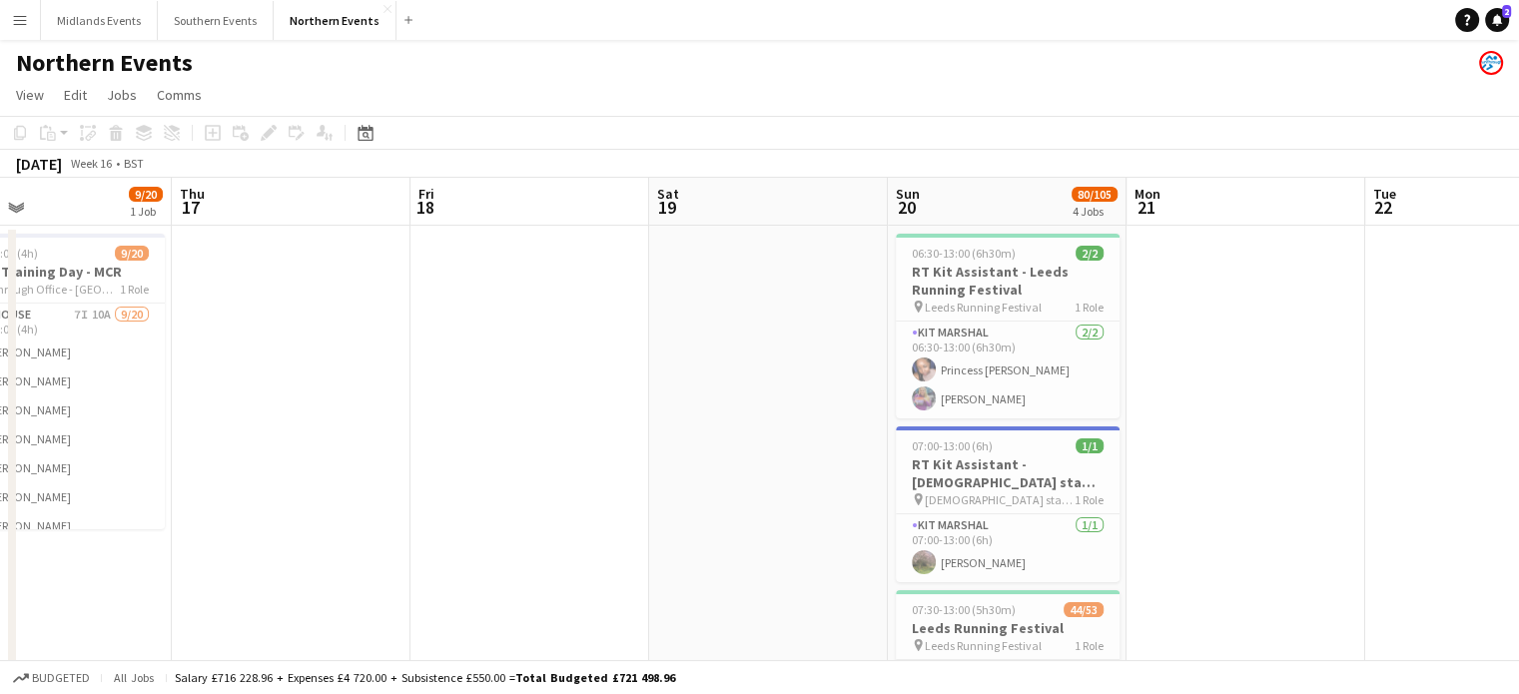
drag, startPoint x: 1278, startPoint y: 467, endPoint x: 671, endPoint y: 467, distance: 606.3
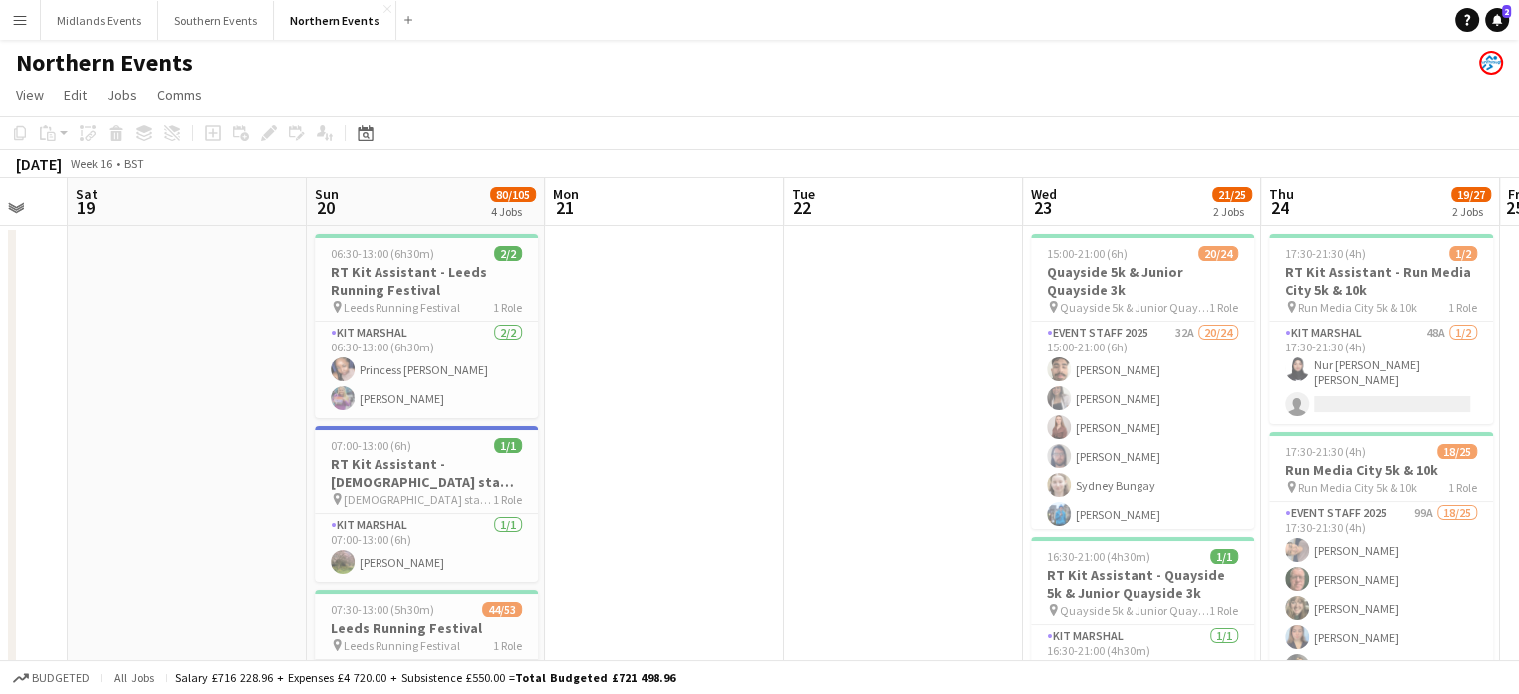
scroll to position [0, 887]
drag, startPoint x: 1232, startPoint y: 454, endPoint x: 658, endPoint y: 422, distance: 574.3
click at [1129, 435] on app-card-role "Event Staff 2025 32A 20/24 15:00-21:00 (6h) [PERSON_NAME] [PERSON_NAME] [PERSON…" at bounding box center [1143, 689] width 224 height 734
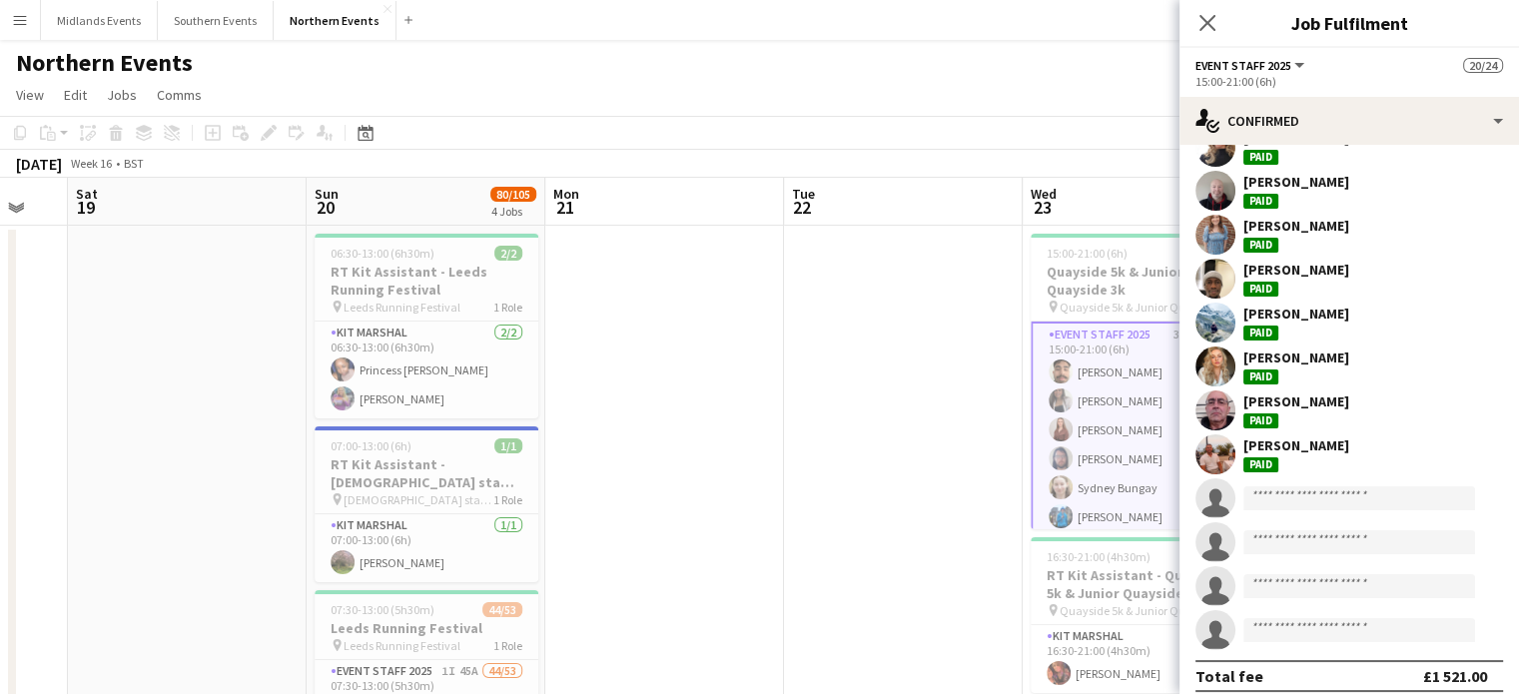
scroll to position [673, 0]
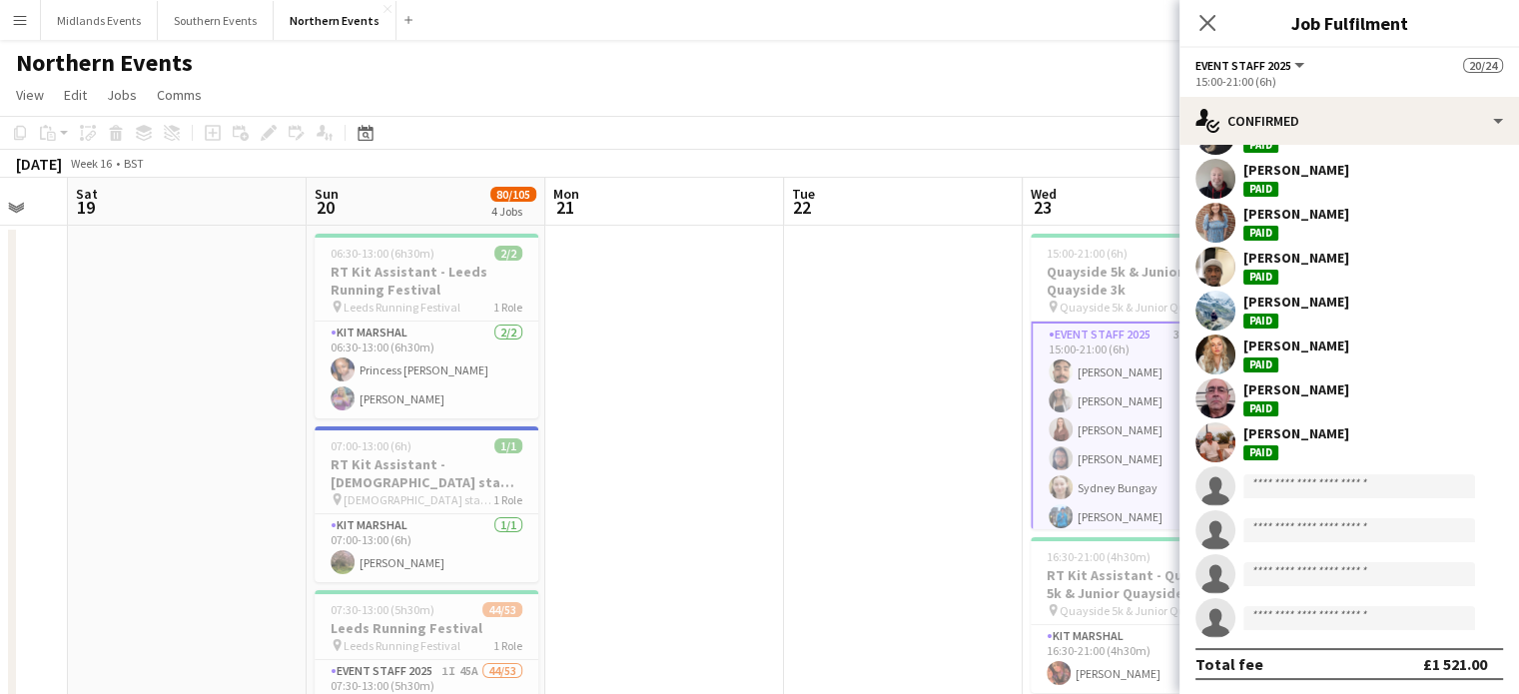
drag, startPoint x: 711, startPoint y: 493, endPoint x: 776, endPoint y: 614, distance: 137.2
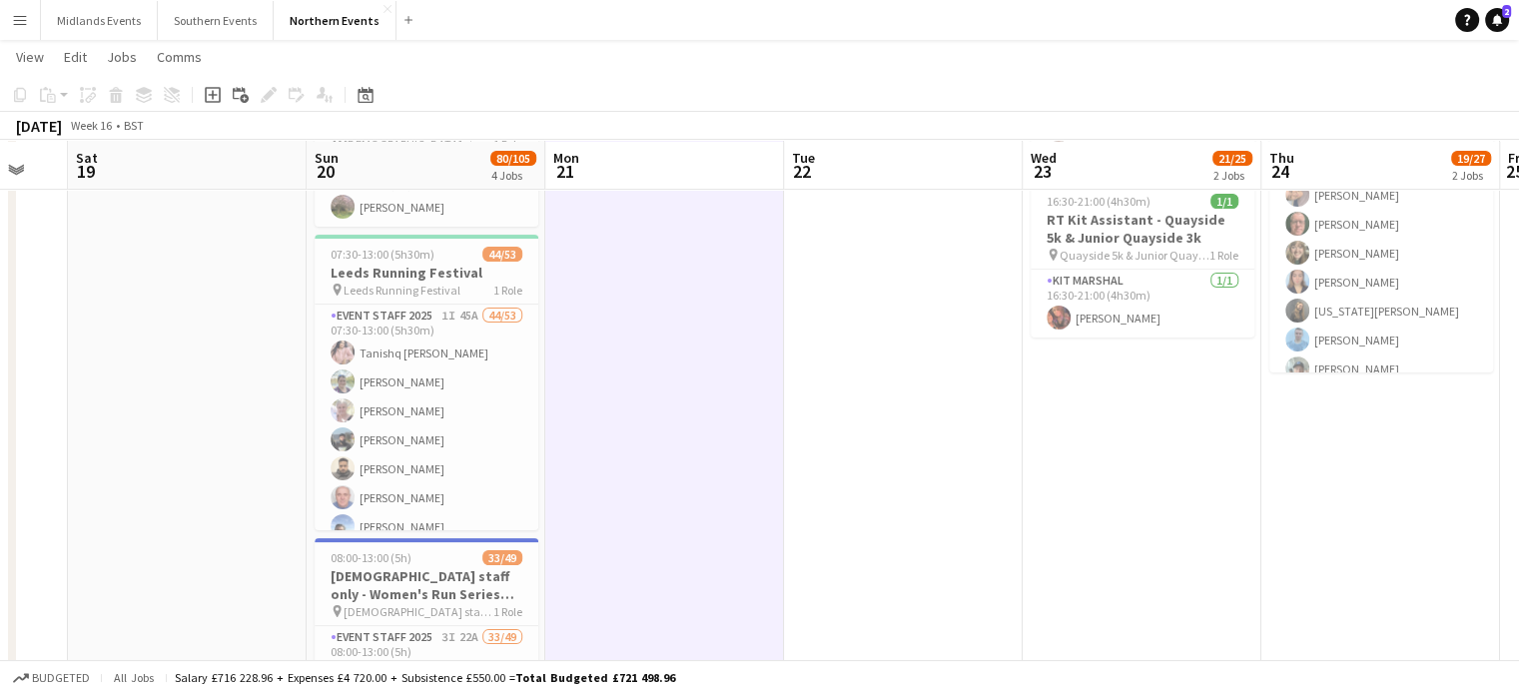
scroll to position [0, 0]
